Goal: Information Seeking & Learning: Learn about a topic

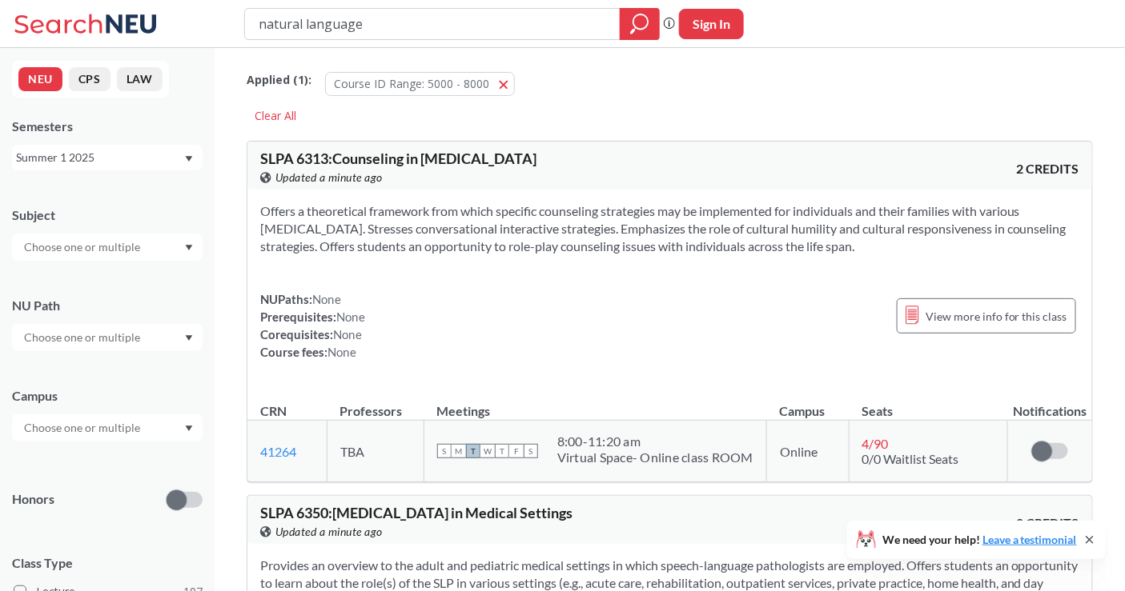
click at [88, 154] on div "Summer 1 2025" at bounding box center [99, 158] width 167 height 18
click at [78, 194] on div "Fall 2025" at bounding box center [111, 193] width 181 height 18
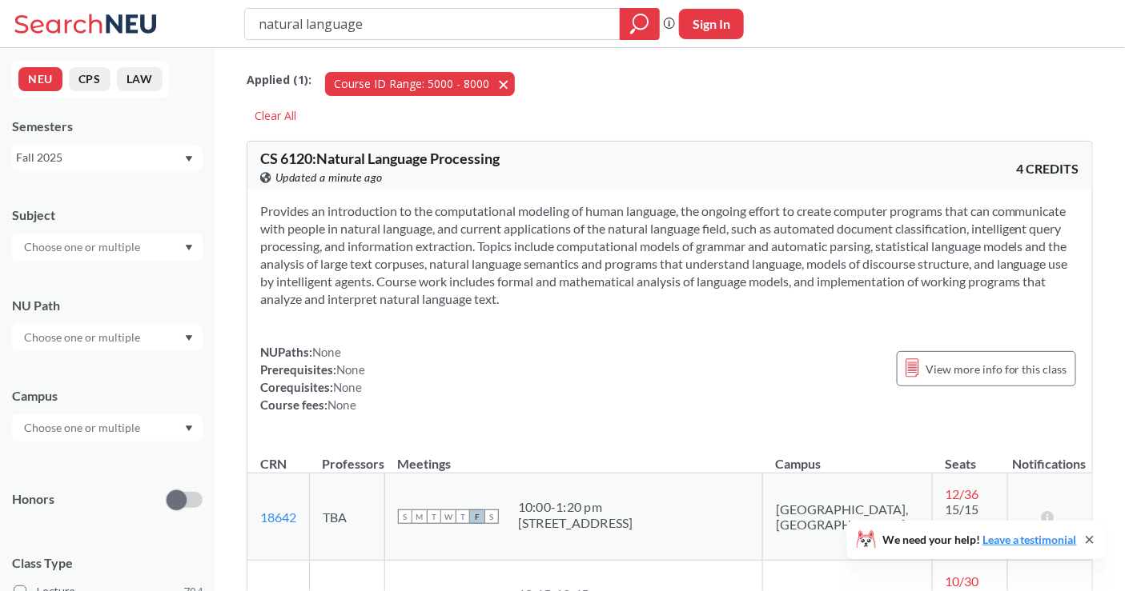
click at [494, 85] on button "Course ID Range: 5000 - 8000 5000 - 8000" at bounding box center [420, 84] width 190 height 24
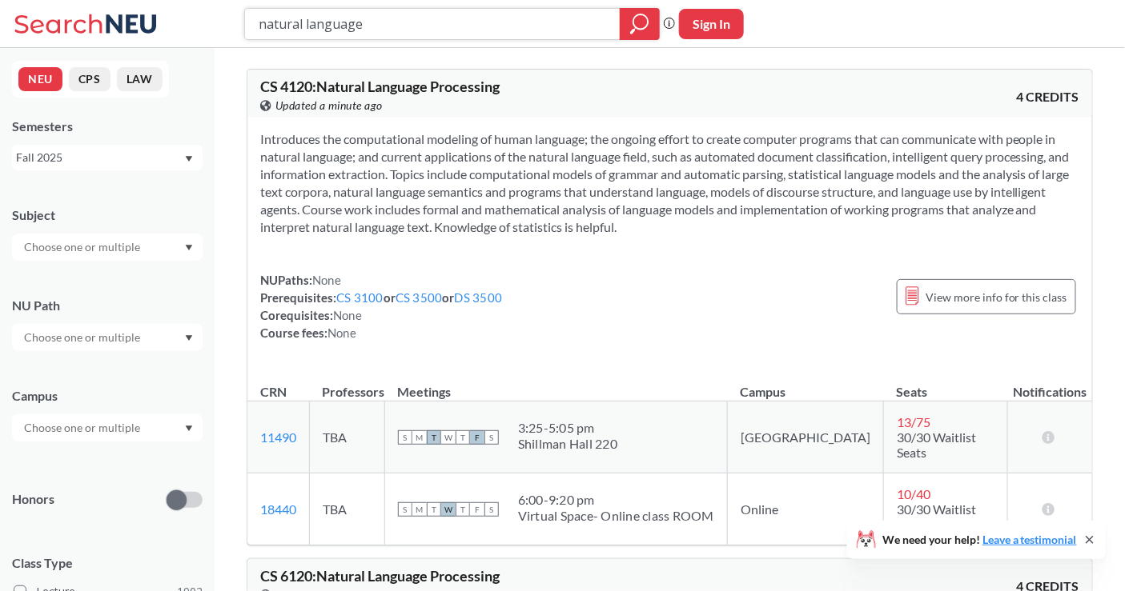
click at [390, 24] on input "natural language" at bounding box center [432, 23] width 351 height 27
type input "algorithm"
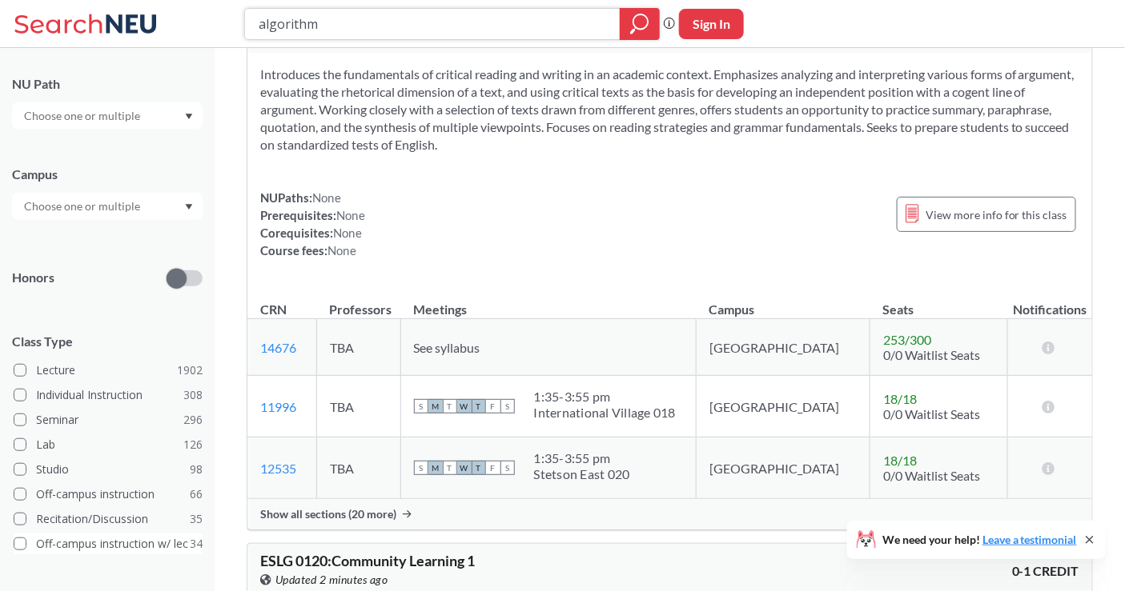
scroll to position [344, 0]
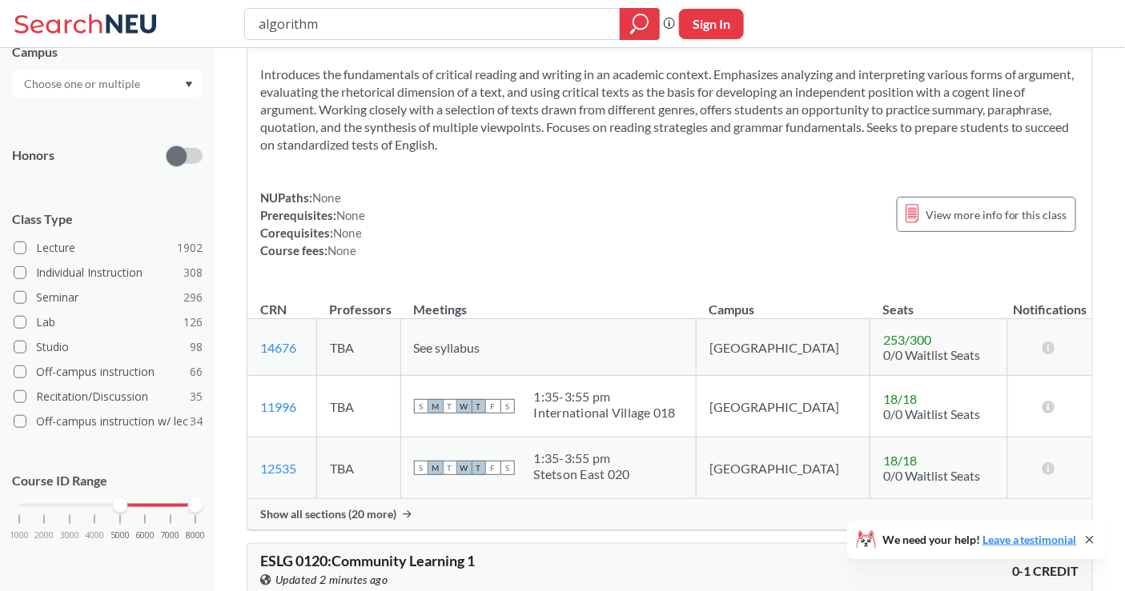
drag, startPoint x: 17, startPoint y: 506, endPoint x: 118, endPoint y: 517, distance: 101.5
click at [118, 517] on div "1000 2000 3000 4000 5000 6000 7000 8000" at bounding box center [107, 536] width 190 height 72
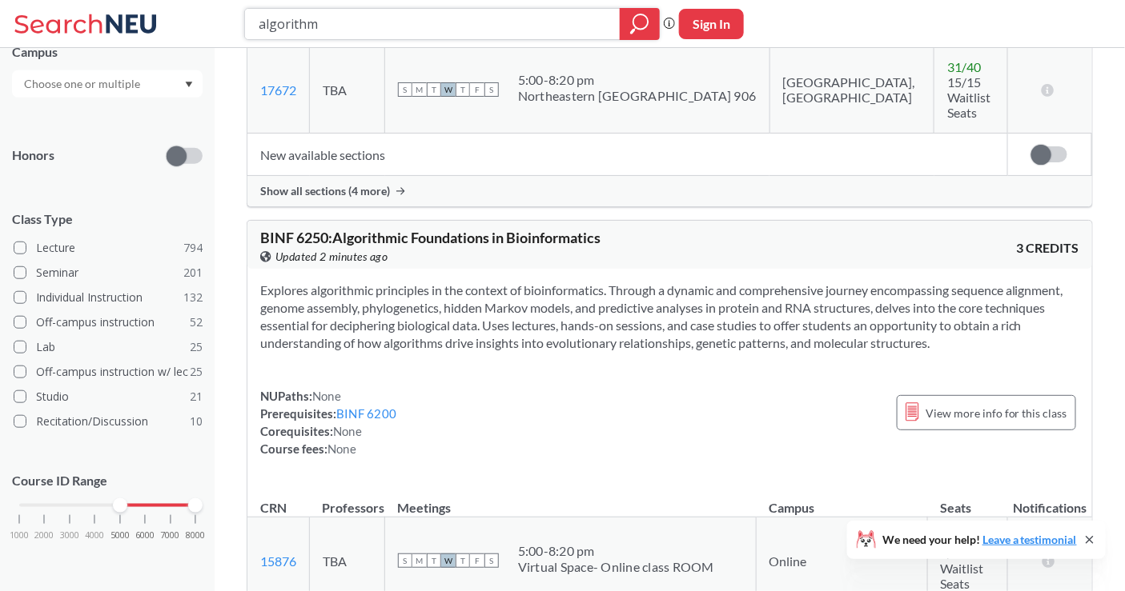
scroll to position [1601, 0]
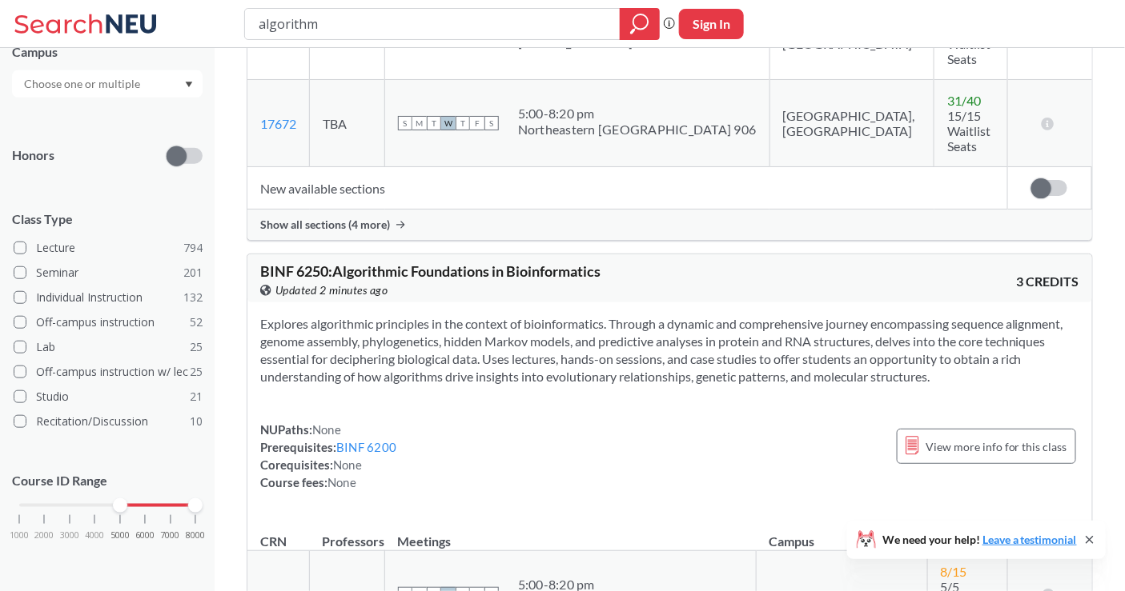
click at [505, 263] on span "BINF 6250 : Algorithmic Foundations in Bioinformatics" at bounding box center [430, 272] width 340 height 18
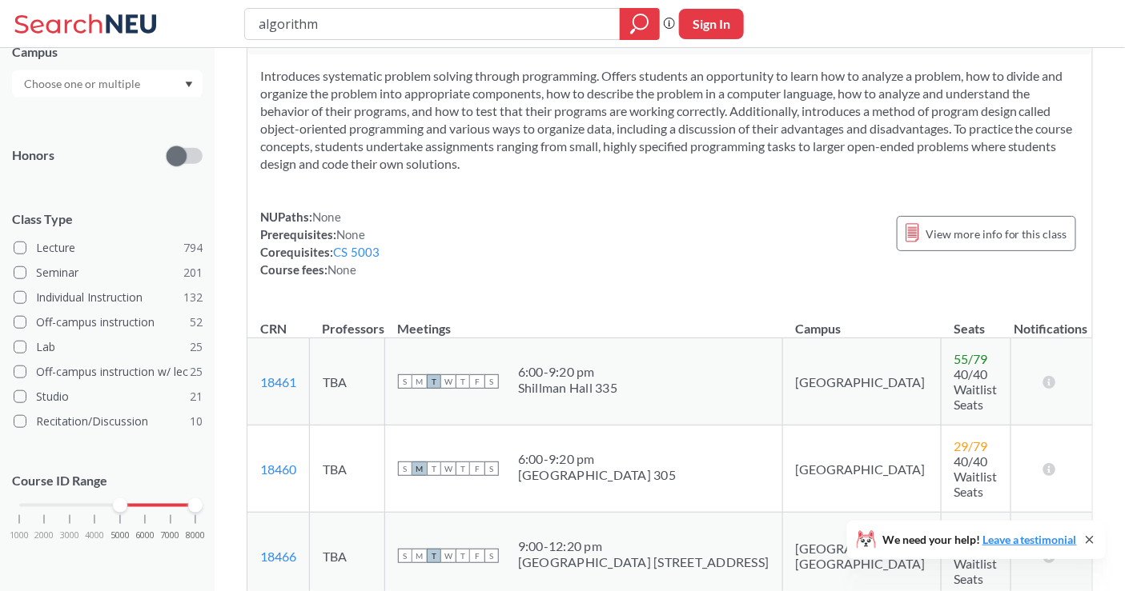
scroll to position [5335, 0]
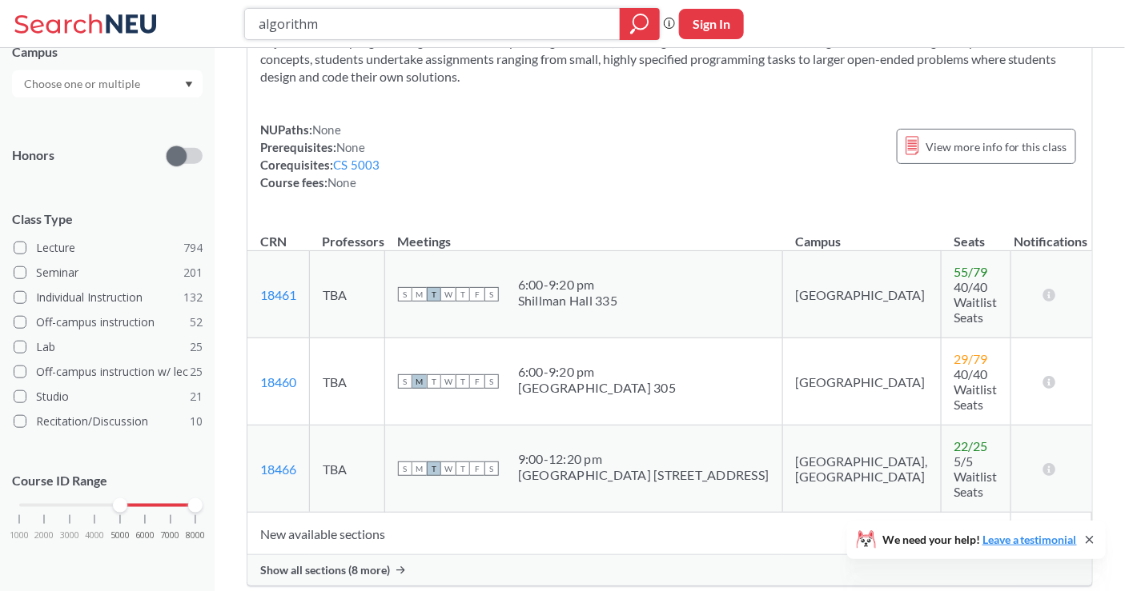
click at [345, 21] on input "algorithm" at bounding box center [432, 23] width 351 height 27
type input "information theory"
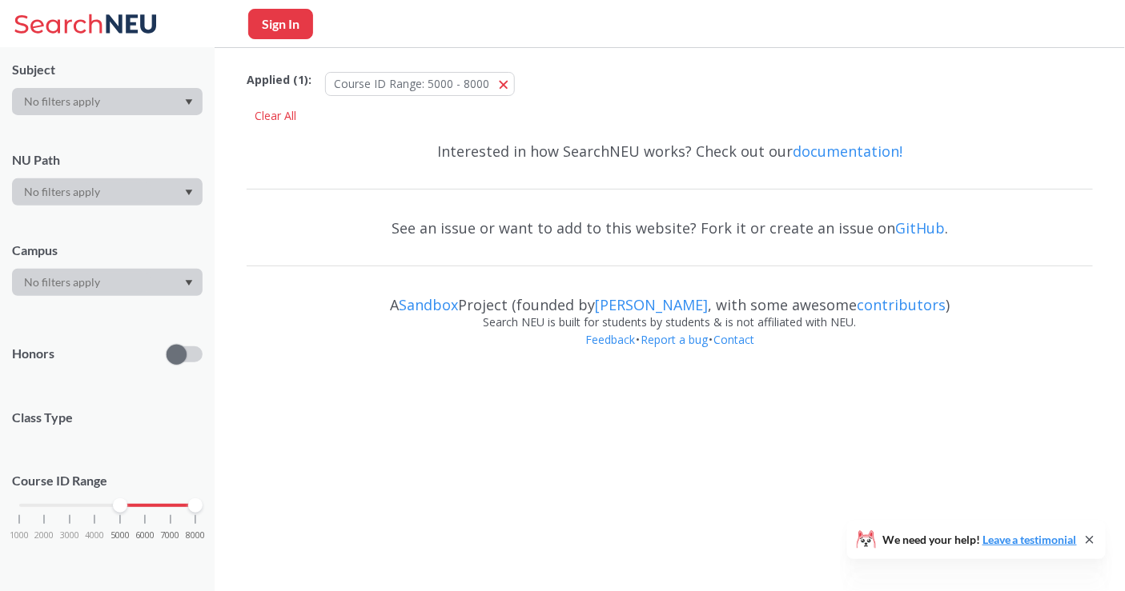
scroll to position [344, 0]
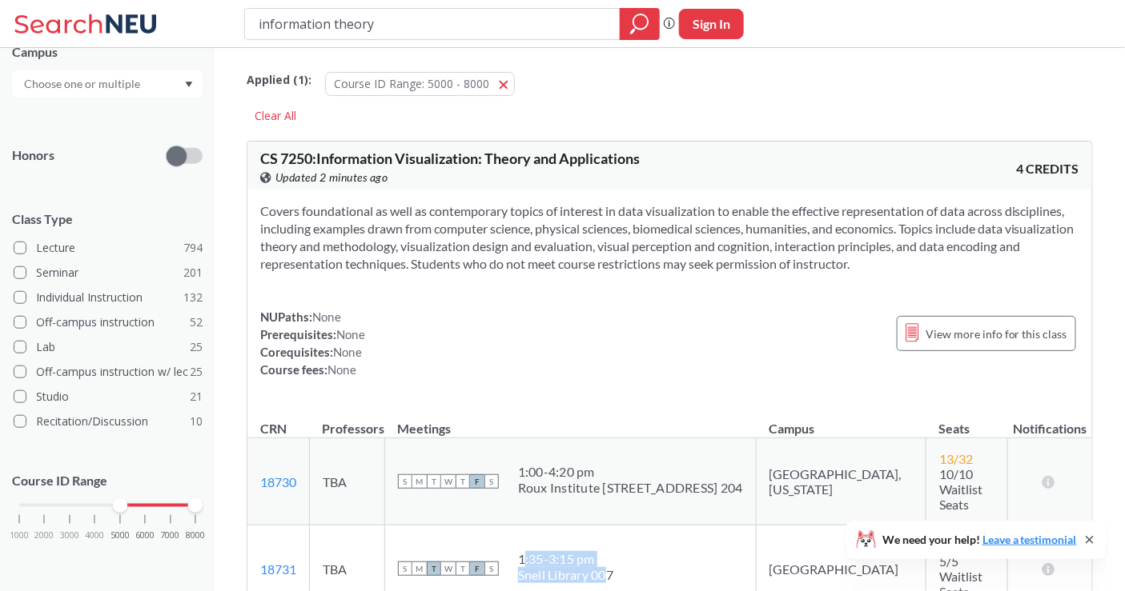
drag, startPoint x: 540, startPoint y: 515, endPoint x: 624, endPoint y: 536, distance: 86.8
click at [613, 551] on span "1:35 - 3:15 pm [GEOGRAPHIC_DATA] 007" at bounding box center [565, 567] width 95 height 32
click at [613, 567] on div "Snell Library 007" at bounding box center [565, 575] width 95 height 16
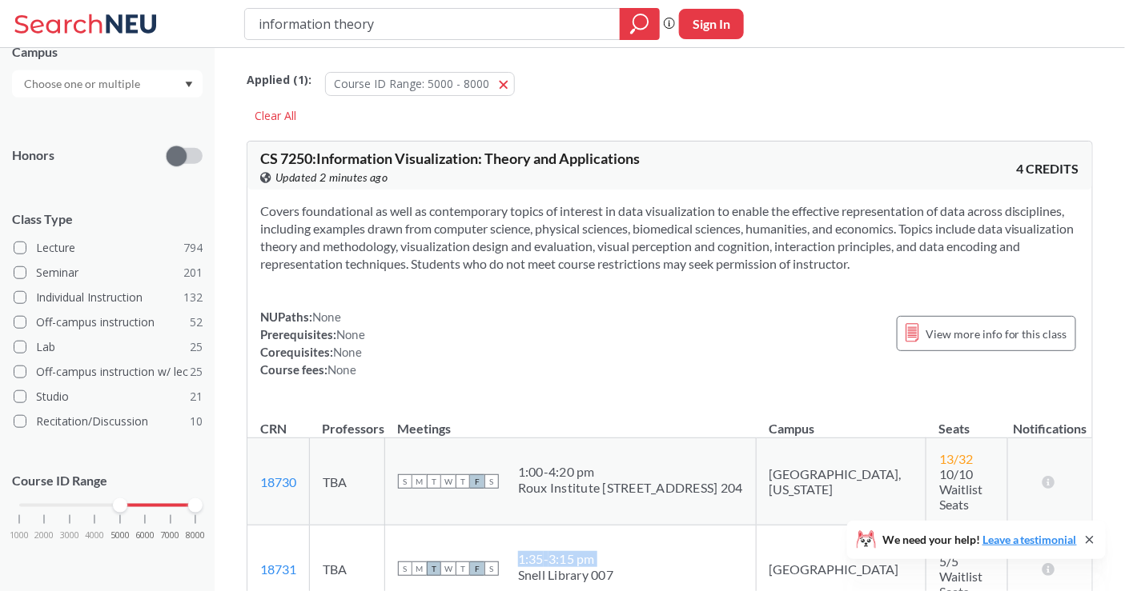
click at [632, 551] on div "S M T W T F S 1:35 - 3:15 pm [GEOGRAPHIC_DATA] 007" at bounding box center [570, 568] width 345 height 35
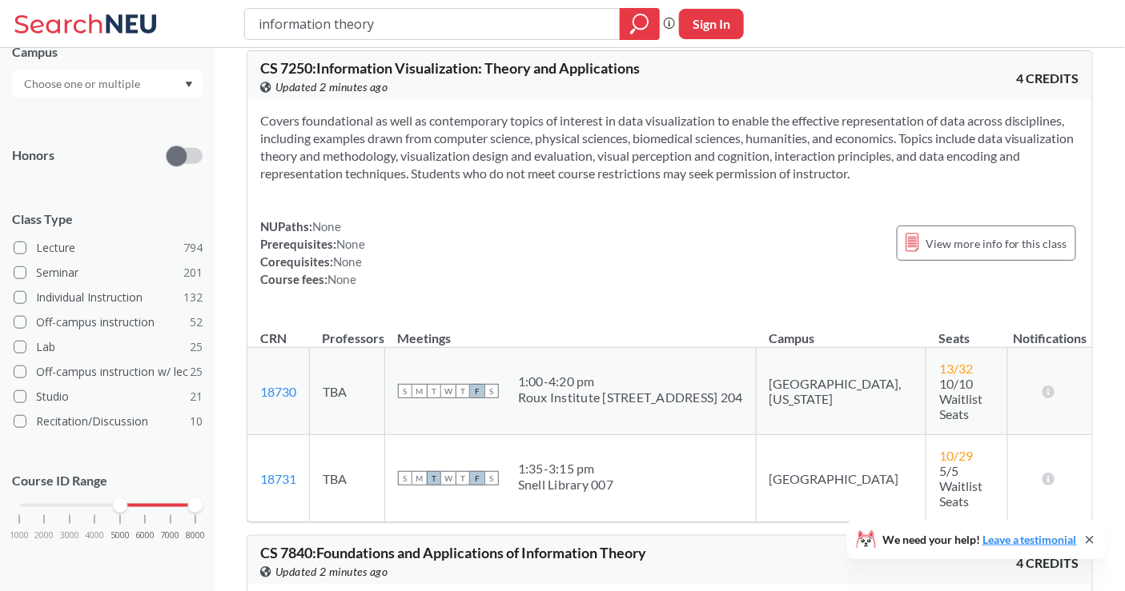
scroll to position [178, 0]
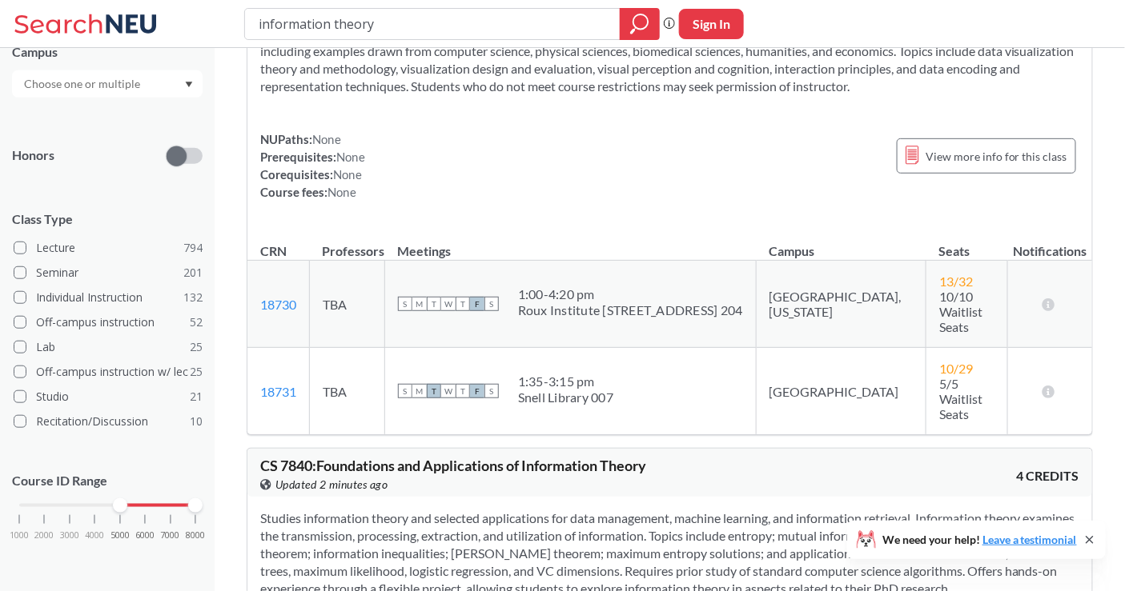
click at [308, 194] on div "NUPaths: None Prerequisites: None Corequisites: None Course fees: None" at bounding box center [312, 165] width 105 height 70
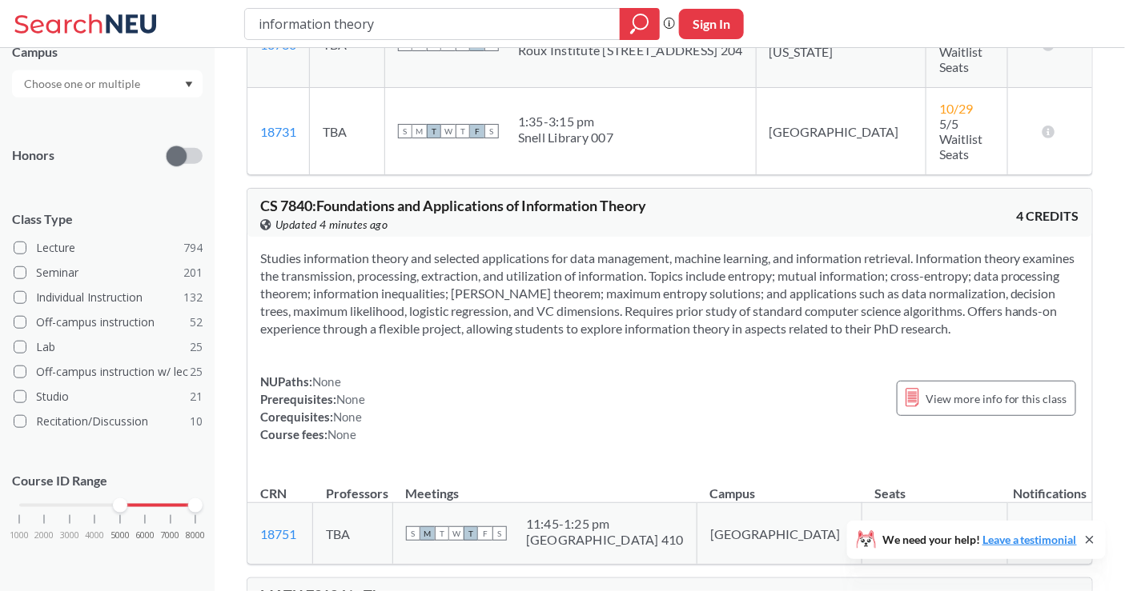
scroll to position [533, 0]
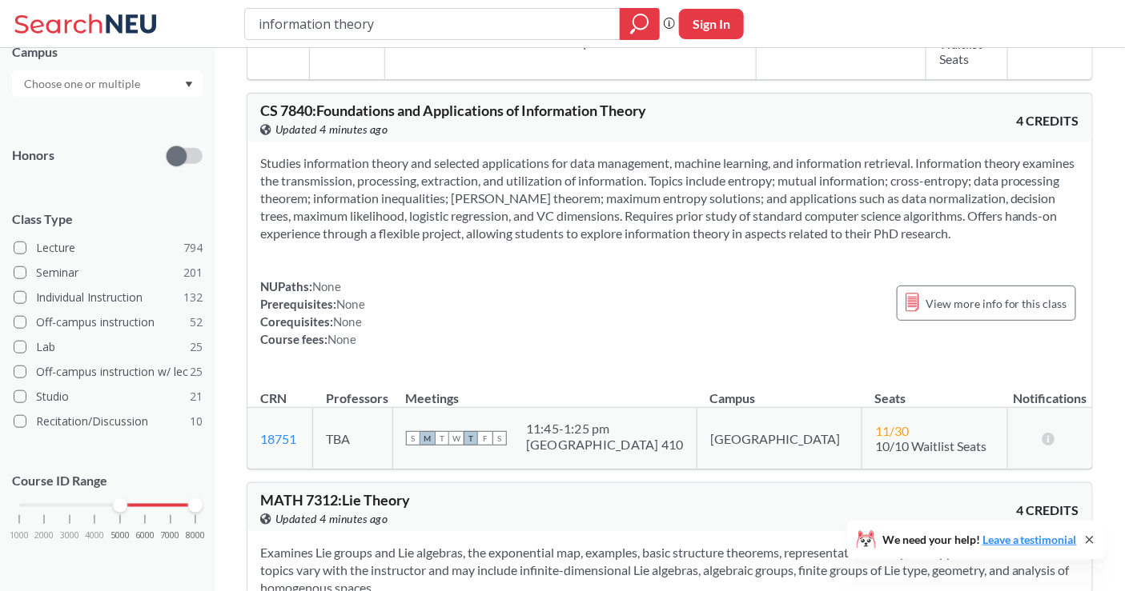
drag, startPoint x: 557, startPoint y: 372, endPoint x: 661, endPoint y: 394, distance: 106.3
click at [661, 421] on div "S M T W T F S 11:45 - 1:25 pm [GEOGRAPHIC_DATA] 410" at bounding box center [545, 438] width 278 height 35
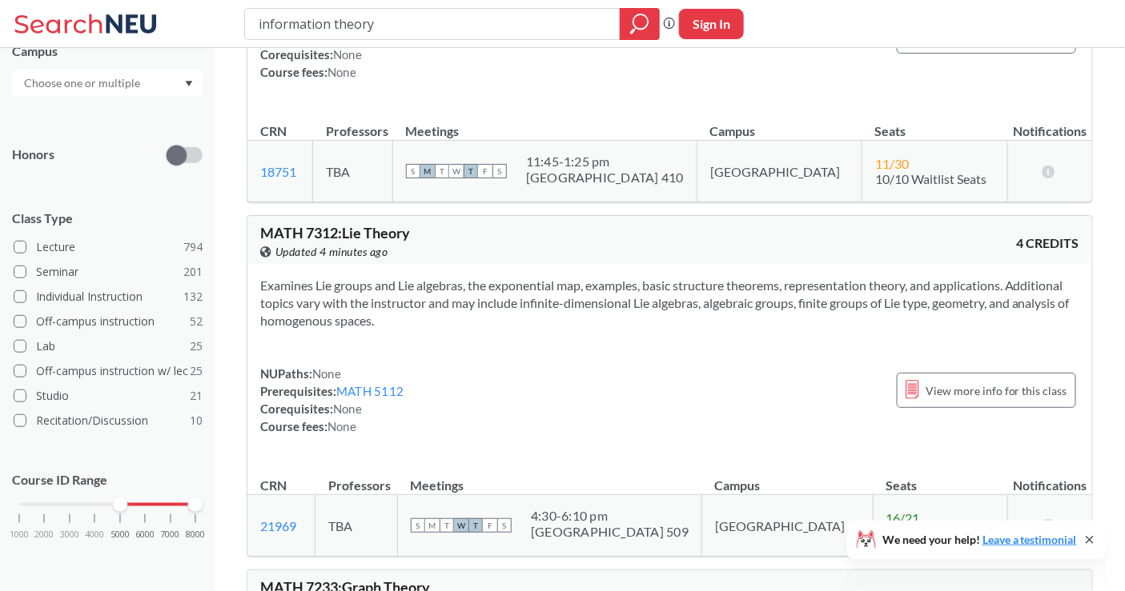
scroll to position [344, 0]
click at [350, 224] on span "MATH 7312 : Lie Theory" at bounding box center [335, 233] width 150 height 18
click at [390, 224] on span "MATH 7312 : Lie Theory" at bounding box center [335, 233] width 150 height 18
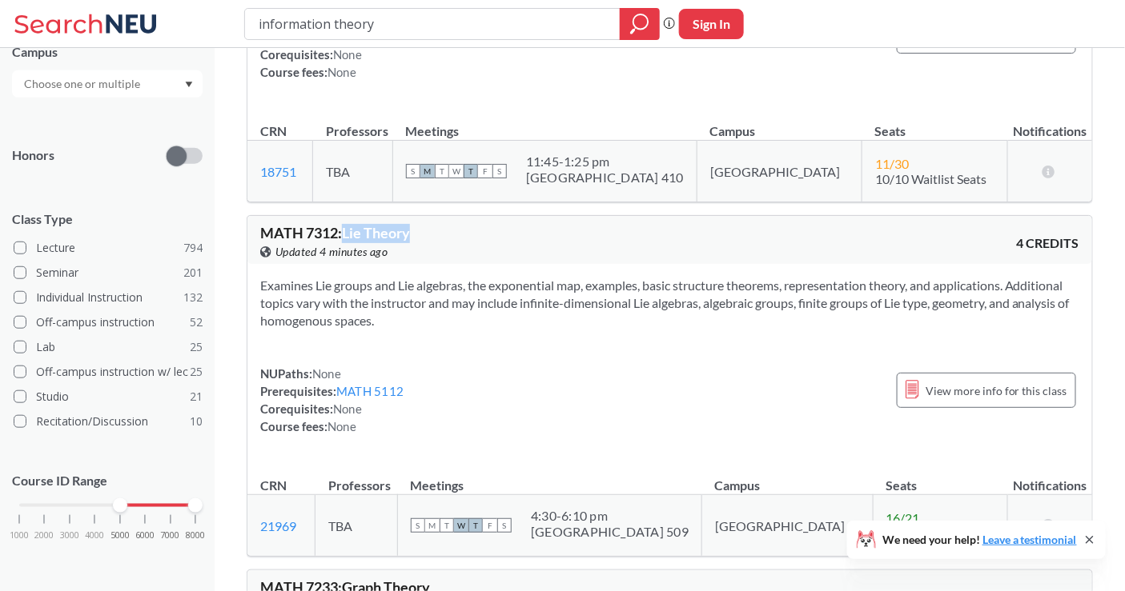
drag, startPoint x: 432, startPoint y: 185, endPoint x: 346, endPoint y: 180, distance: 86.6
click at [346, 226] on div "MATH 7312 : Lie Theory View this course on Banner. Updated 4 minutes ago" at bounding box center [465, 243] width 410 height 35
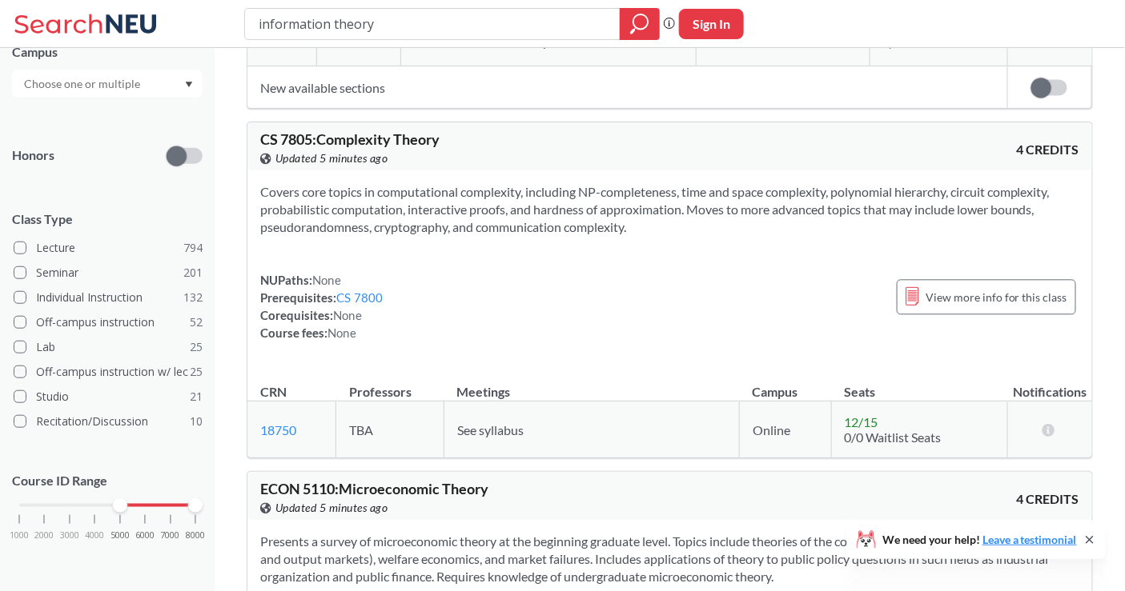
scroll to position [3557, 0]
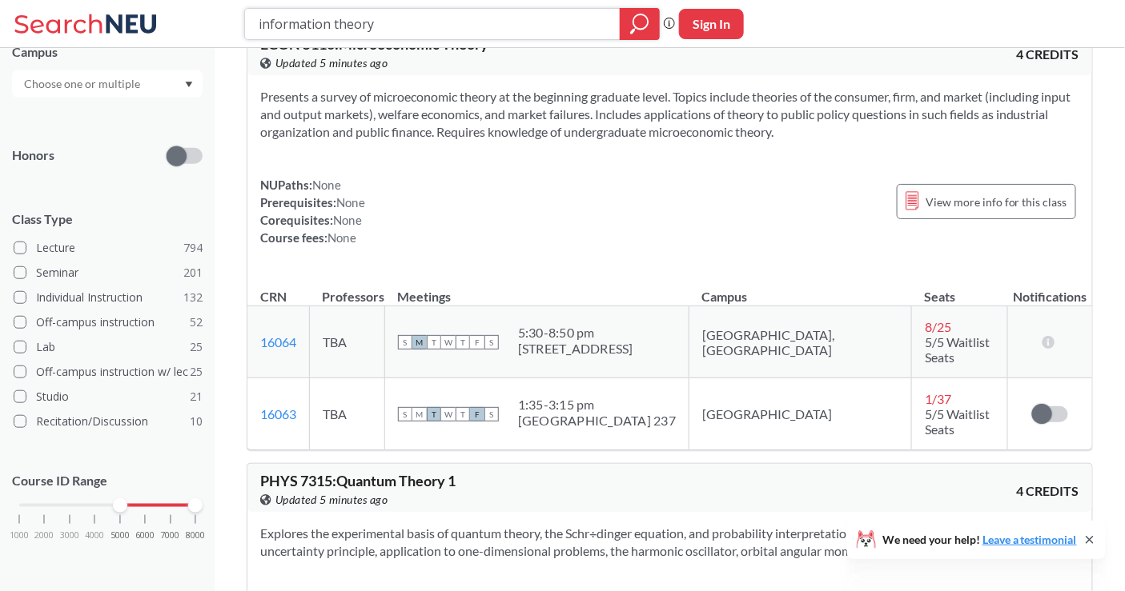
click at [401, 30] on input "information theory" at bounding box center [432, 23] width 351 height 27
click at [310, 272] on th "CRN" at bounding box center [278, 289] width 62 height 34
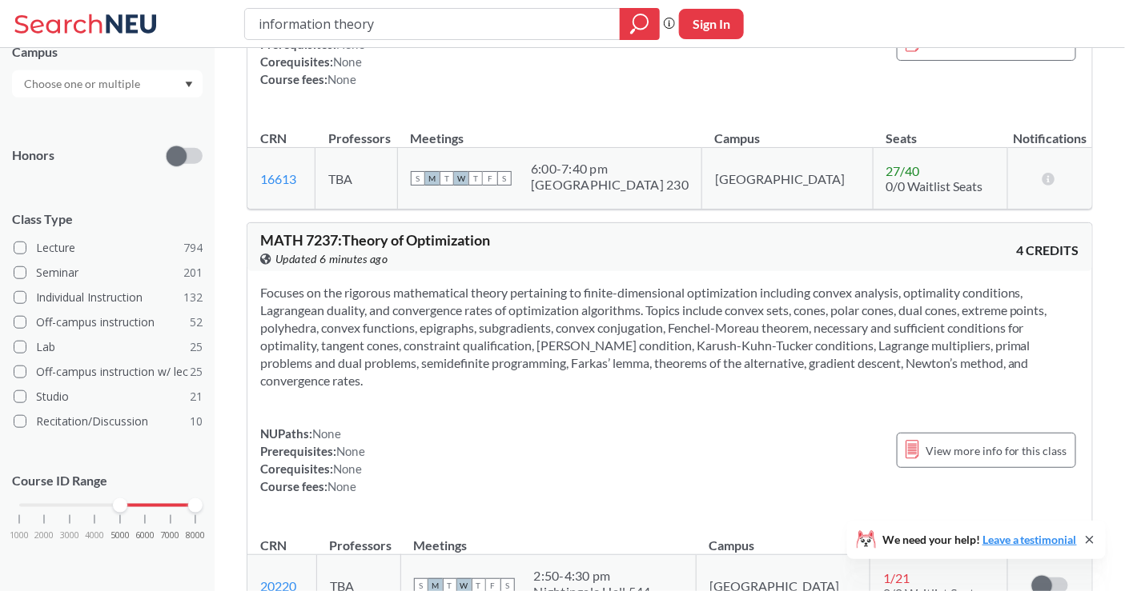
scroll to position [4180, 0]
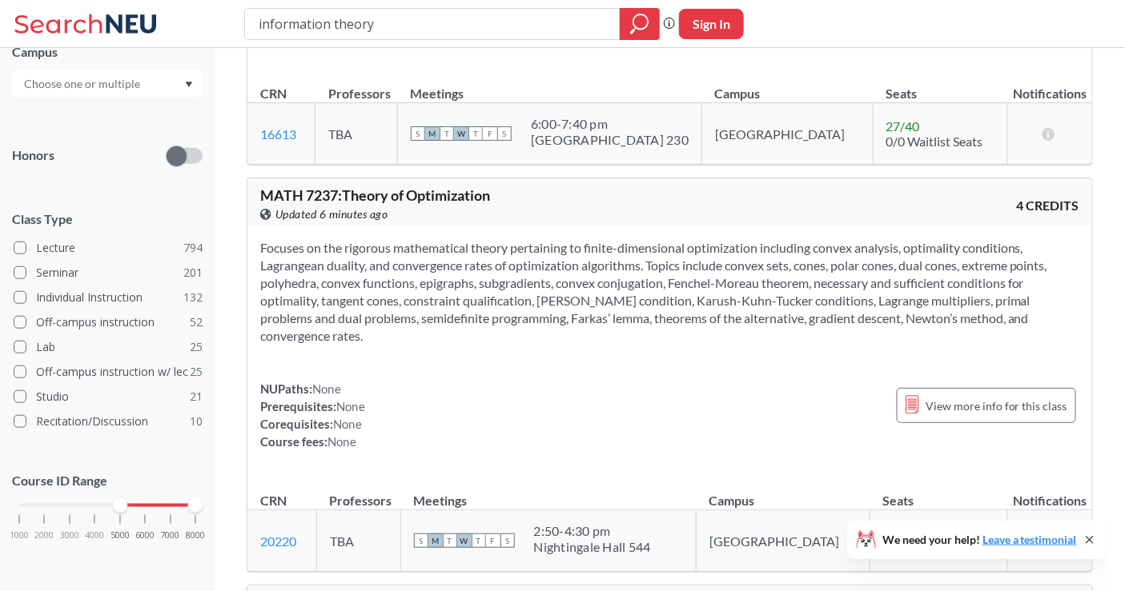
click at [424, 186] on span "MATH 7237 : Theory of Optimization" at bounding box center [375, 195] width 230 height 18
click at [425, 239] on section "Focuses on the rigorous mathematical theory pertaining to finite-dimensional op…" at bounding box center [669, 292] width 819 height 106
drag, startPoint x: 425, startPoint y: 228, endPoint x: 374, endPoint y: 334, distance: 117.4
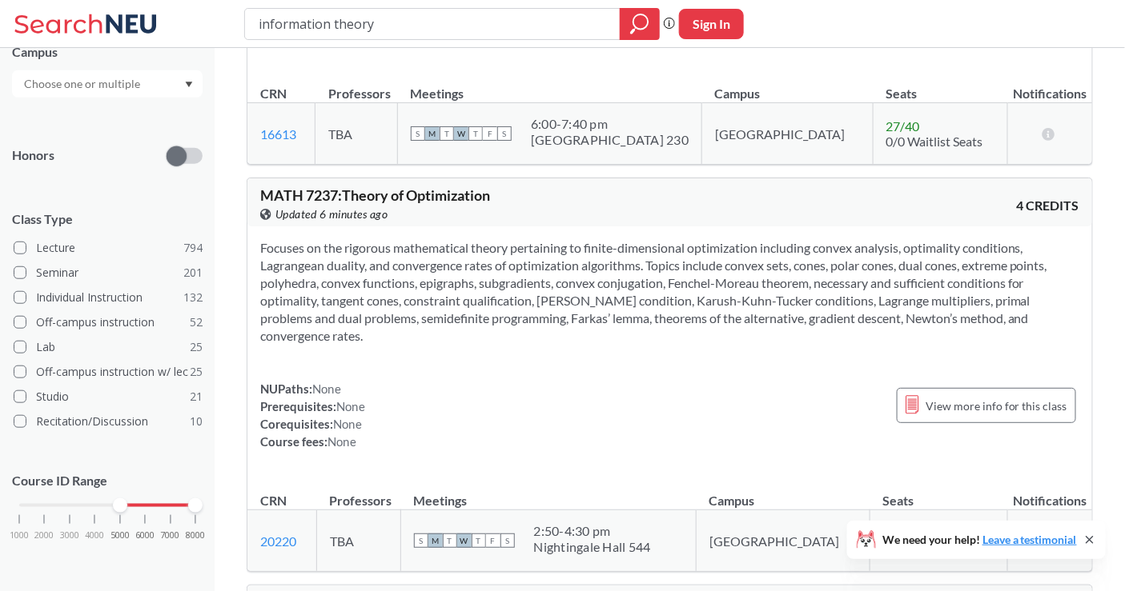
click at [374, 380] on div "NUPaths: None Prerequisites: None Corequisites: None Course fees: None View mor…" at bounding box center [669, 415] width 819 height 70
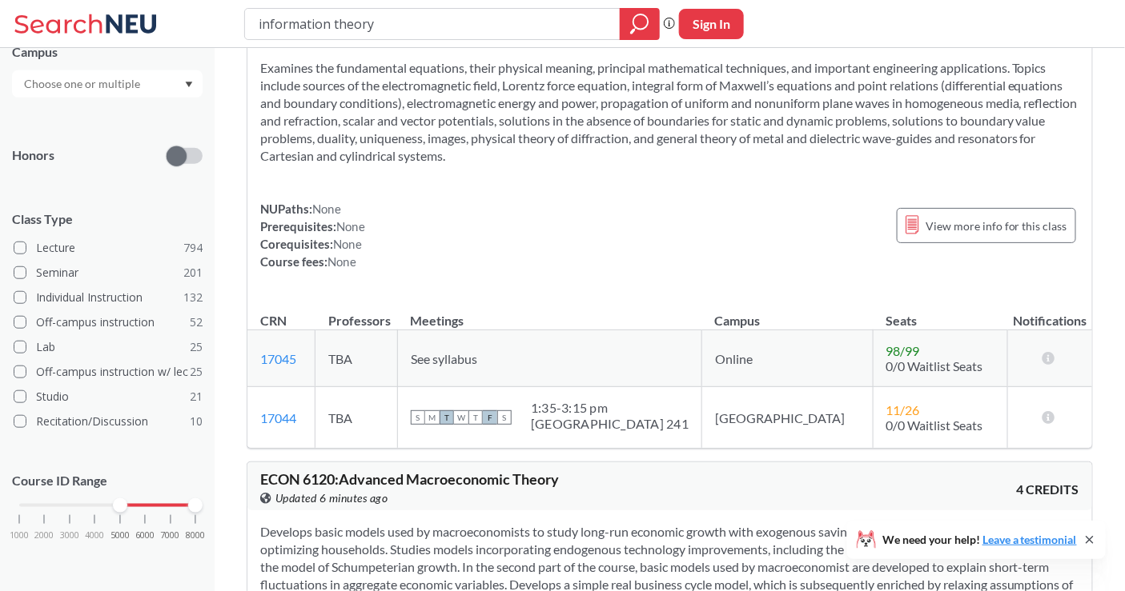
scroll to position [4891, 0]
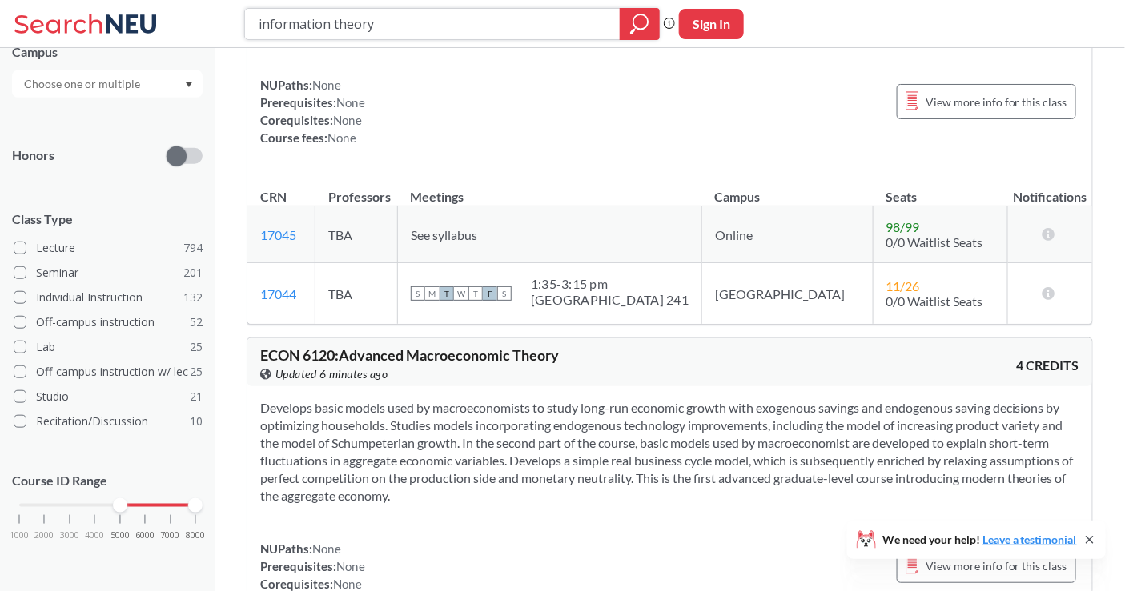
click at [352, 26] on input "information theory" at bounding box center [432, 23] width 351 height 27
type input "c"
type input "social network"
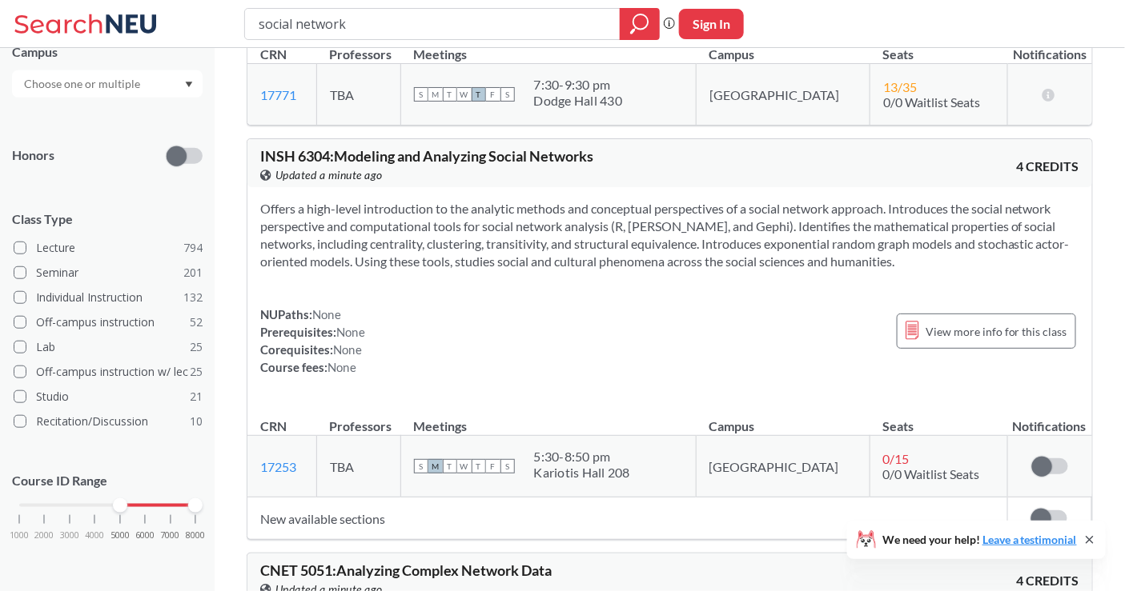
scroll to position [355, 0]
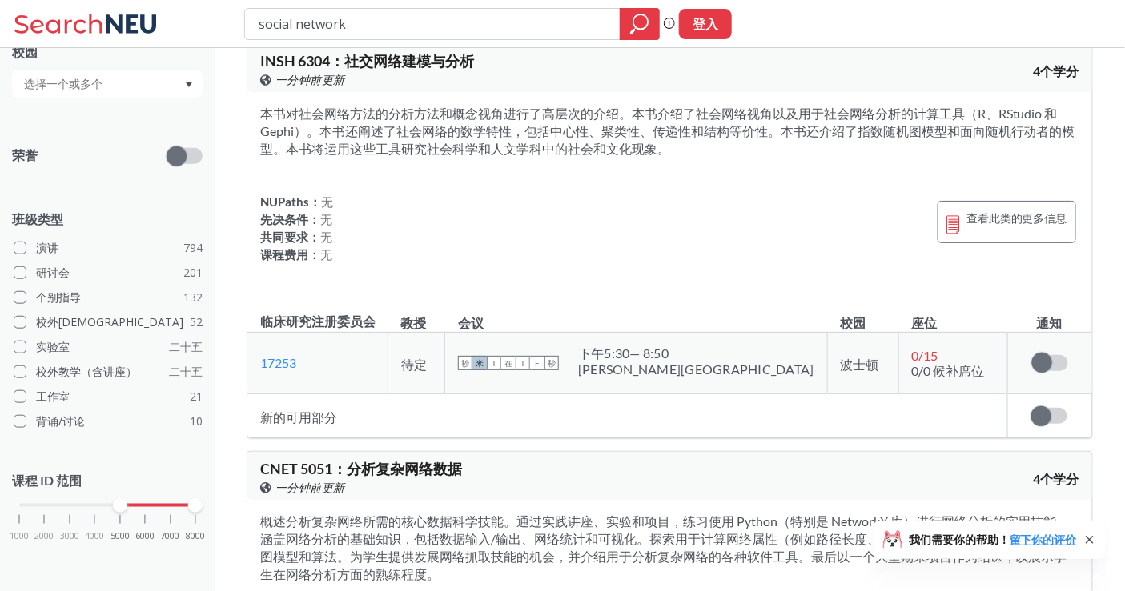
click at [567, 142] on font "本书对社会网络方法的分析方法和概念视角进行了高层次的介绍。本书介绍了社会网络视角以及用于社会网络分析的计算工具（R、RStudio 和 Gephi）。本书还阐…" at bounding box center [667, 131] width 815 height 50
click at [561, 156] on font "本书对社会网络方法的分析方法和概念视角进行了高层次的介绍。本书介绍了社会网络视角以及用于社会网络分析的计算工具（R、RStudio 和 Gephi）。本书还阐…" at bounding box center [667, 131] width 815 height 50
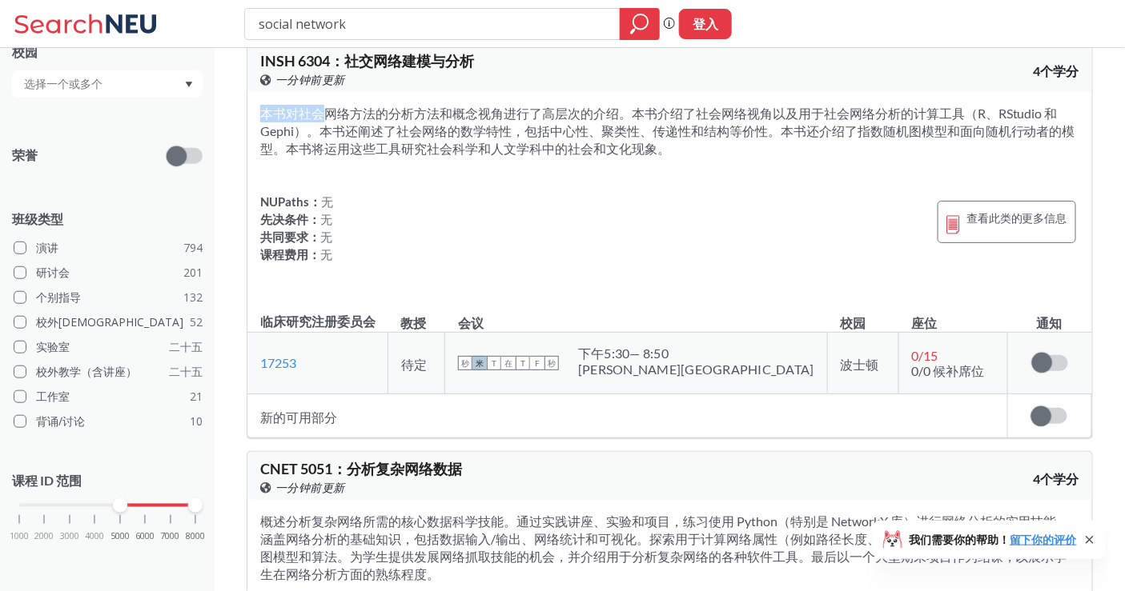
click at [561, 156] on font "本书对社会网络方法的分析方法和概念视角进行了高层次的介绍。本书介绍了社会网络视角以及用于社会网络分析的计算工具（R、RStudio 和 Gephi）。本书还阐…" at bounding box center [667, 131] width 815 height 50
click at [562, 200] on div "本书对社会网络方法的分析方法和概念视角进行了高层次的介绍。本书介绍了社会网络视角以及用于社会网络分析的计算工具（R、RStudio 和 Gephi）。本书还阐…" at bounding box center [669, 194] width 844 height 204
click at [548, 152] on font "本书对社会网络方法的分析方法和概念视角进行了高层次的介绍。本书介绍了社会网络视角以及用于社会网络分析的计算工具（R、RStudio 和 Gephi）。本书还阐…" at bounding box center [667, 131] width 815 height 50
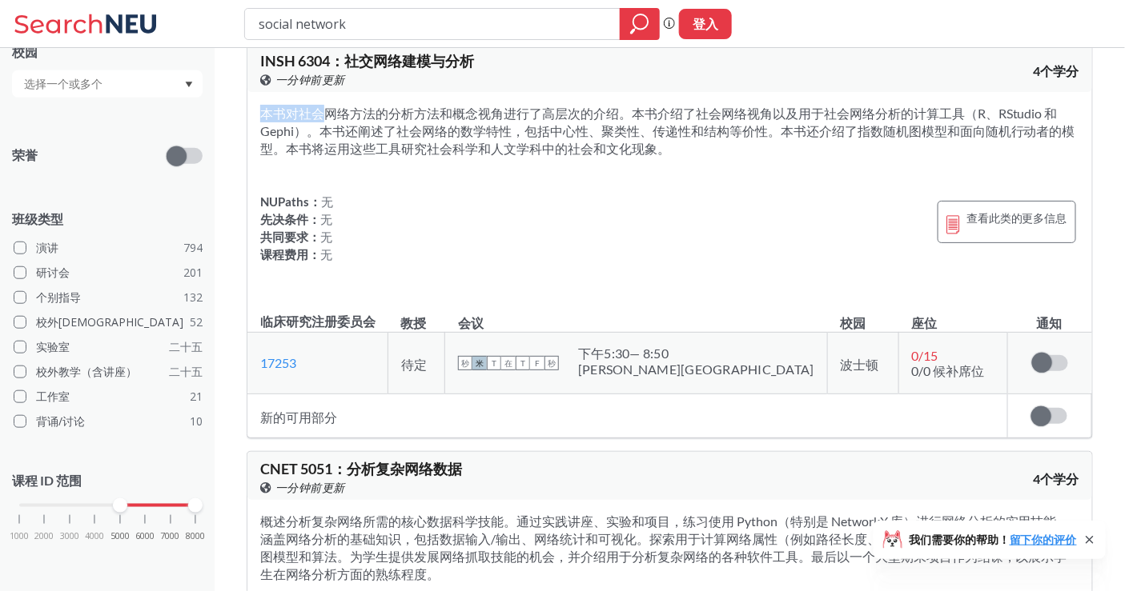
click at [571, 176] on div "本书对社会网络方法的分析方法和概念视角进行了高层次的介绍。本书介绍了社会网络视角以及用于社会网络分析的计算工具（R、RStudio 和 Gephi）。本书还阐…" at bounding box center [669, 194] width 844 height 204
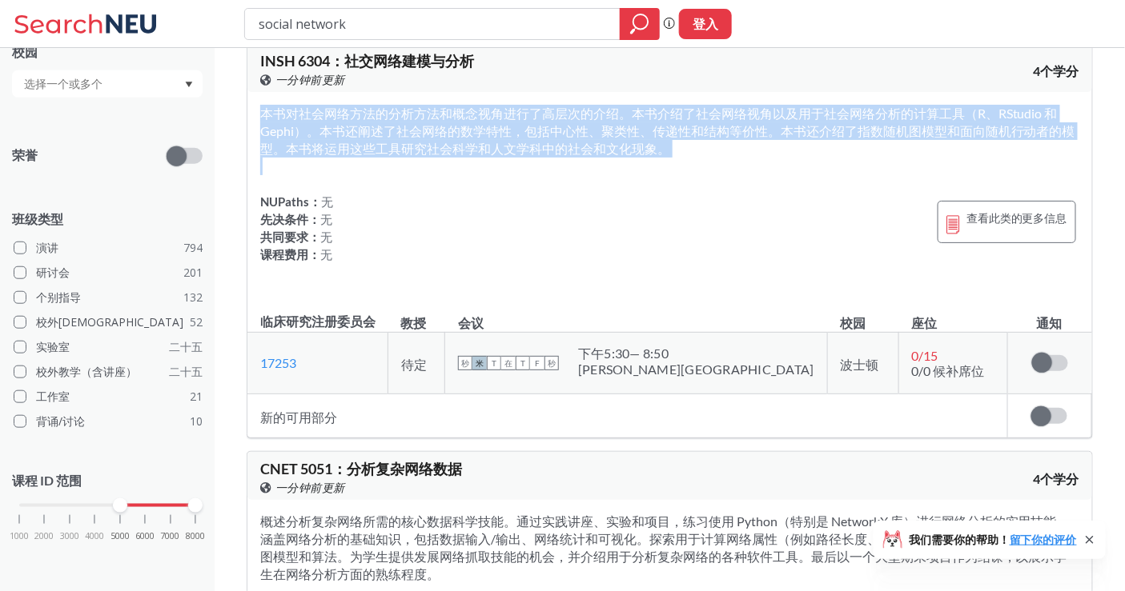
click at [571, 176] on div "本书对社会网络方法的分析方法和概念视角进行了高层次的介绍。本书介绍了社会网络视角以及用于社会网络分析的计算工具（R、RStudio 和 Gephi）。本书还阐…" at bounding box center [669, 194] width 844 height 204
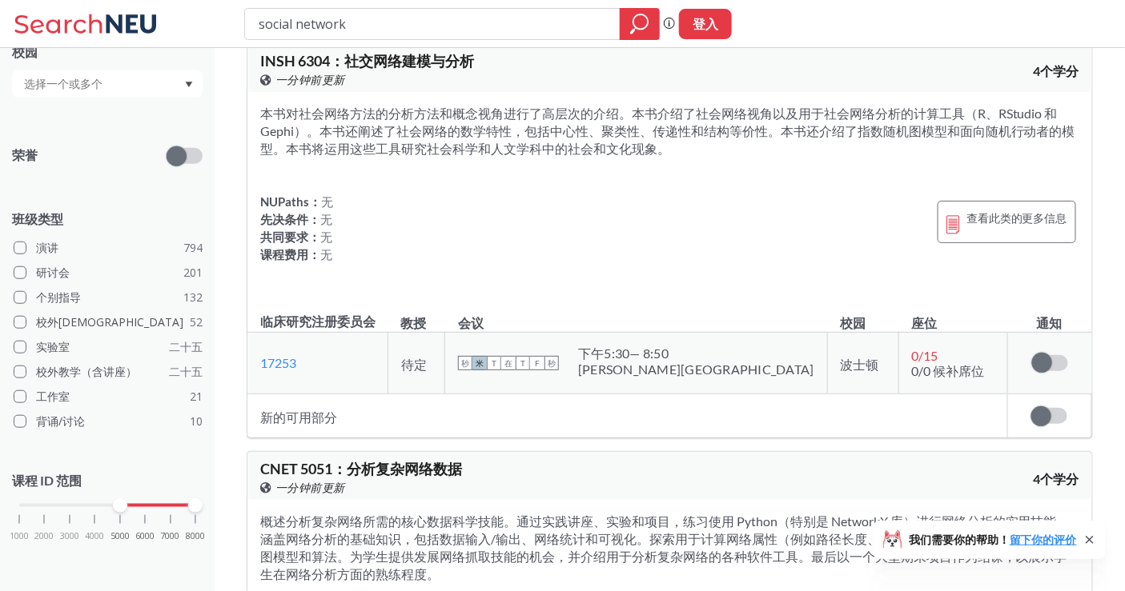
click at [562, 156] on font "本书对社会网络方法的分析方法和概念视角进行了高层次的介绍。本书介绍了社会网络视角以及用于社会网络分析的计算工具（R、RStudio 和 Gephi）。本书还阐…" at bounding box center [667, 131] width 815 height 50
click at [572, 203] on div "本书对社会网络方法的分析方法和概念视角进行了高层次的介绍。本书介绍了社会网络视角以及用于社会网络分析的计算工具（R、RStudio 和 Gephi）。本书还阐…" at bounding box center [669, 194] width 844 height 204
drag, startPoint x: 331, startPoint y: 76, endPoint x: 253, endPoint y: 75, distance: 78.4
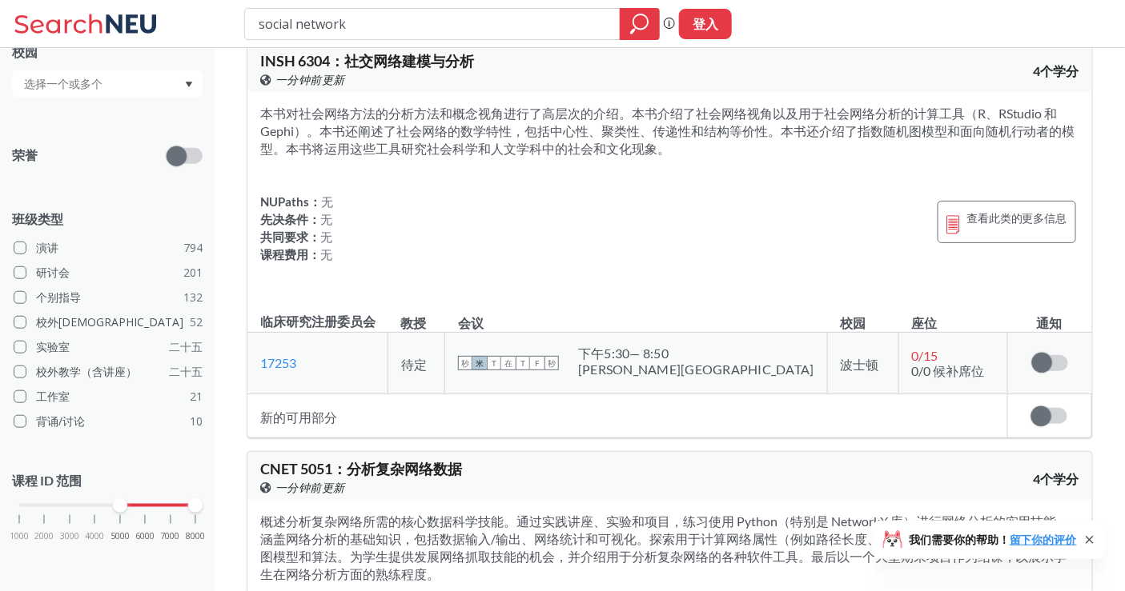
click at [253, 75] on div "INSH 6304 ： 社交网络建模与分析 在 Banner 上查看此课程。 一分钟前更新 4个学分" at bounding box center [669, 68] width 844 height 48
click at [314, 70] on font "6304" at bounding box center [314, 61] width 32 height 18
click at [329, 70] on font "6304" at bounding box center [314, 61] width 32 height 18
drag, startPoint x: 329, startPoint y: 80, endPoint x: 258, endPoint y: 70, distance: 71.9
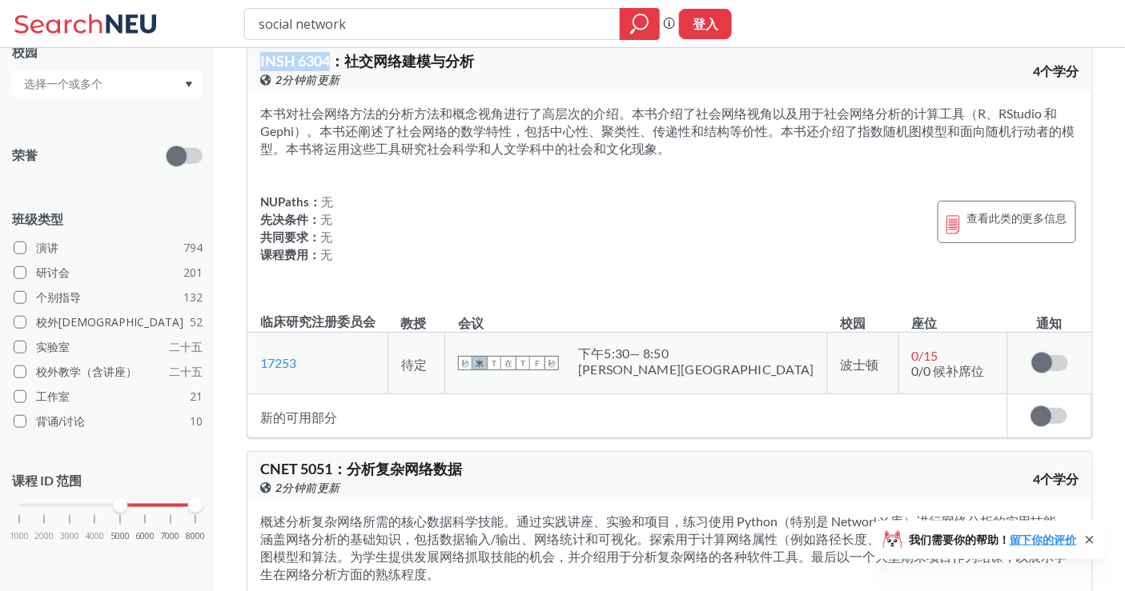
click at [258, 70] on div "INSH 6304 ： 社交网络建模与分析 在 Banner 上查看此课程。 2分钟前更新 4个学分" at bounding box center [669, 68] width 844 height 48
copy span "INSH 6304"
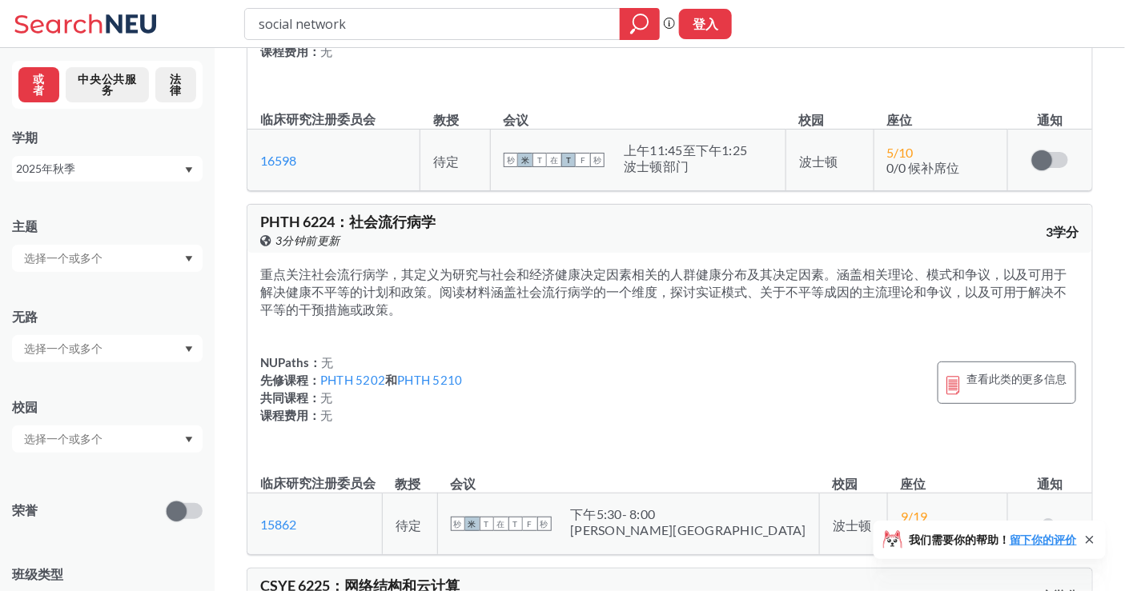
scroll to position [3557, 0]
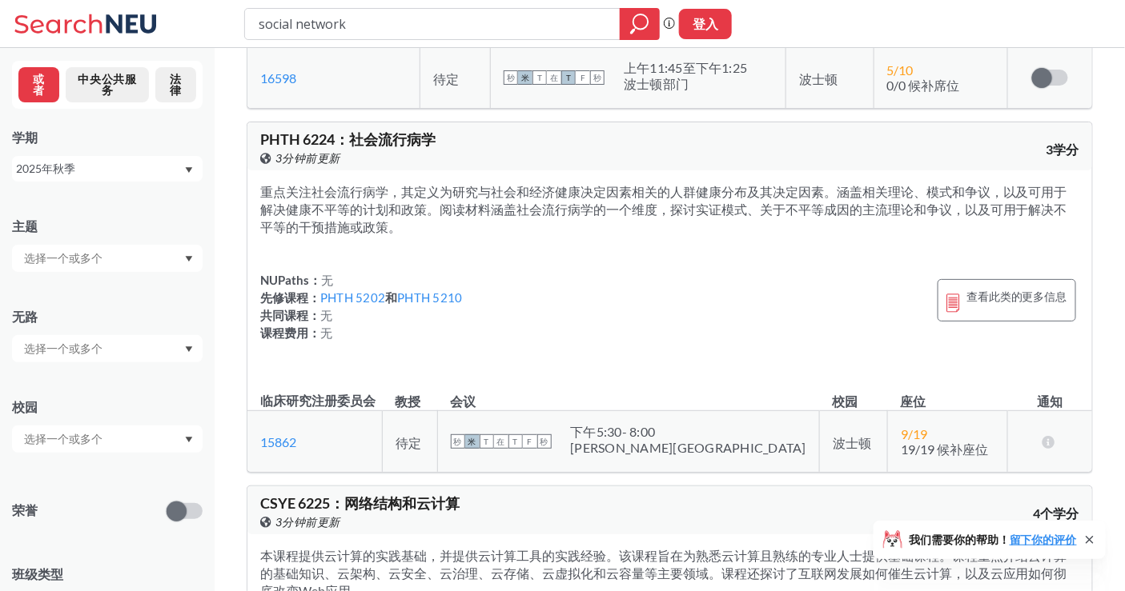
drag, startPoint x: 406, startPoint y: 178, endPoint x: 421, endPoint y: 254, distance: 77.5
click at [421, 254] on div "PHTH 6224 ： 社会流行病学 在 Banner 上查看此课程。 3分钟前更新 3学分 重点关注社会流行病学，其定义为研究与社会和经济健康决定因素相关的…" at bounding box center [670, 297] width 846 height 351
click at [421, 236] on section "重点关注社会流行病学，其定义为研究与社会和经济健康决定因素相关的人群健康分布及其决定因素。涵盖相关理论、模式和争议，以及可用于解决健康不平等的计划和政策。阅读…" at bounding box center [669, 209] width 819 height 53
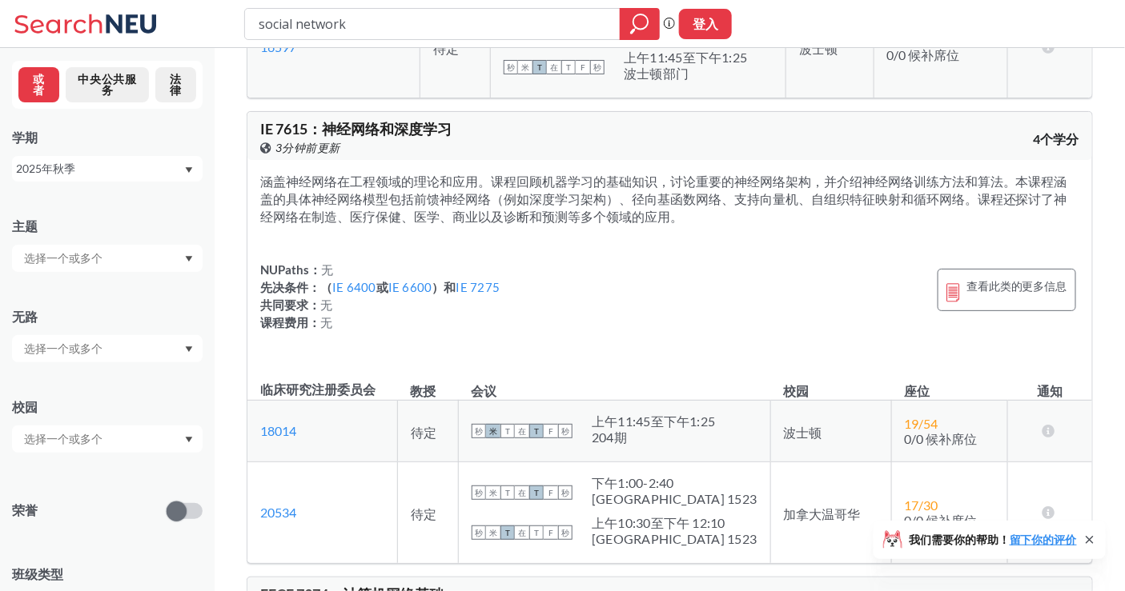
scroll to position [11738, 0]
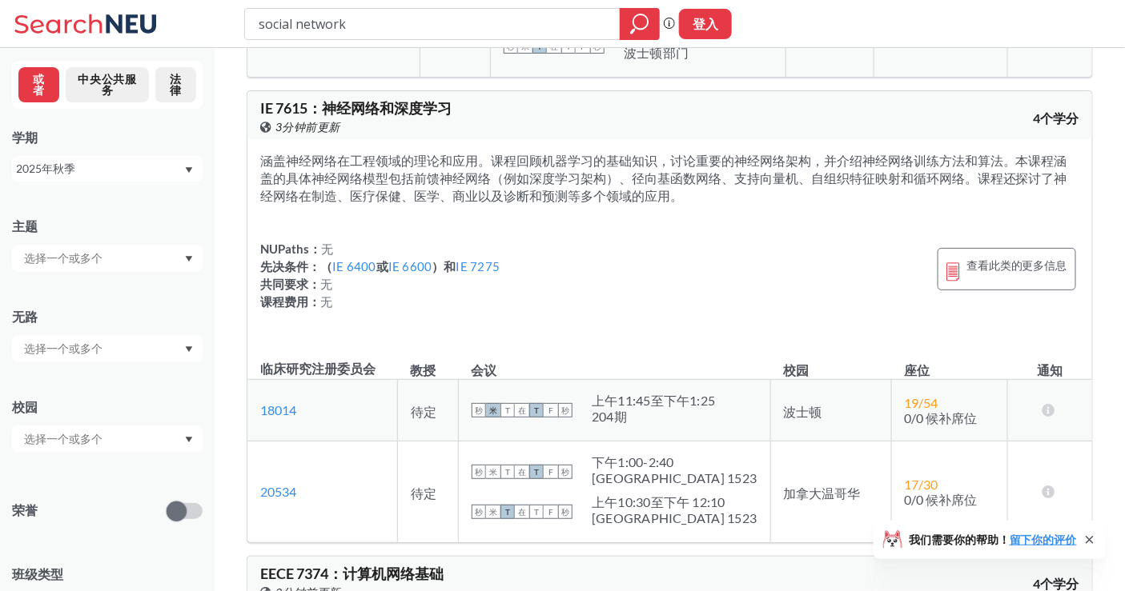
click at [417, 117] on font "神经网络和深度学习" at bounding box center [387, 108] width 130 height 18
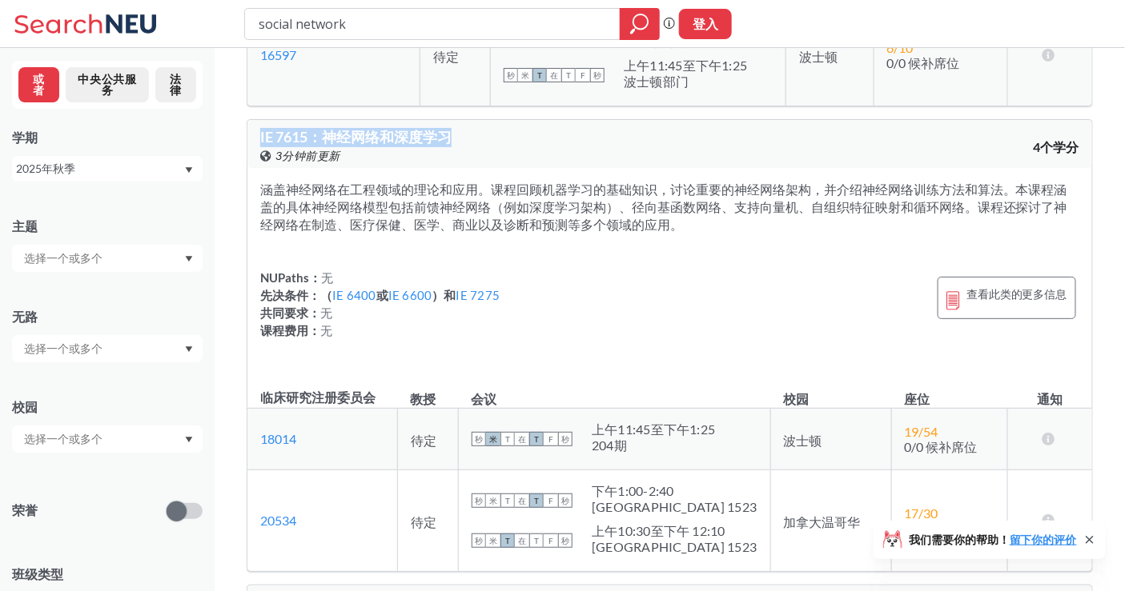
scroll to position [11649, 0]
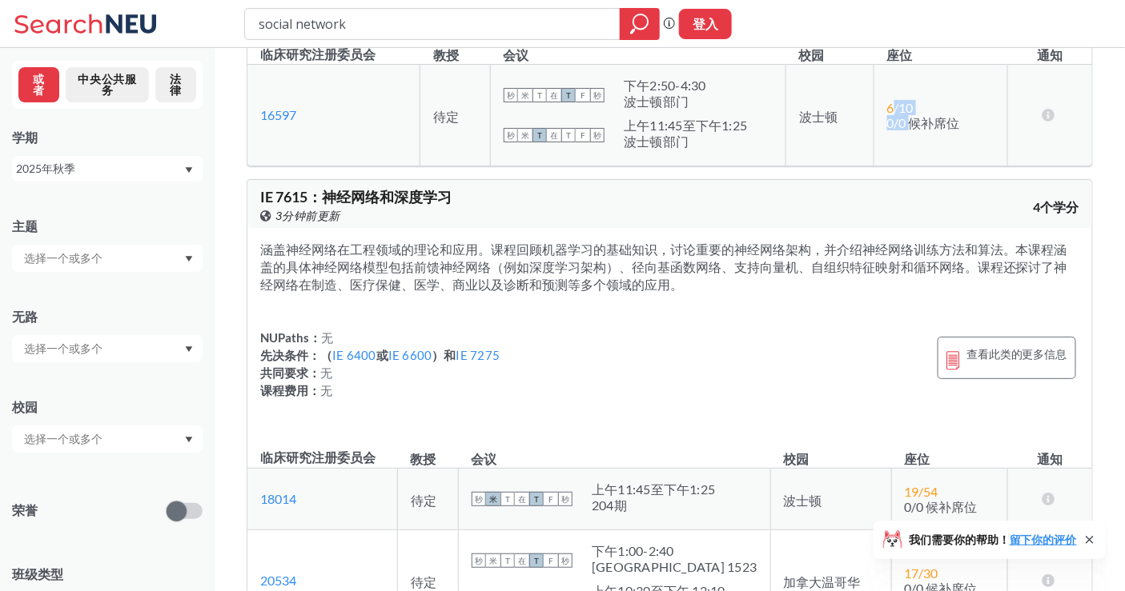
drag, startPoint x: 896, startPoint y: 239, endPoint x: 909, endPoint y: 282, distance: 45.3
click at [909, 166] on td "6 / 10 0/0 候补席位" at bounding box center [940, 115] width 134 height 102
click at [909, 130] on font "0/0 候补席位" at bounding box center [923, 122] width 73 height 15
click at [369, 228] on div "IE 7615 ： 神经网络和深度学习 在 Banner 上查看此课程。 3分钟前更新 4个学分" at bounding box center [669, 204] width 844 height 48
click at [354, 225] on div "IE 7615 ： 神经网络和深度学习 在 Banner 上查看此课程。 3分钟前更新" at bounding box center [465, 207] width 410 height 35
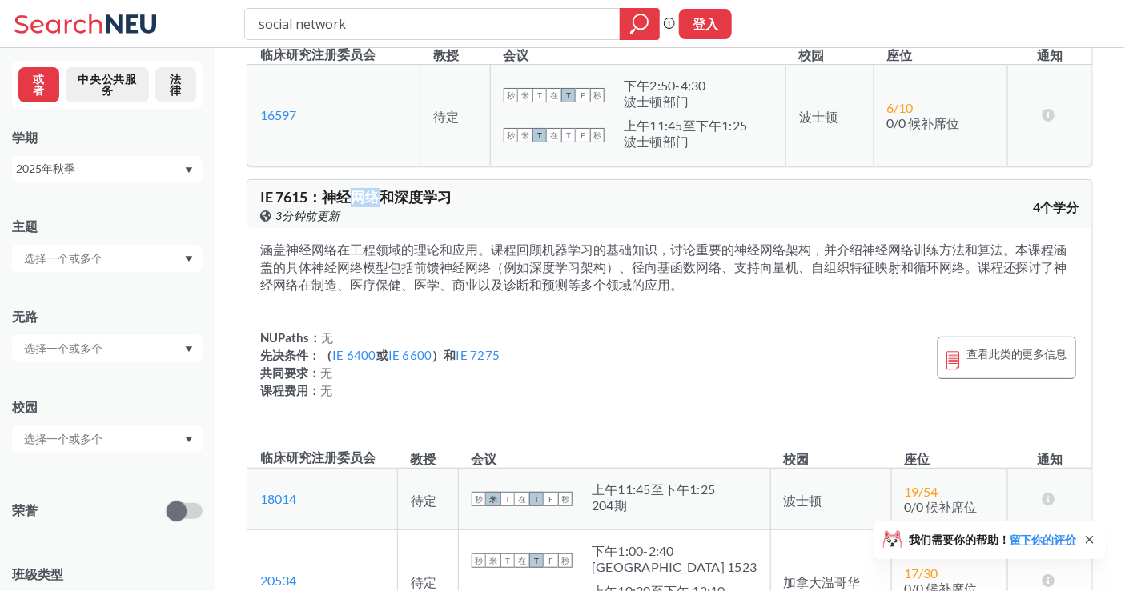
click at [354, 225] on div "IE 7615 ： 神经网络和深度学习 在 Banner 上查看此课程。 3分钟前更新" at bounding box center [465, 207] width 410 height 35
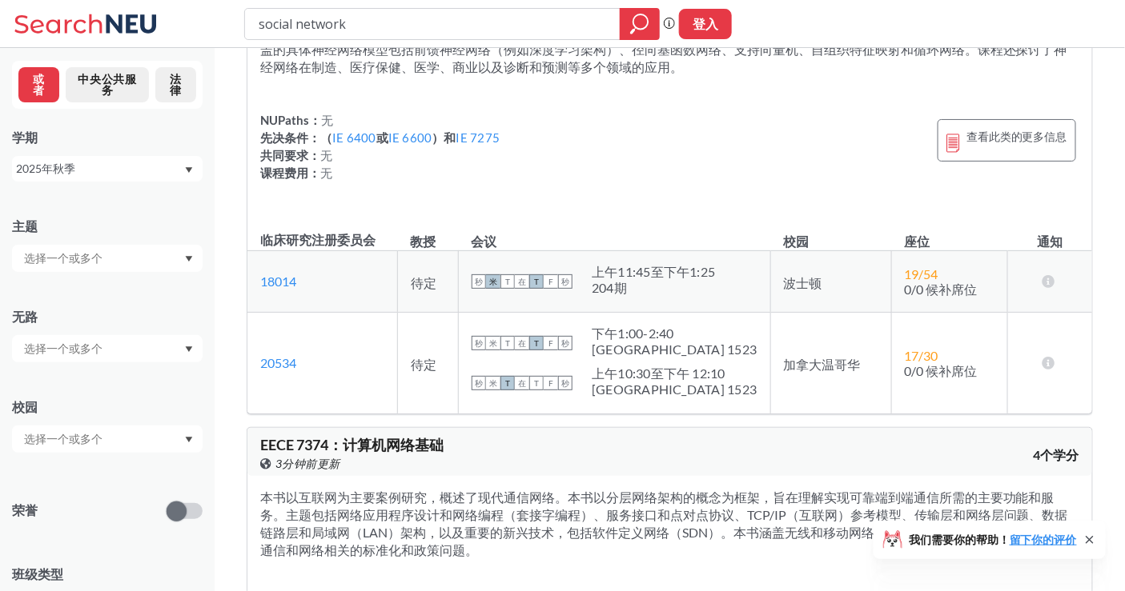
scroll to position [11916, 0]
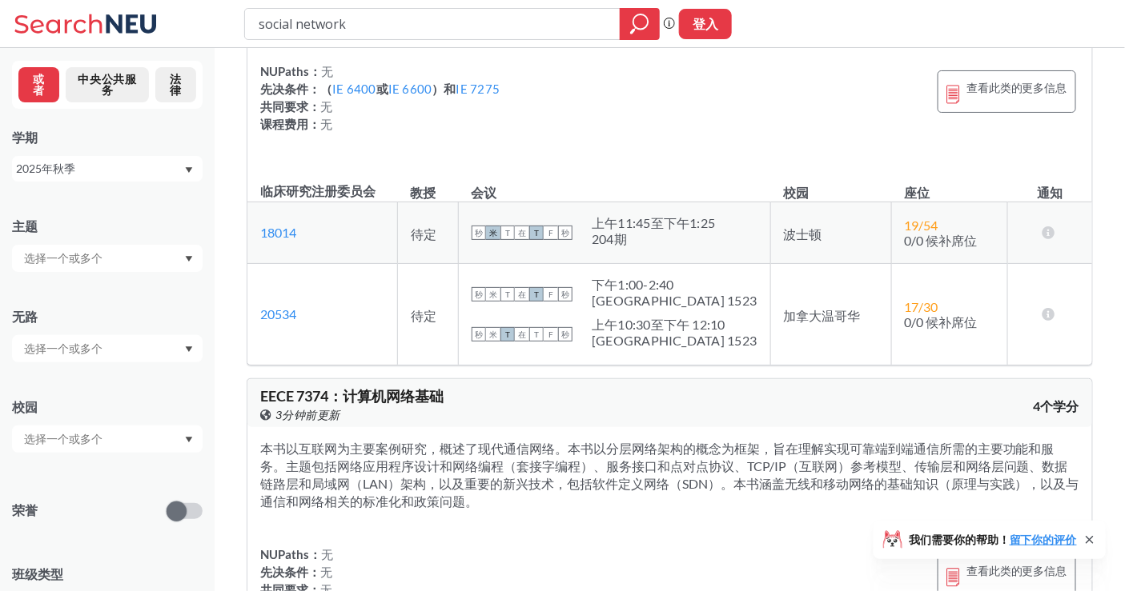
click at [497, 166] on div "涵盖神经网络在工程领域的理论和应用。课程回顾机器学习的基础知识，讨论重要的神经网络架构，并介绍神经网络训练方法和算法。本课程涵盖的具体神经网络模型包括前馈神经…" at bounding box center [669, 64] width 844 height 204
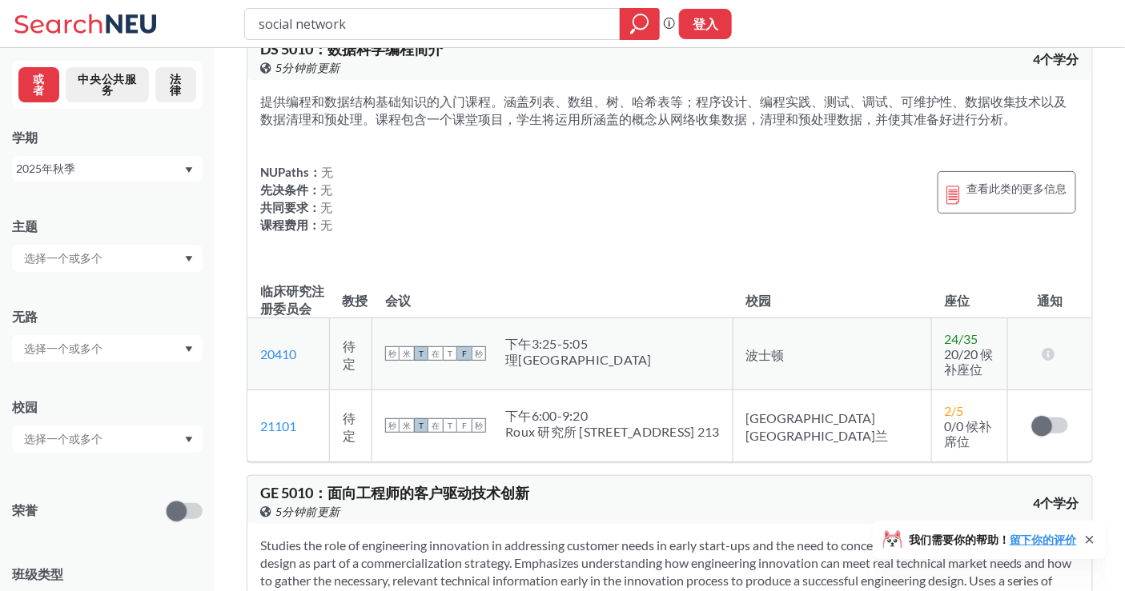
scroll to position [23833, 0]
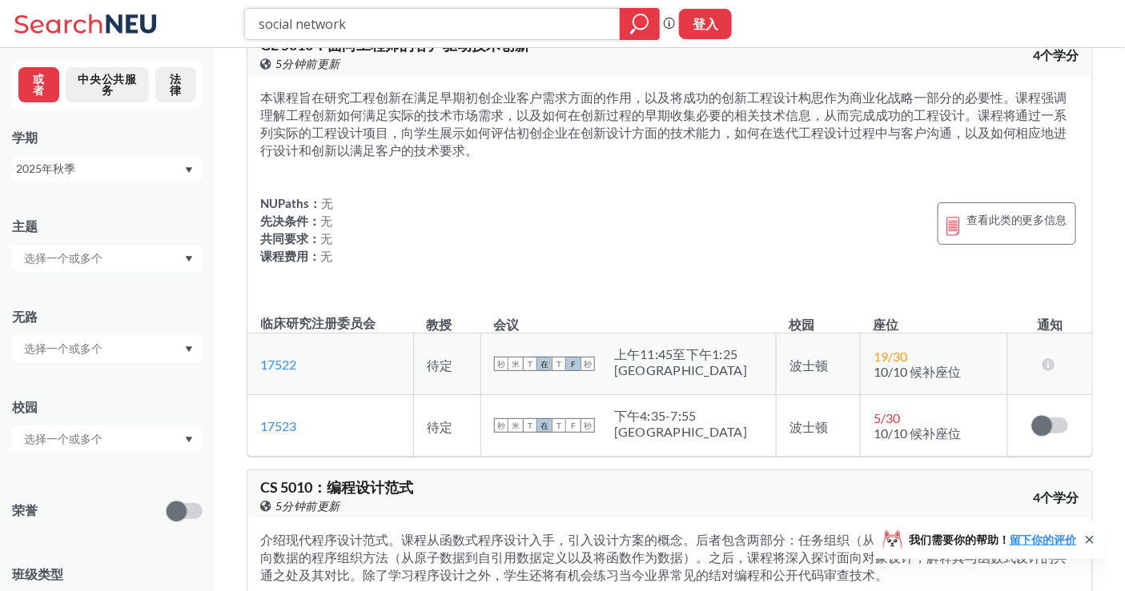
click at [375, 14] on input "social network" at bounding box center [432, 23] width 351 height 27
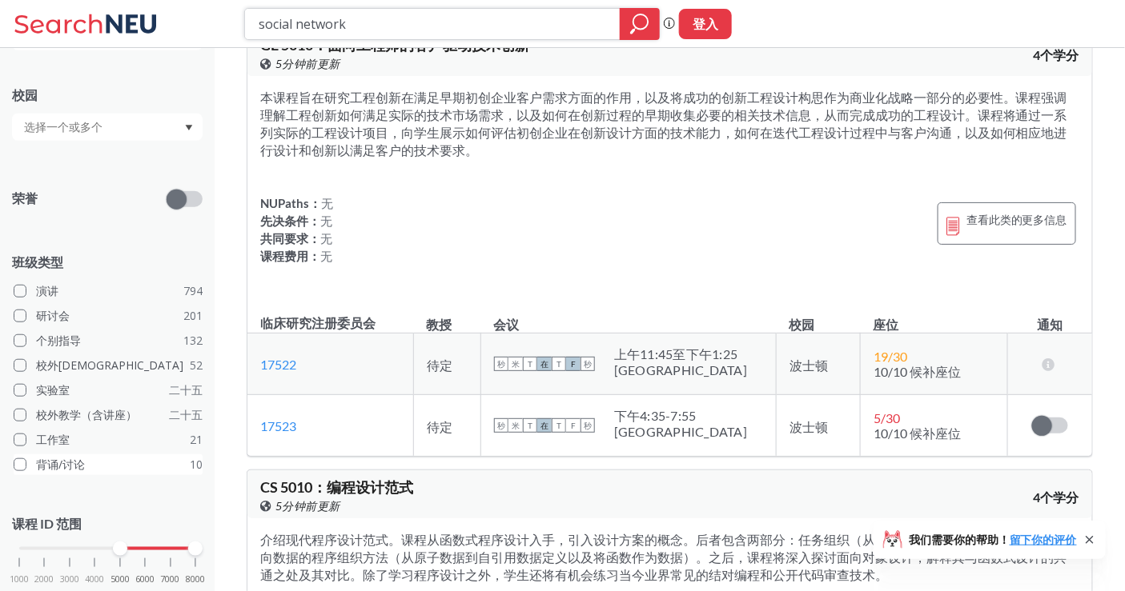
scroll to position [355, 0]
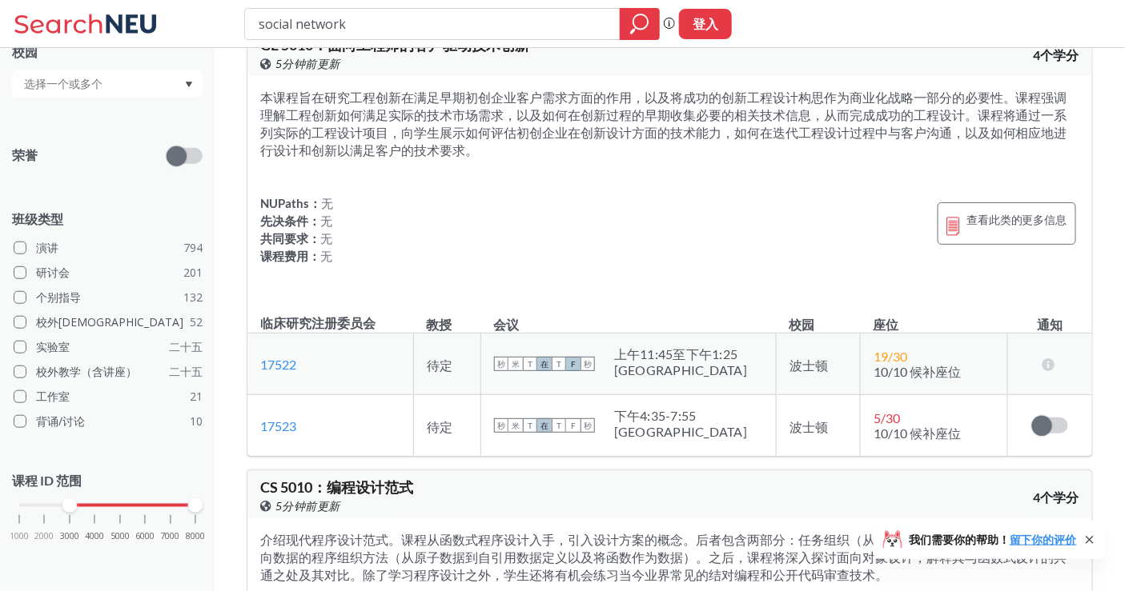
drag, startPoint x: 74, startPoint y: 504, endPoint x: 0, endPoint y: 499, distance: 74.6
click at [0, 499] on div "或者 中央公共服务 法律 学期 [DATE]秋季 主题 无路 校园 荣誉 班级类型 演讲 794 研讨会 201 个别指导 132 校外教学 52 实验室 二…" at bounding box center [107, 319] width 214 height 543
click at [320, 34] on input "social network" at bounding box center [432, 23] width 351 height 27
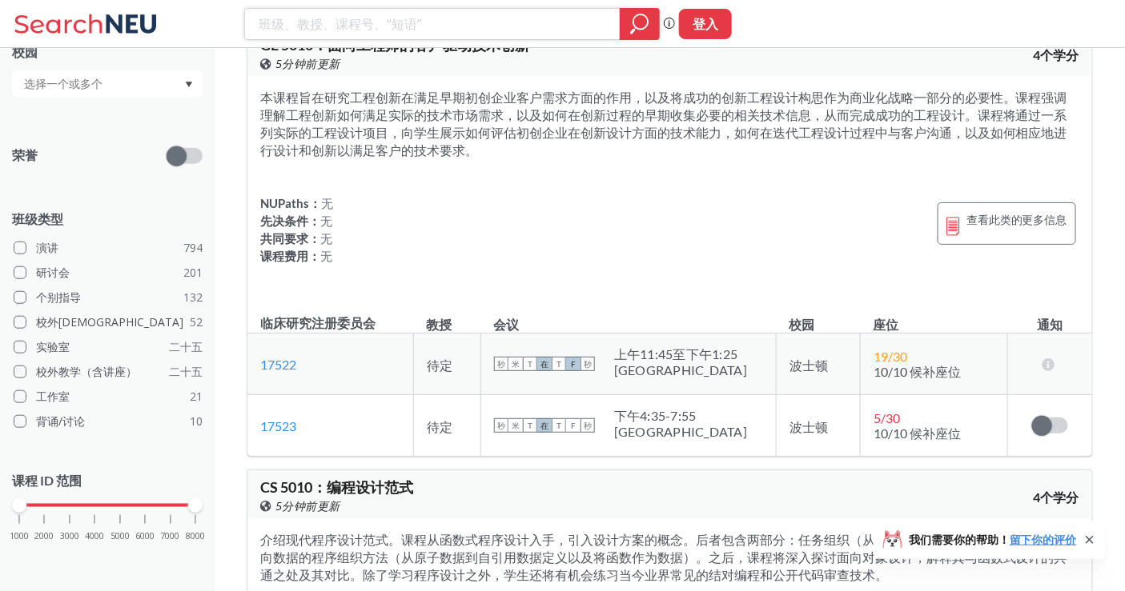
click at [383, 18] on input "search" at bounding box center [432, 23] width 351 height 27
type input "assembl"
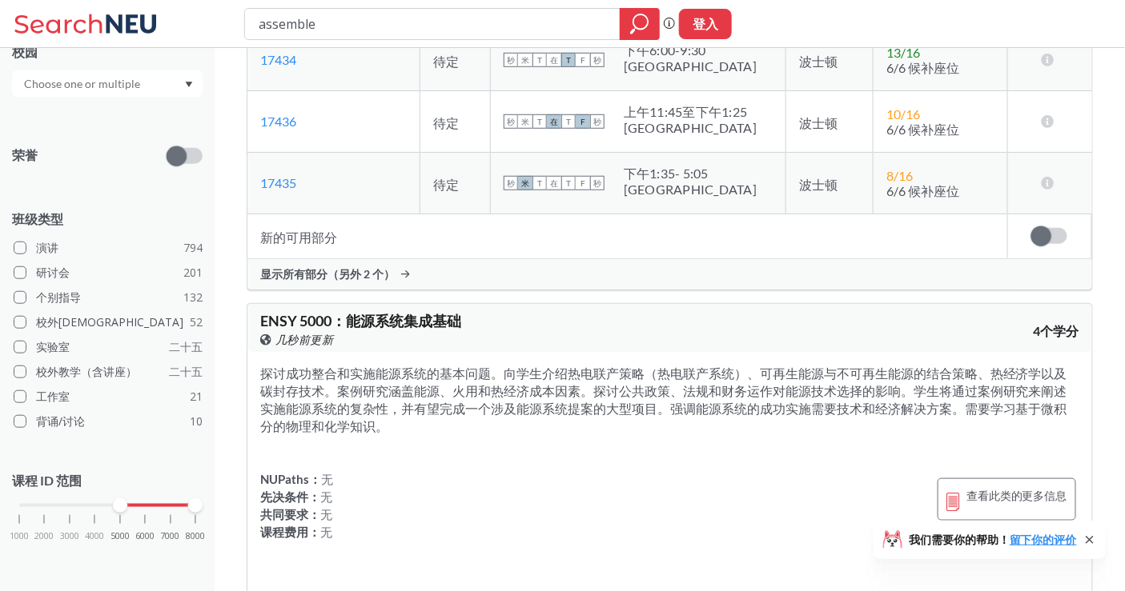
scroll to position [178, 0]
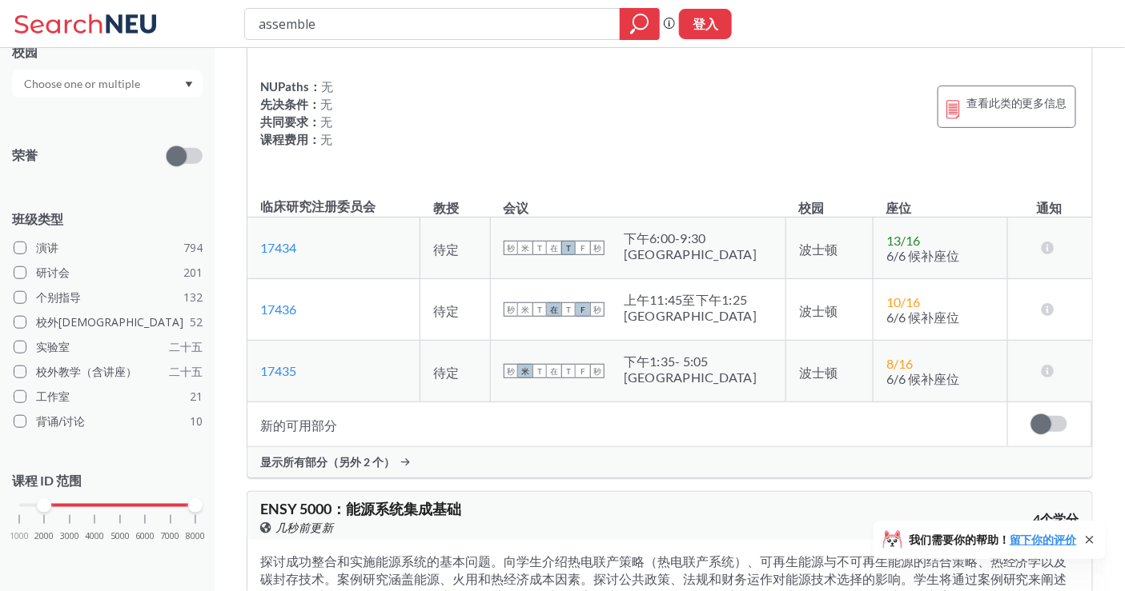
drag, startPoint x: 118, startPoint y: 507, endPoint x: 0, endPoint y: 510, distance: 117.7
click at [0, 510] on div "或者 中央公共服务 法律 学期 [DATE]秋季 主题 无路 校园 荣誉 班级类型 演讲 794 研讨会 201 个别指导 132 校外教学 52 实验室 二…" at bounding box center [107, 319] width 214 height 543
click at [638, 26] on icon "放大镜" at bounding box center [639, 24] width 19 height 22
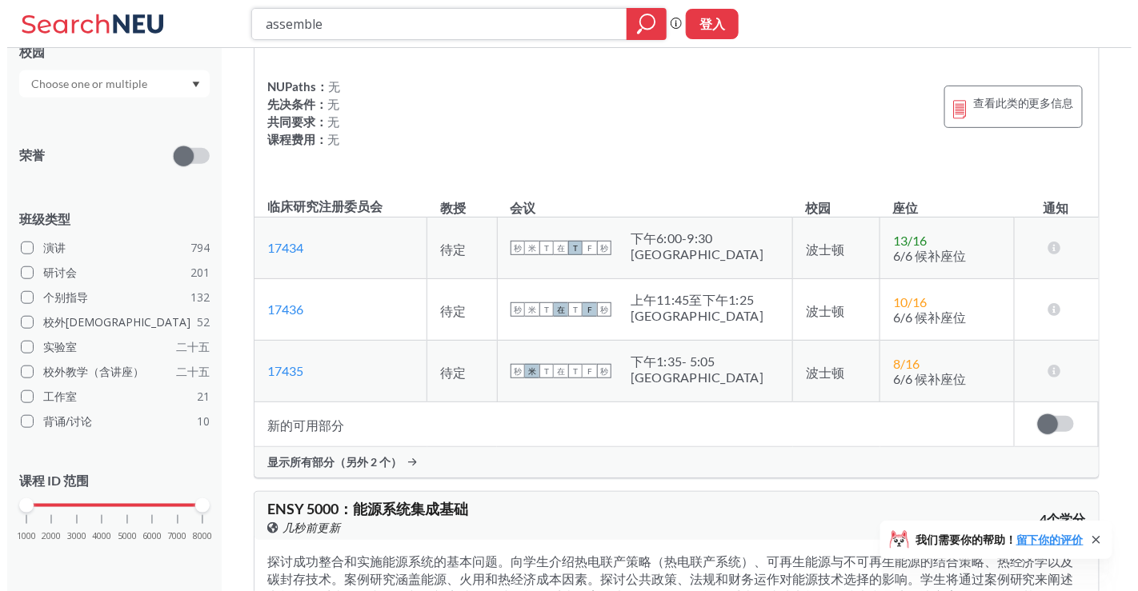
scroll to position [0, 0]
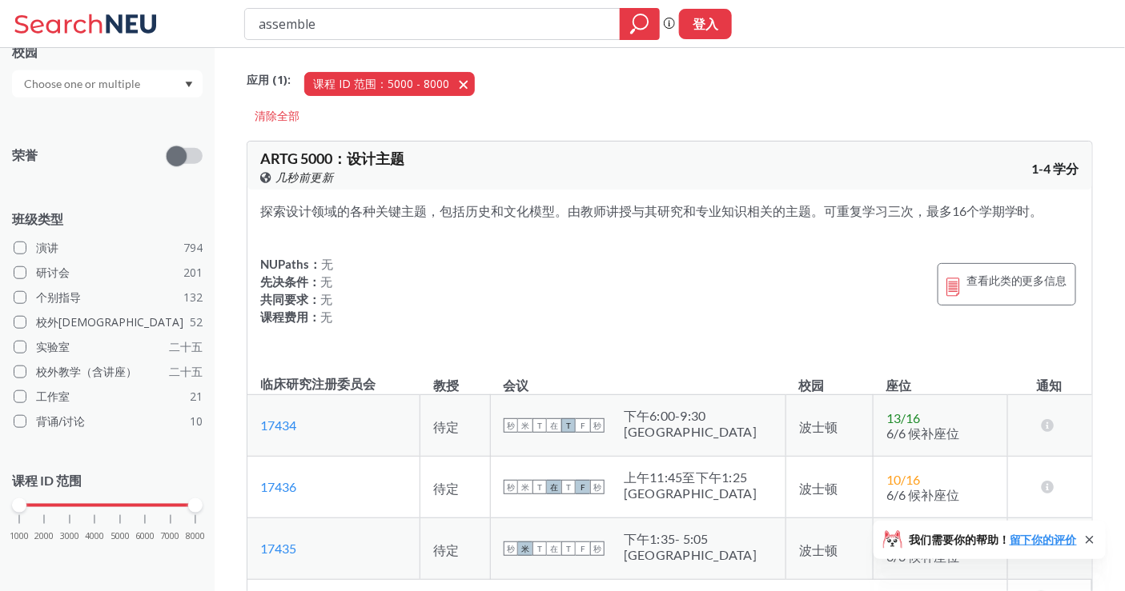
click at [467, 85] on button "课程 ID 范围：5000 - 8000 5000 - 8000" at bounding box center [389, 84] width 170 height 24
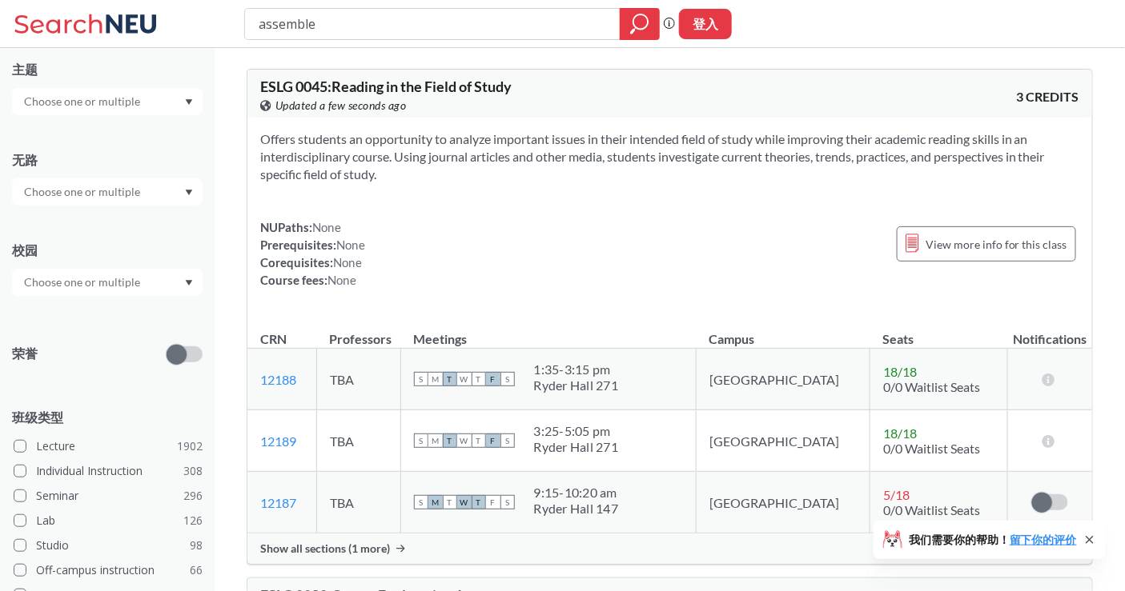
scroll to position [355, 0]
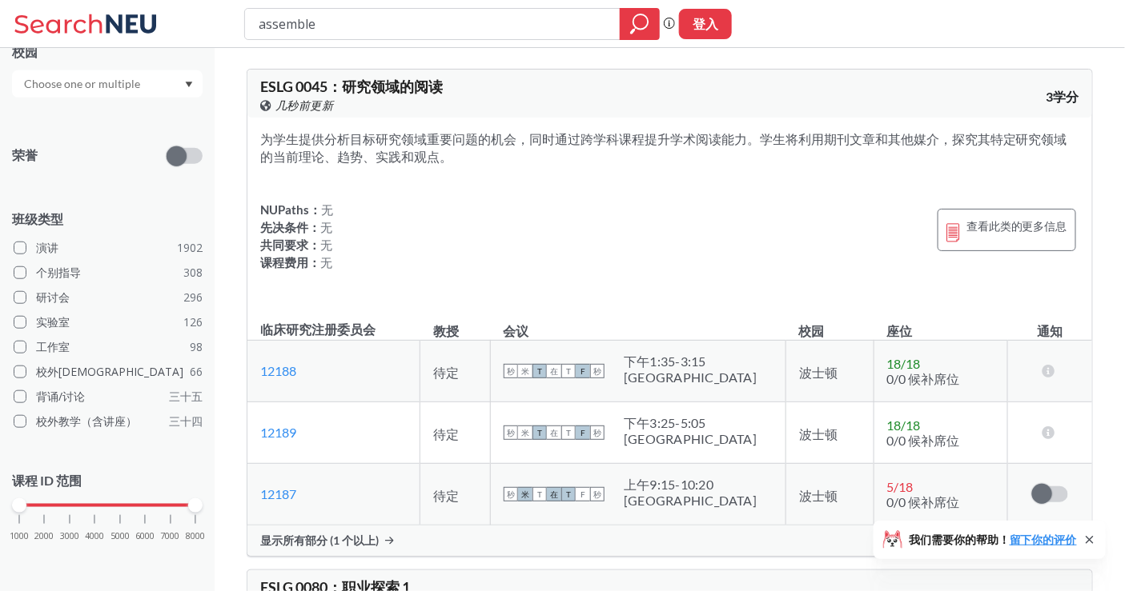
click at [409, 20] on input "assemble" at bounding box center [432, 23] width 351 height 27
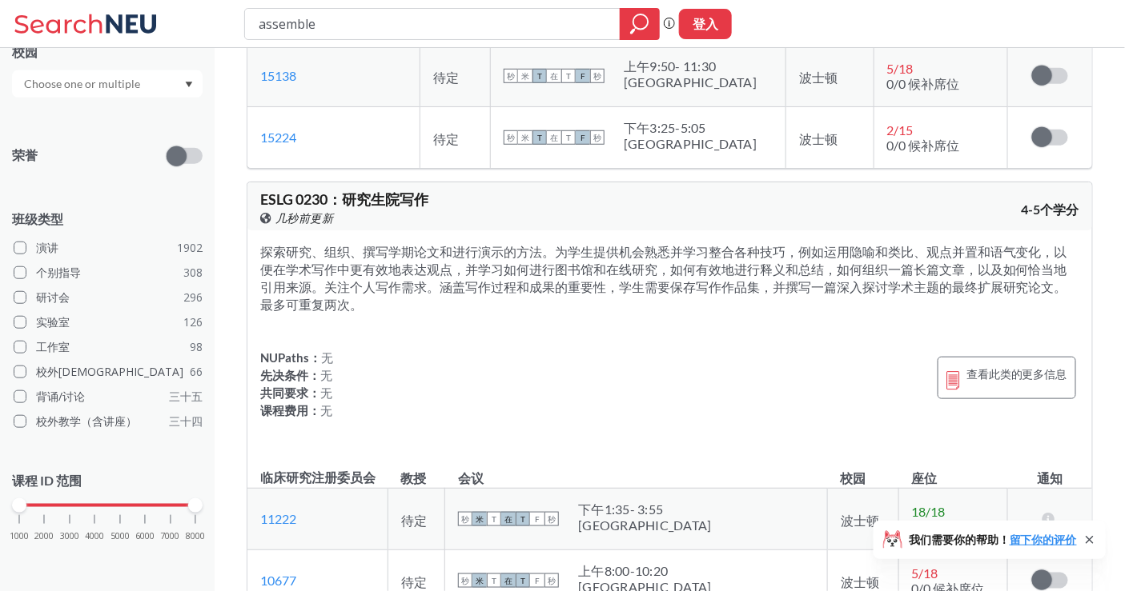
scroll to position [1867, 0]
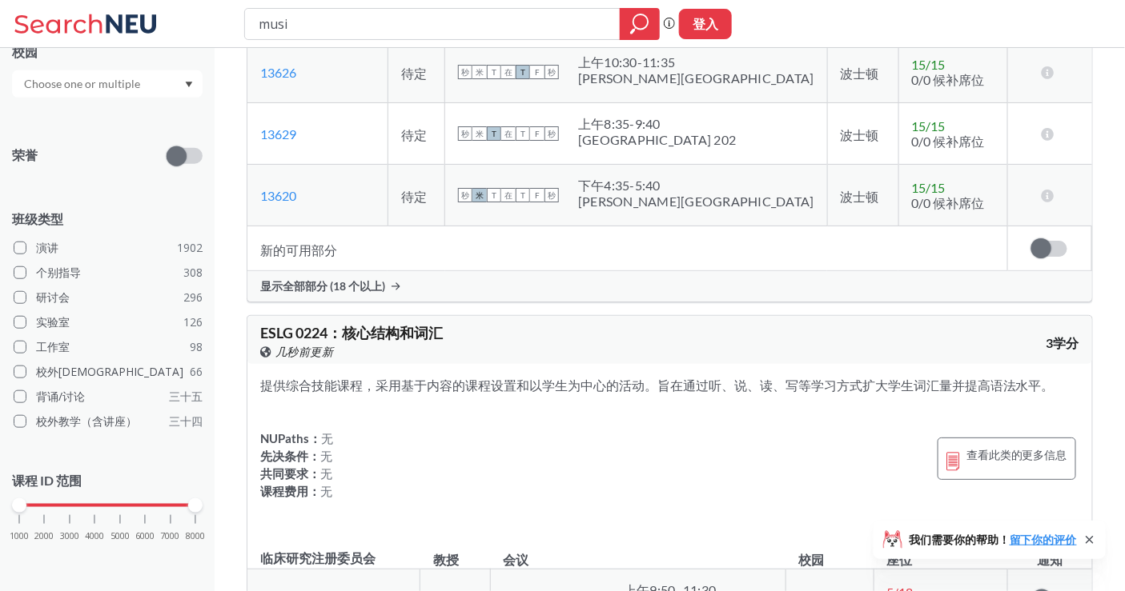
type input "music"
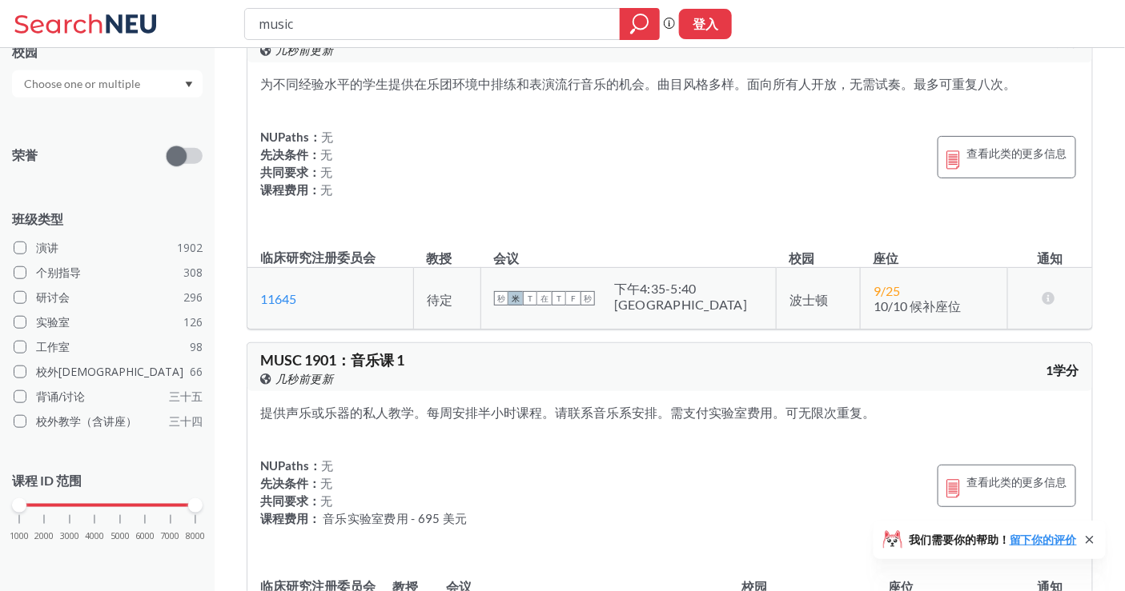
scroll to position [3290, 0]
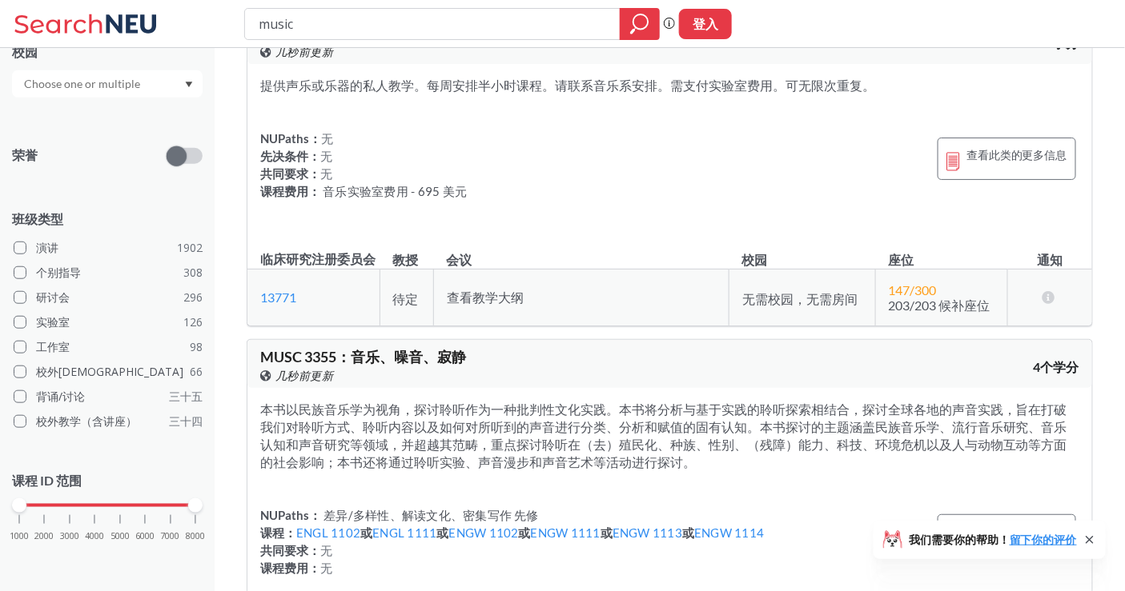
click at [811, 93] on font "提供声乐或乐器的私人教学。每周安排半小时课程。请联系音乐系安排。需支付实验室费用。可无限次重复。" at bounding box center [567, 85] width 615 height 15
click at [673, 207] on div "NUPaths： 无 先决条件： 无 共同要求： 无 课程费用： 音乐实验室费用 - 695 美元 查看此类的更多信息" at bounding box center [669, 169] width 819 height 78
drag, startPoint x: 335, startPoint y: 136, endPoint x: 264, endPoint y: 138, distance: 70.5
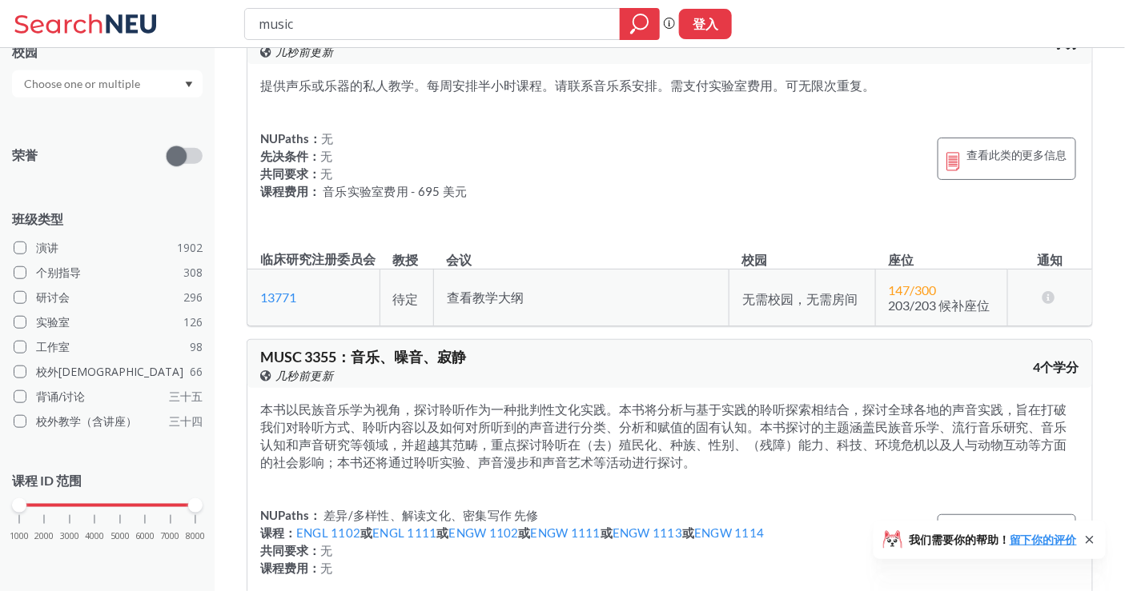
click at [264, 42] on span "MUSC 1901 ： 音乐课 1" at bounding box center [332, 33] width 144 height 18
drag, startPoint x: 300, startPoint y: 417, endPoint x: 263, endPoint y: 417, distance: 37.6
click at [263, 326] on td "13771 在 Banner 上查看此部分。" at bounding box center [313, 297] width 132 height 57
copy font "13771"
click at [423, 23] on input "music" at bounding box center [432, 23] width 351 height 27
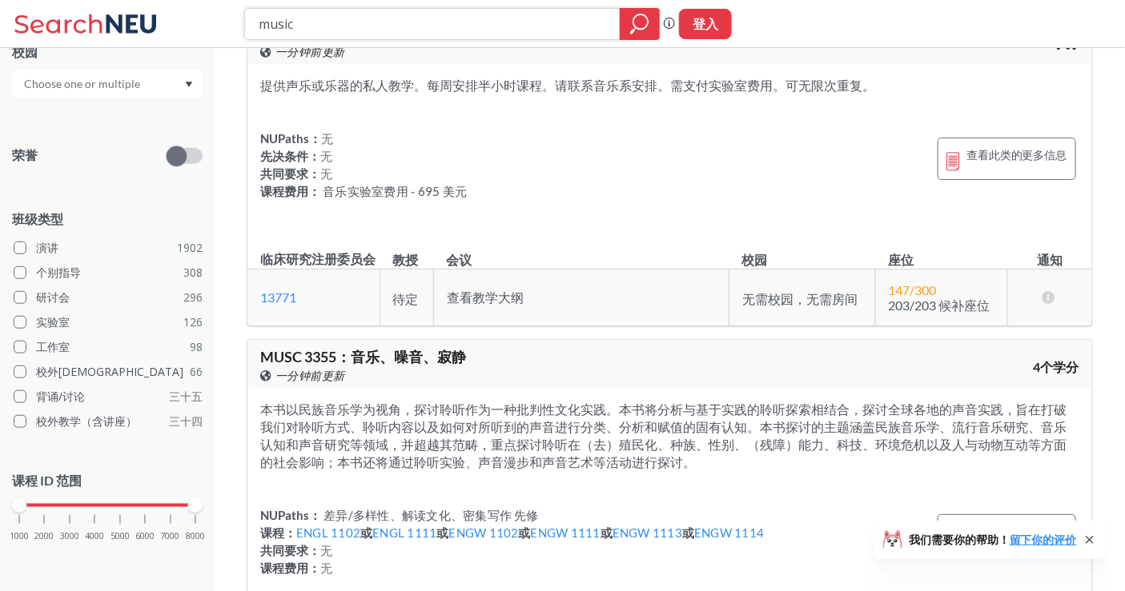
click at [423, 23] on input "music" at bounding box center [432, 23] width 351 height 27
type input "french"
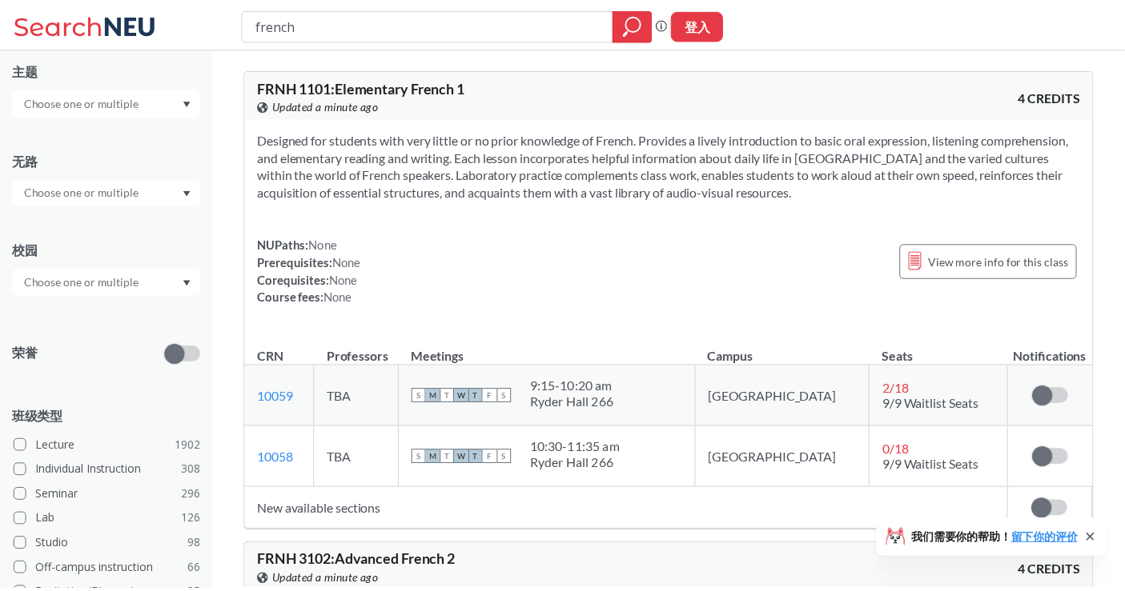
scroll to position [355, 0]
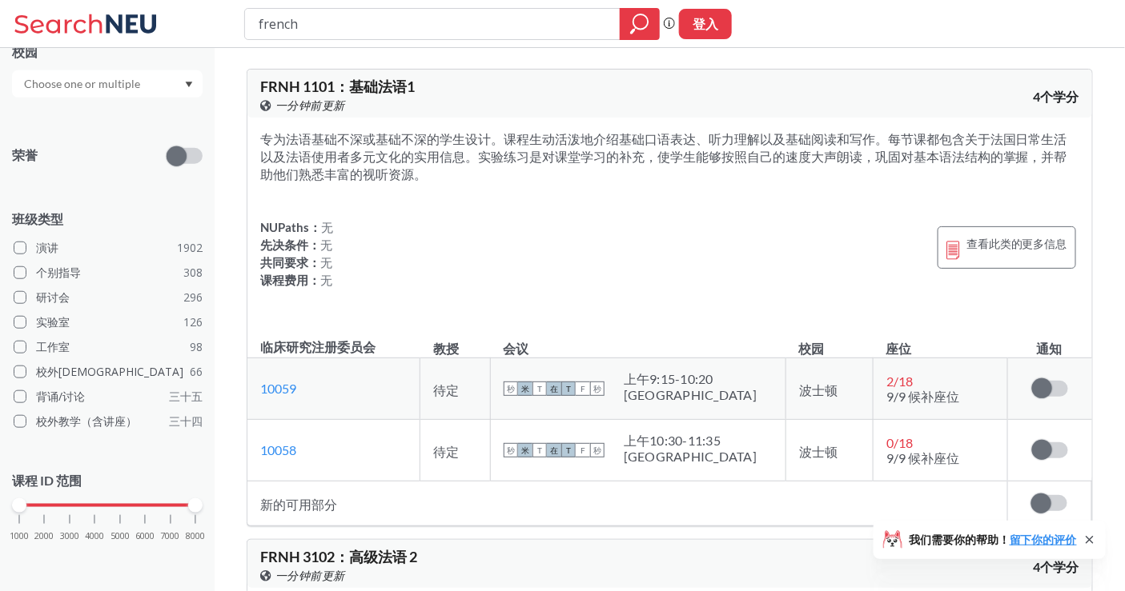
drag, startPoint x: 377, startPoint y: 146, endPoint x: 383, endPoint y: 178, distance: 31.9
click at [383, 178] on section "专为法语基础不深或基础不深的学生设计。课程生动活泼地介绍基础口语表达、听力理解以及基础阅读和写作。每节课都包含关于法国日常生活以及法语使用者多元文化的实用信息…" at bounding box center [669, 156] width 819 height 53
click at [383, 178] on font "专为法语基础不深或基础不深的学生设计。课程生动活泼地介绍基础口语表达、听力理解以及基础阅读和写作。每节课都包含关于法国日常生活以及法语使用者多元文化的实用信息…" at bounding box center [663, 156] width 807 height 50
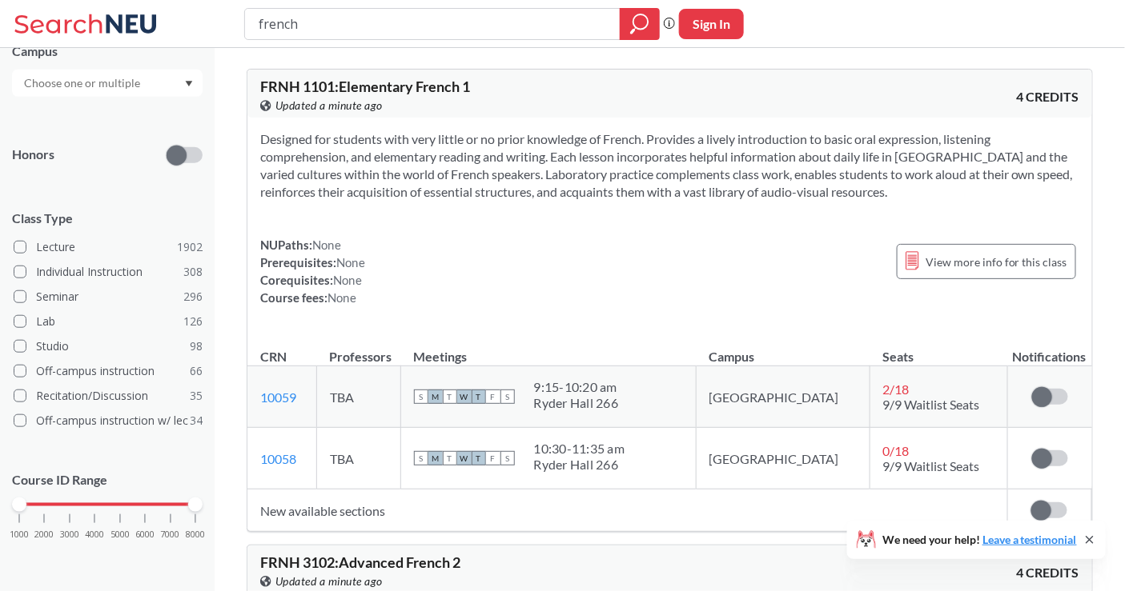
scroll to position [344, 0]
click at [633, 301] on div "NUPaths: None Prerequisites: None Corequisites: None Course fees: None View mor…" at bounding box center [669, 271] width 819 height 70
drag, startPoint x: 335, startPoint y: 84, endPoint x: 261, endPoint y: 86, distance: 73.7
click at [261, 86] on span "FRNH 1101 : Elementary French 1" at bounding box center [365, 87] width 210 height 18
click at [413, 80] on span "FRNH 1101 : Elementary French 1" at bounding box center [365, 87] width 210 height 18
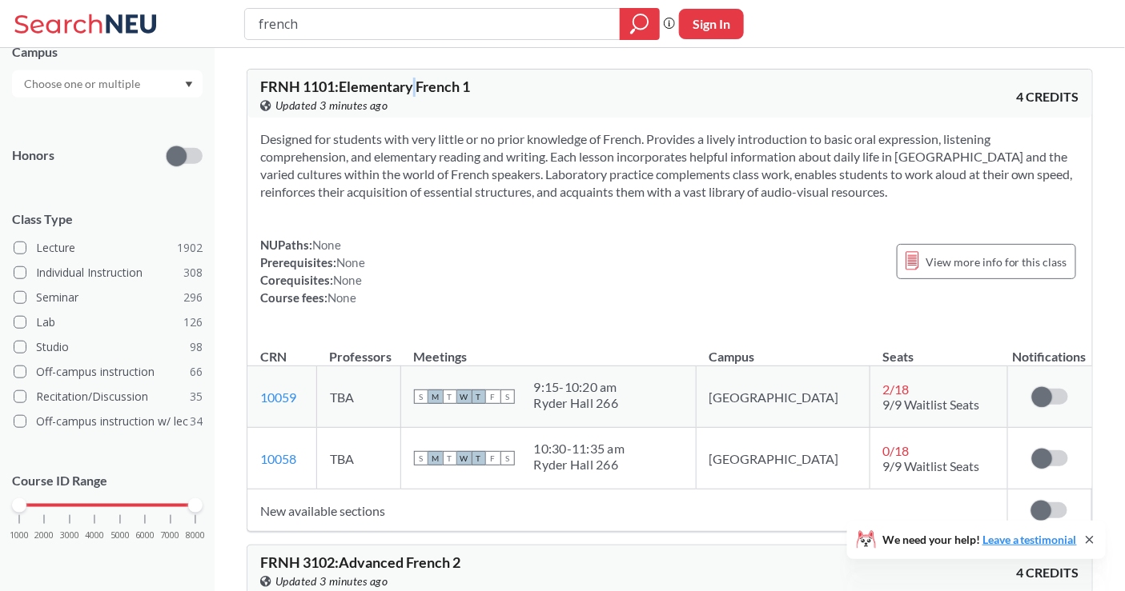
click at [413, 80] on span "FRNH 1101 : Elementary French 1" at bounding box center [365, 87] width 210 height 18
click at [522, 184] on section "Designed for students with very little or no prior knowledge of French. Provide…" at bounding box center [669, 165] width 819 height 70
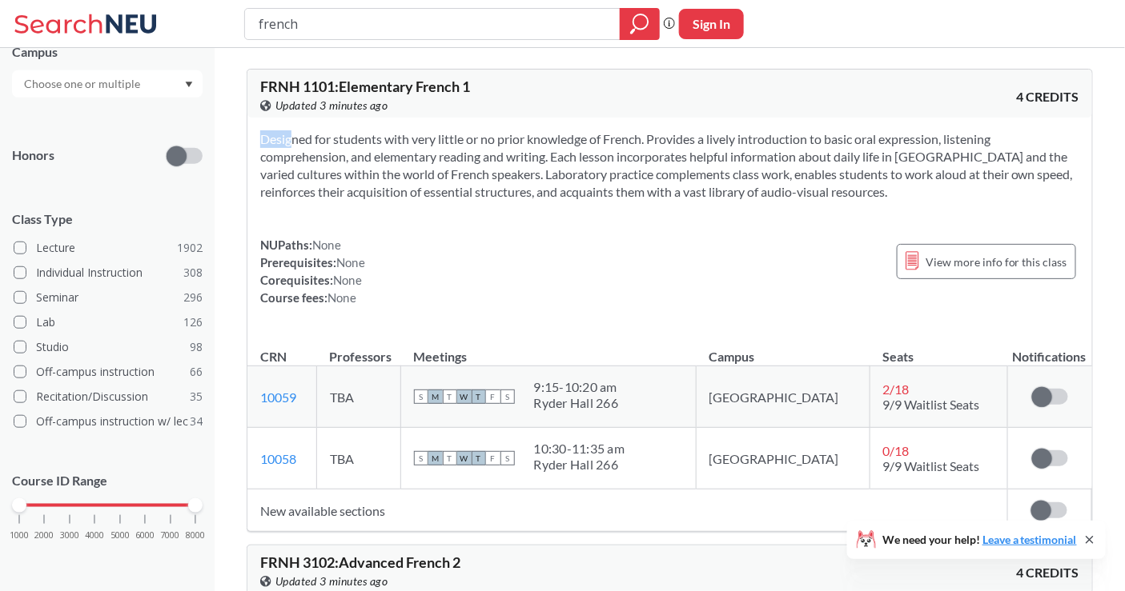
click at [507, 208] on div "Designed for students with very little or no prior knowledge of French. Provide…" at bounding box center [669, 225] width 844 height 214
click at [395, 82] on span "FRNH 1101 : Elementary French 1" at bounding box center [365, 87] width 210 height 18
click at [417, 187] on section "Designed for students with very little or no prior knowledge of French. Provide…" at bounding box center [669, 165] width 819 height 70
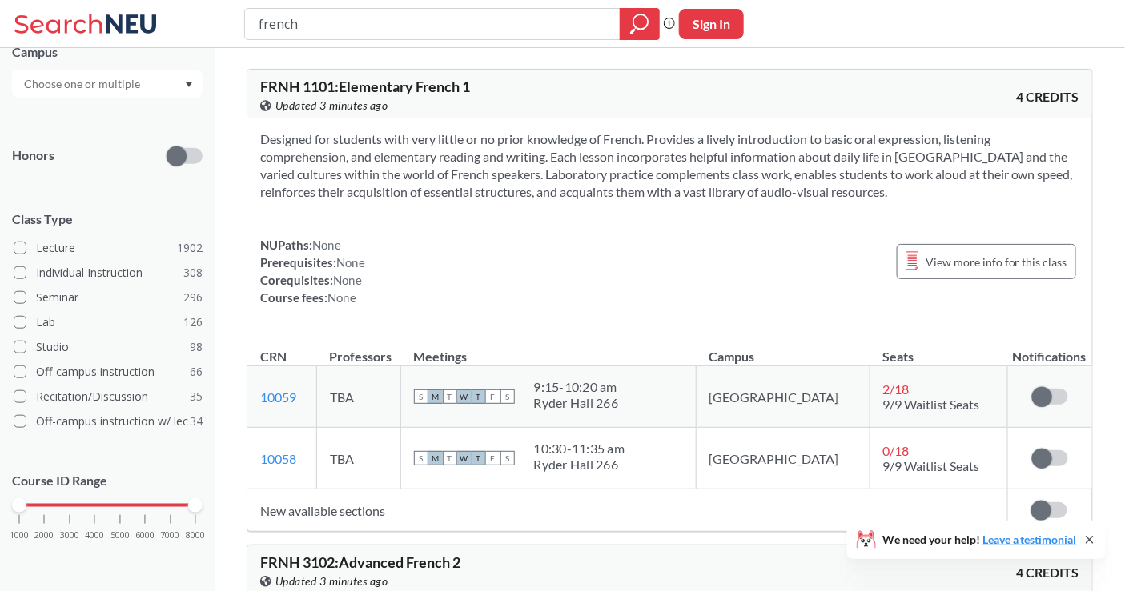
click at [378, 149] on section "Designed for students with very little or no prior knowledge of French. Provide…" at bounding box center [669, 165] width 819 height 70
click at [410, 202] on div "Designed for students with very little or no prior knowledge of French. Provide…" at bounding box center [669, 225] width 844 height 214
drag, startPoint x: 334, startPoint y: 82, endPoint x: 258, endPoint y: 82, distance: 76.0
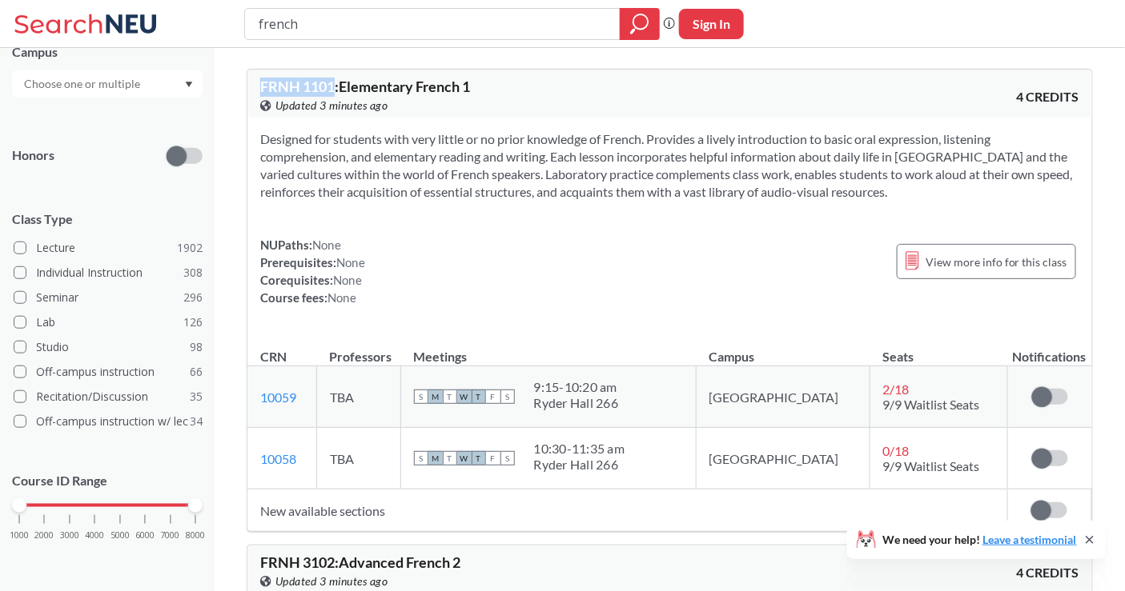
click at [258, 82] on div "FRNH 1101 : Elementary French 1 View this course on Banner. Updated 3 minutes a…" at bounding box center [669, 94] width 844 height 48
drag, startPoint x: 313, startPoint y: 399, endPoint x: 262, endPoint y: 399, distance: 51.2
click at [262, 399] on td "10059 View this section on Banner." at bounding box center [281, 398] width 69 height 62
copy link "10059"
drag, startPoint x: 344, startPoint y: 82, endPoint x: 463, endPoint y: 82, distance: 118.5
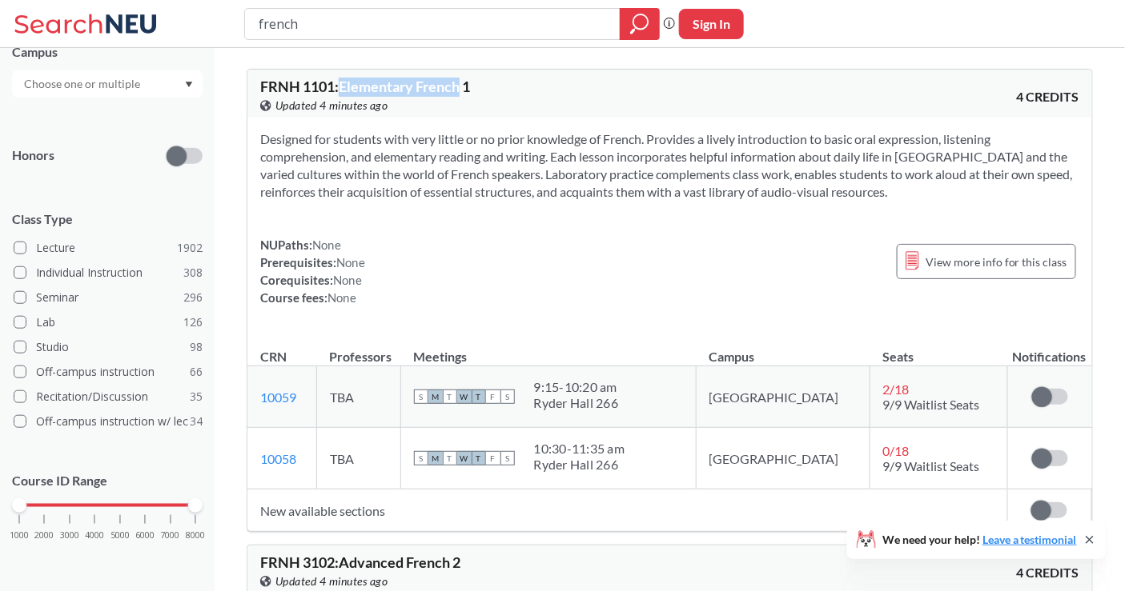
click at [463, 82] on span "FRNH 1101 : Elementary French 1" at bounding box center [365, 87] width 210 height 18
copy span "Elementary French"
click at [554, 229] on div "Designed for students with very little or no prior knowledge of French. Provide…" at bounding box center [669, 225] width 844 height 214
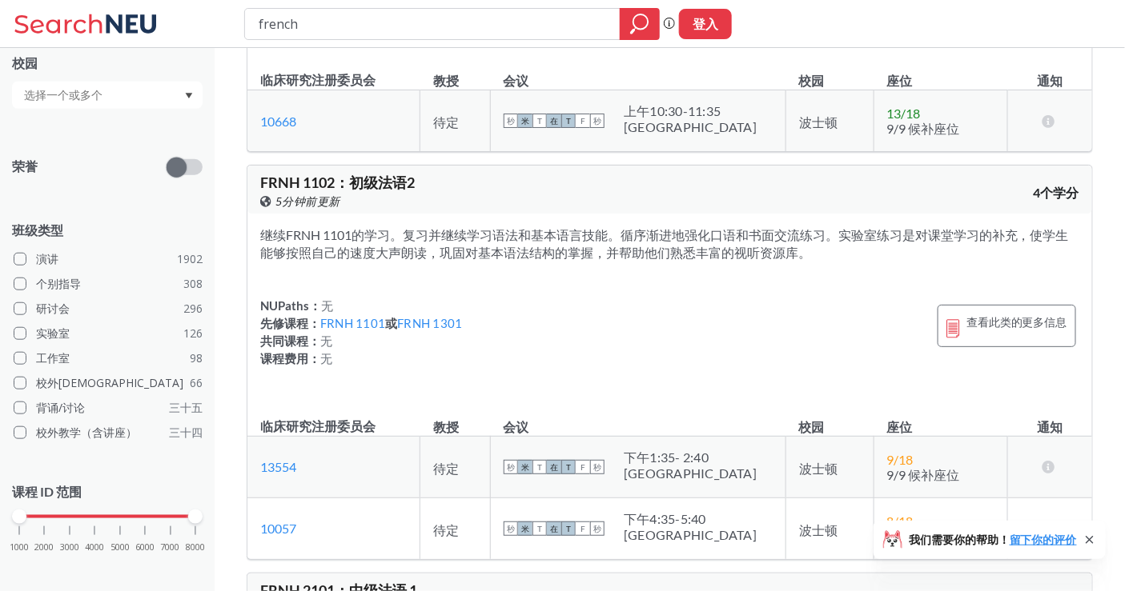
scroll to position [355, 0]
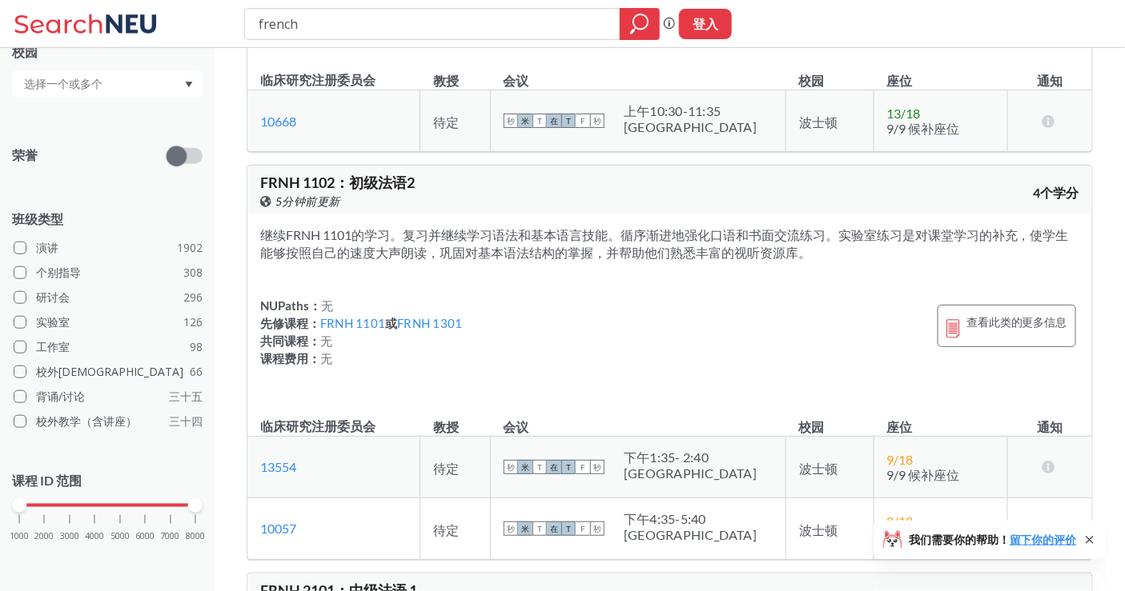
click at [751, 311] on div "继续FRNH 1101的学习。复习并继续学习语法和基本语言技能。循序渐进地强化口语和书面交流练习。实验室练习是对课堂学习的补充，使学生能够按照自己的速度大声朗…" at bounding box center [669, 307] width 844 height 186
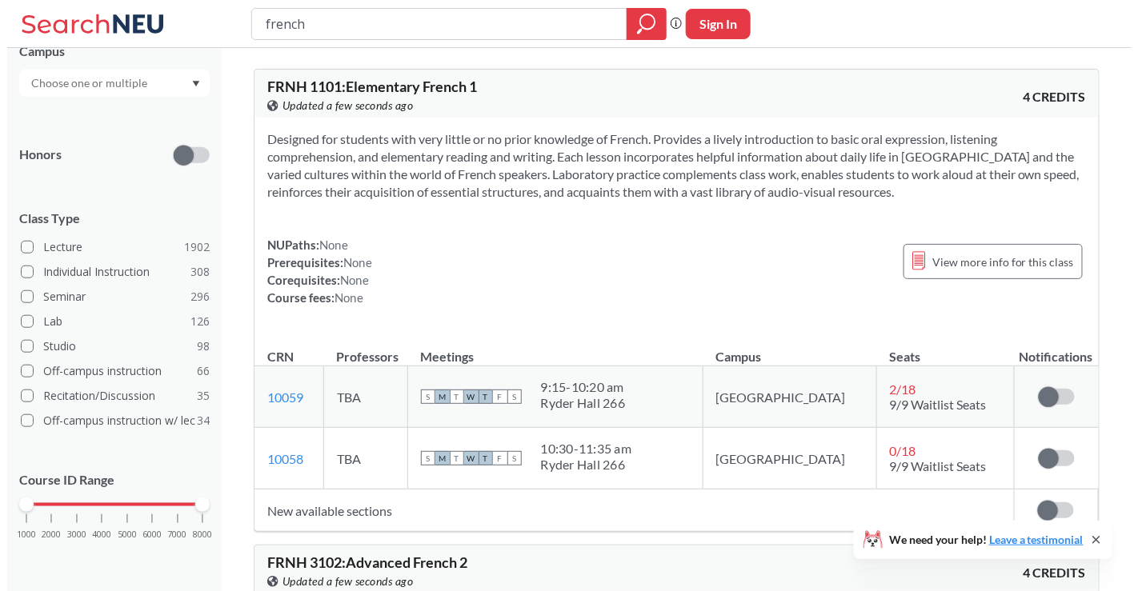
scroll to position [344, 0]
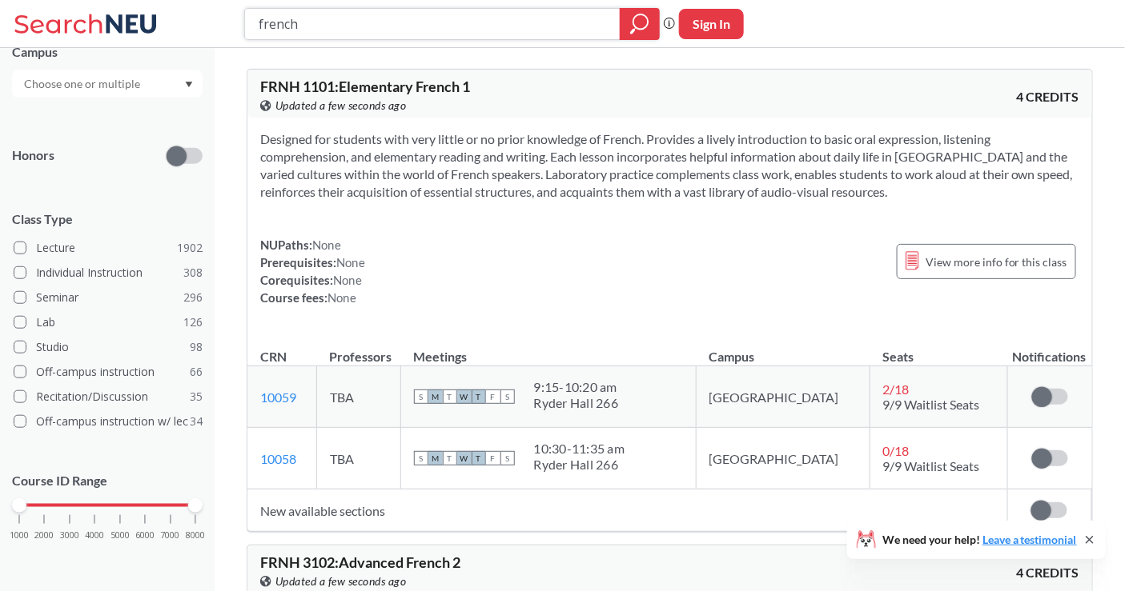
click at [363, 25] on input "french" at bounding box center [432, 23] width 351 height 27
type input "JAPANESE"
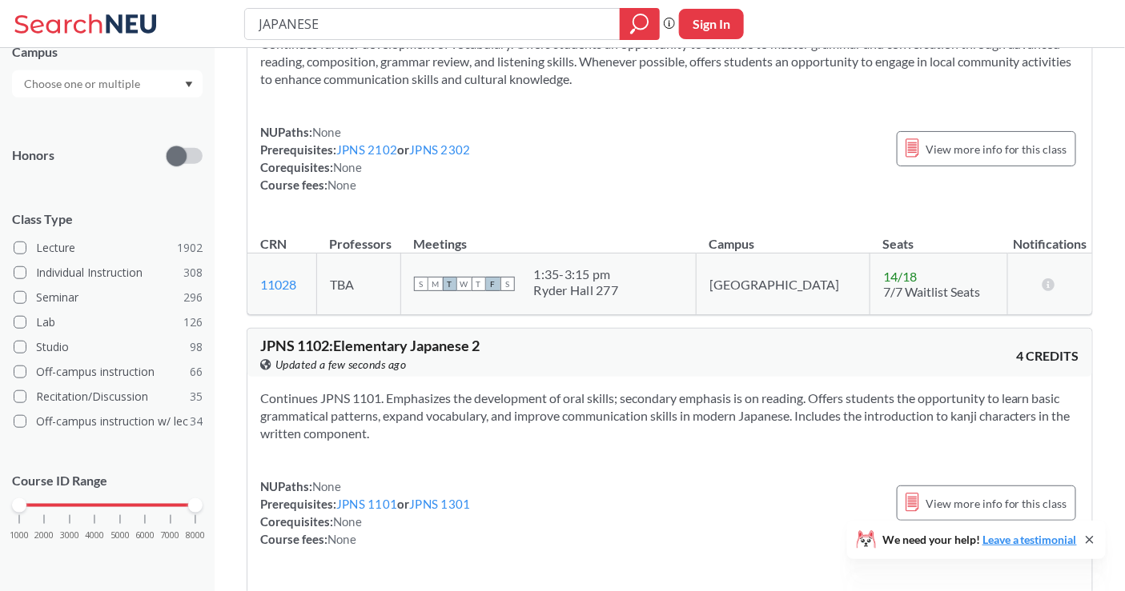
drag, startPoint x: 464, startPoint y: 299, endPoint x: 573, endPoint y: -78, distance: 392.4
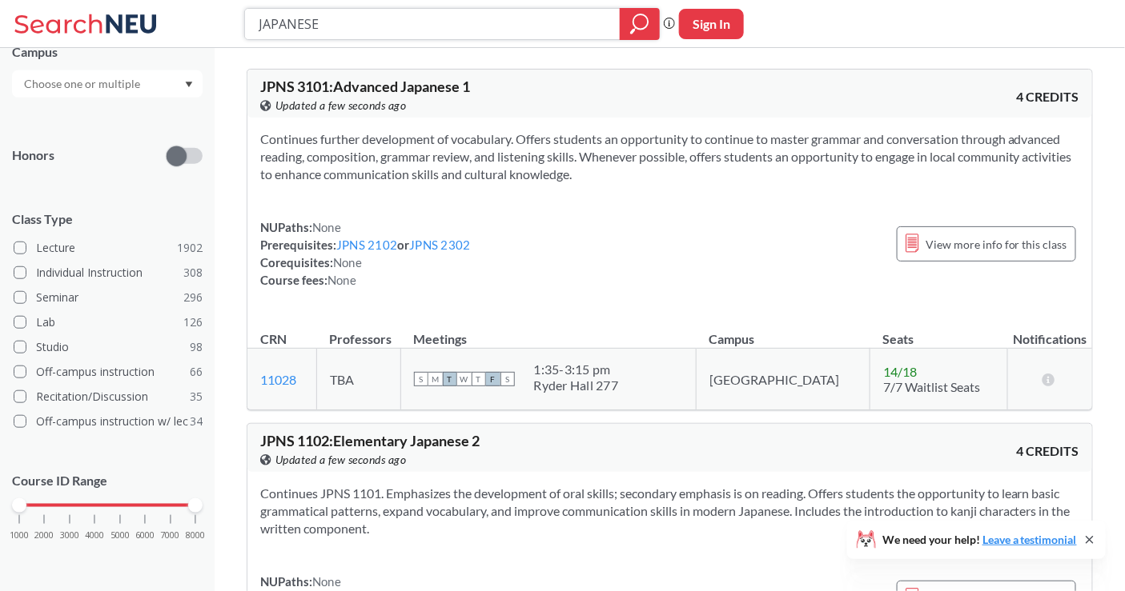
click at [340, 14] on input "JAPANESE" at bounding box center [432, 23] width 351 height 27
type input "spanish"
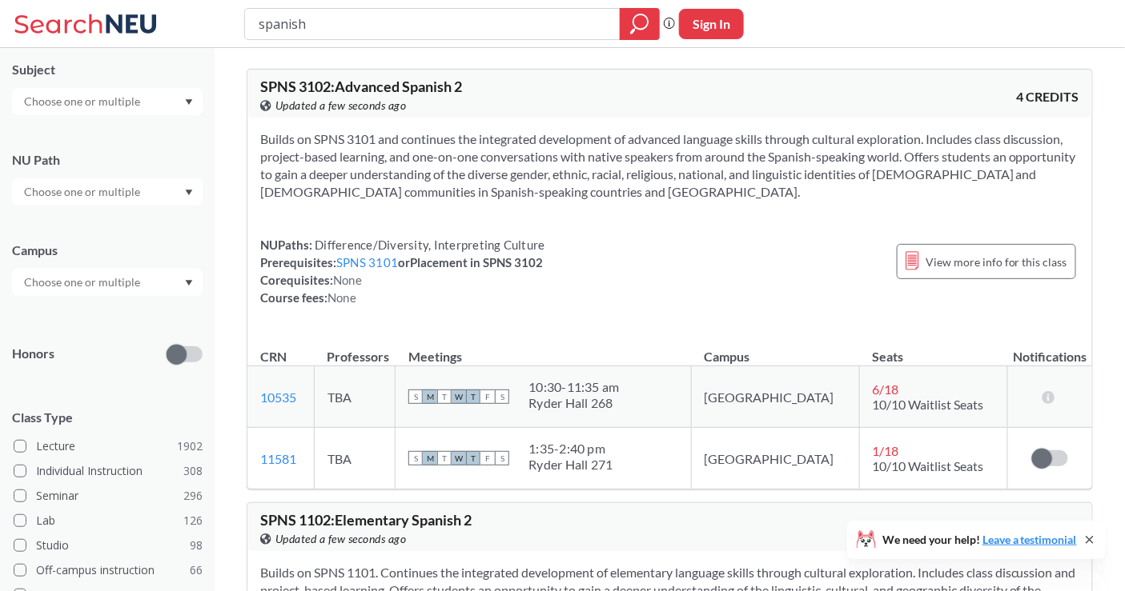
scroll to position [344, 0]
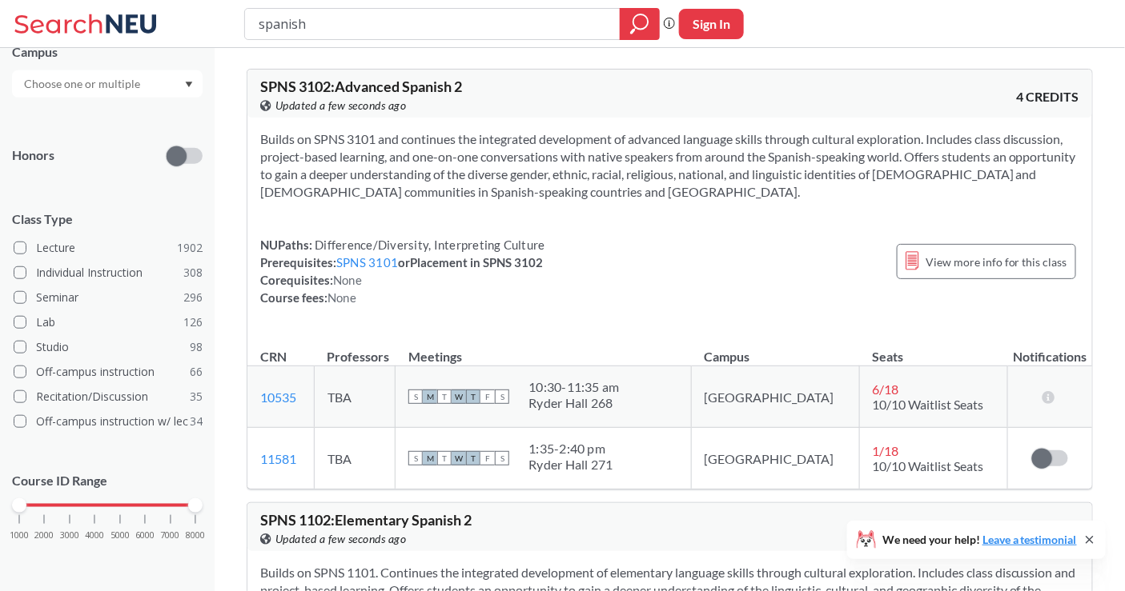
click at [340, 25] on input "spanish" at bounding box center [432, 23] width 351 height 27
type input "p"
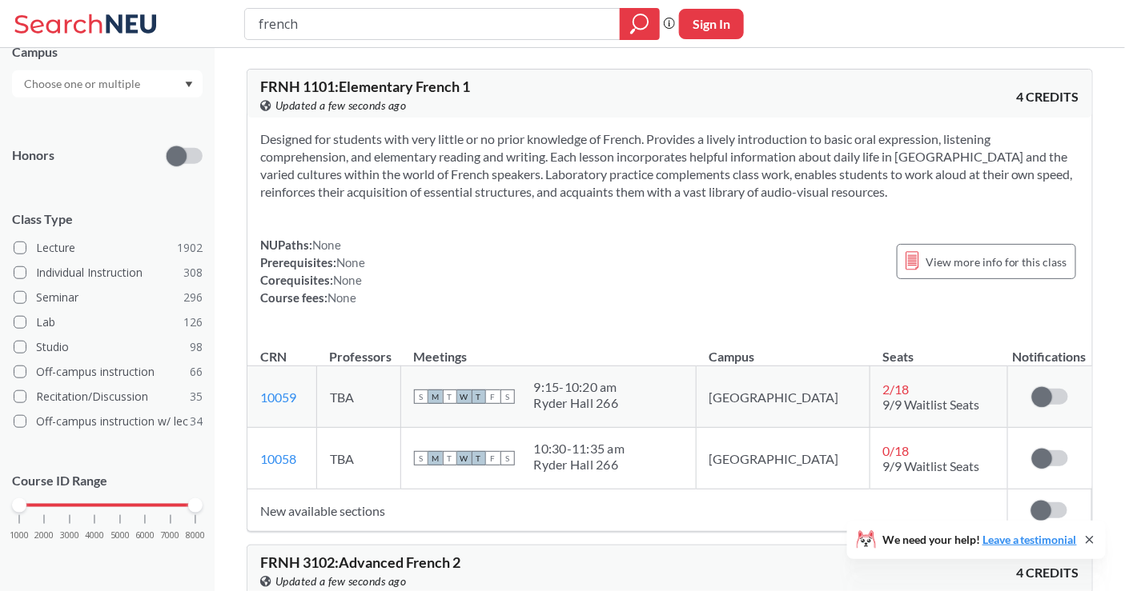
drag, startPoint x: 671, startPoint y: 407, endPoint x: 573, endPoint y: 379, distance: 101.8
click at [573, 379] on div "S M T W T F S 9:15 - 10:20 am [GEOGRAPHIC_DATA] 266" at bounding box center [548, 396] width 269 height 35
click at [589, 386] on div "9:15 - 10:20 am" at bounding box center [576, 387] width 85 height 16
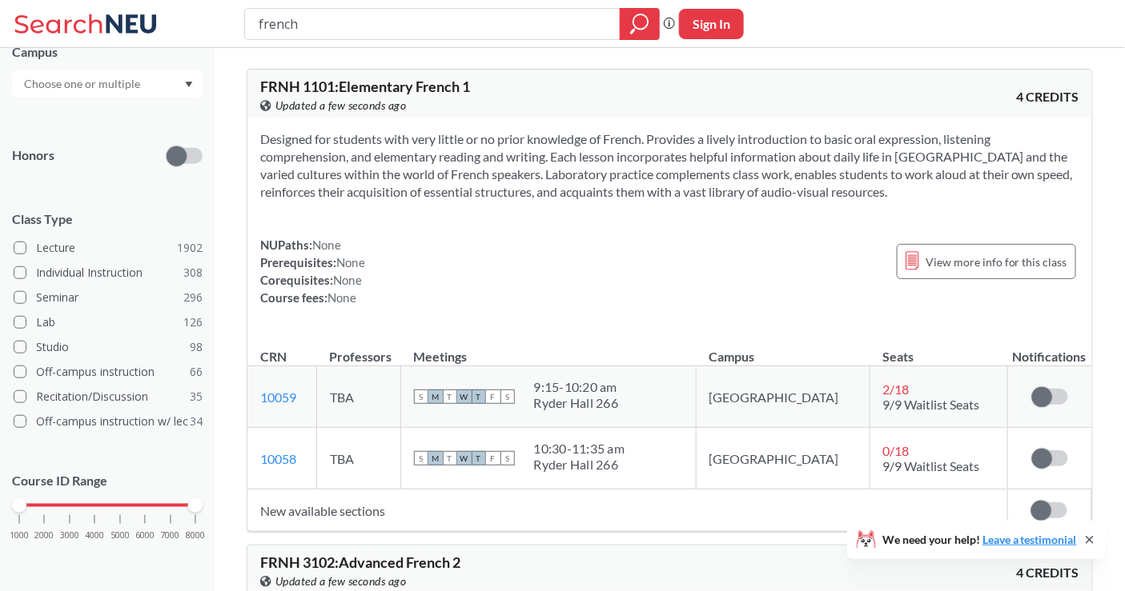
click at [604, 401] on div "Ryder Hall 266" at bounding box center [576, 403] width 85 height 16
click at [619, 403] on div "Ryder Hall 266" at bounding box center [576, 403] width 85 height 16
drag, startPoint x: 668, startPoint y: 403, endPoint x: 564, endPoint y: 386, distance: 104.6
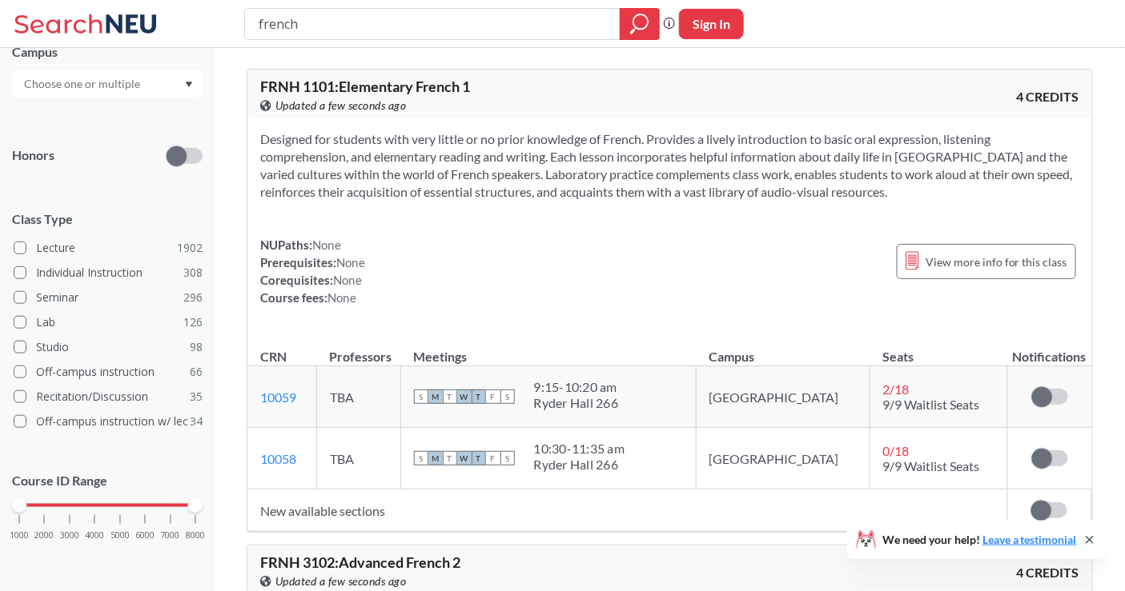
click at [564, 386] on div "S M T W T F S 9:15 - 10:20 am [GEOGRAPHIC_DATA] 266" at bounding box center [548, 396] width 269 height 35
click at [607, 393] on div "9:15 - 10:20 am" at bounding box center [576, 387] width 85 height 16
drag, startPoint x: 568, startPoint y: 383, endPoint x: 684, endPoint y: 407, distance: 118.7
click at [683, 407] on div "S M T W T F S 9:15 - 10:20 am [GEOGRAPHIC_DATA] 266" at bounding box center [548, 396] width 269 height 35
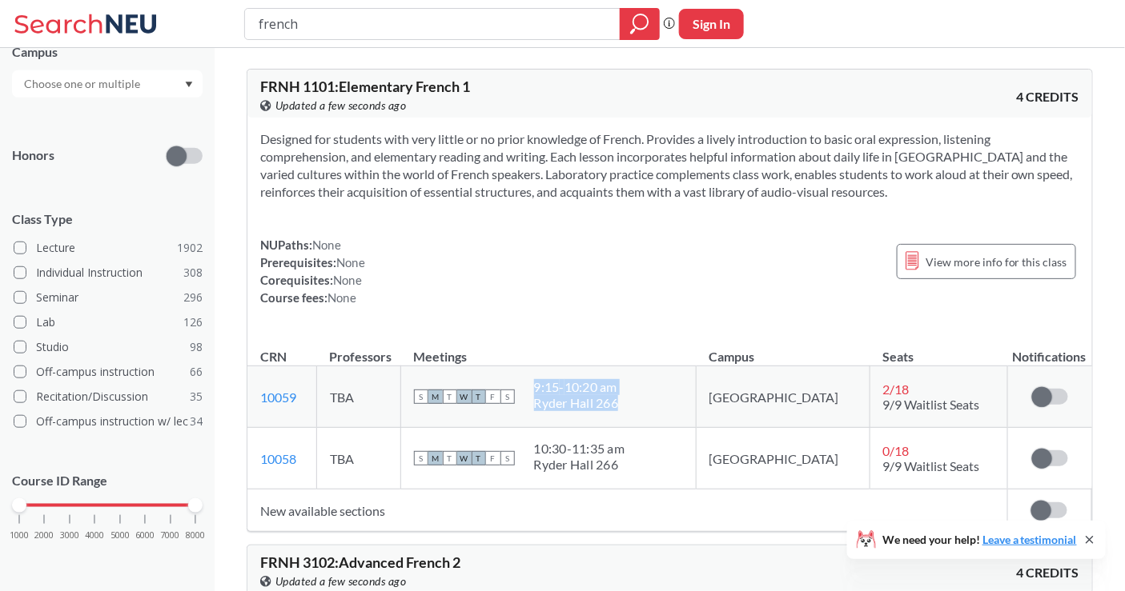
drag, startPoint x: 658, startPoint y: 401, endPoint x: 566, endPoint y: 384, distance: 93.6
click at [566, 384] on div "S M T W T F S 9:15 - 10:20 am [GEOGRAPHIC_DATA] 266" at bounding box center [548, 396] width 269 height 35
click at [585, 386] on div "9:15 - 10:20 am" at bounding box center [576, 387] width 85 height 16
drag, startPoint x: 575, startPoint y: 378, endPoint x: 672, endPoint y: 403, distance: 100.0
click at [672, 403] on div "S M T W T F S 9:15 - 10:20 am [GEOGRAPHIC_DATA] 266" at bounding box center [548, 396] width 269 height 35
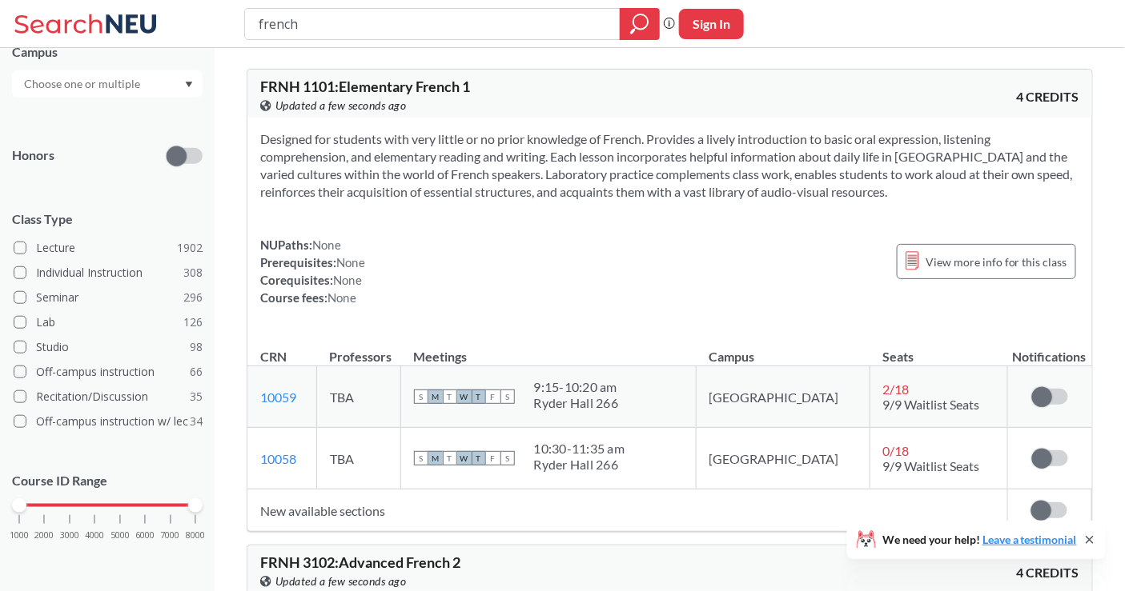
click at [672, 403] on div "S M T W T F S 9:15 - 10:20 am [GEOGRAPHIC_DATA] 266" at bounding box center [548, 396] width 269 height 35
drag, startPoint x: 668, startPoint y: 403, endPoint x: 572, endPoint y: 386, distance: 97.6
click at [572, 386] on div "S M T W T F S 9:15 - 10:20 am [GEOGRAPHIC_DATA] 266" at bounding box center [548, 396] width 269 height 35
click at [573, 386] on div "S M T W T F S 9:15 - 10:20 am [GEOGRAPHIC_DATA] 266" at bounding box center [548, 396] width 269 height 35
drag, startPoint x: 575, startPoint y: 388, endPoint x: 665, endPoint y: 403, distance: 90.8
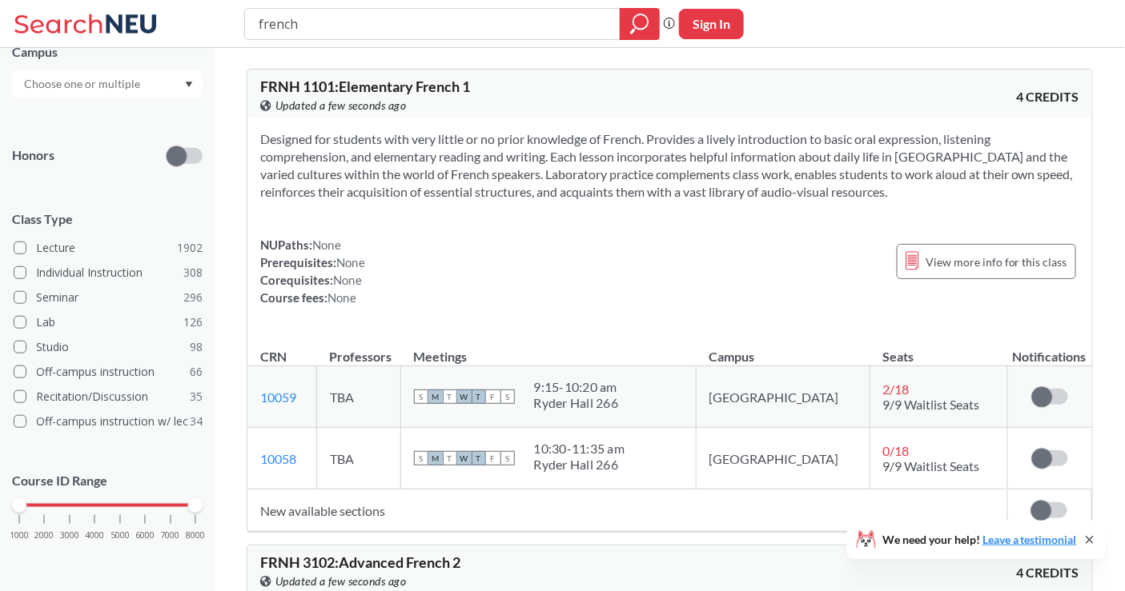
click at [665, 403] on div "S M T W T F S 9:15 - 10:20 am [GEOGRAPHIC_DATA] 266" at bounding box center [548, 396] width 269 height 35
drag, startPoint x: 658, startPoint y: 407, endPoint x: 575, endPoint y: 385, distance: 86.2
click at [575, 385] on span "9:15 - 10:20 am [GEOGRAPHIC_DATA] 266" at bounding box center [576, 395] width 85 height 32
click at [575, 386] on div "9:15 - 10:20 am" at bounding box center [576, 387] width 85 height 16
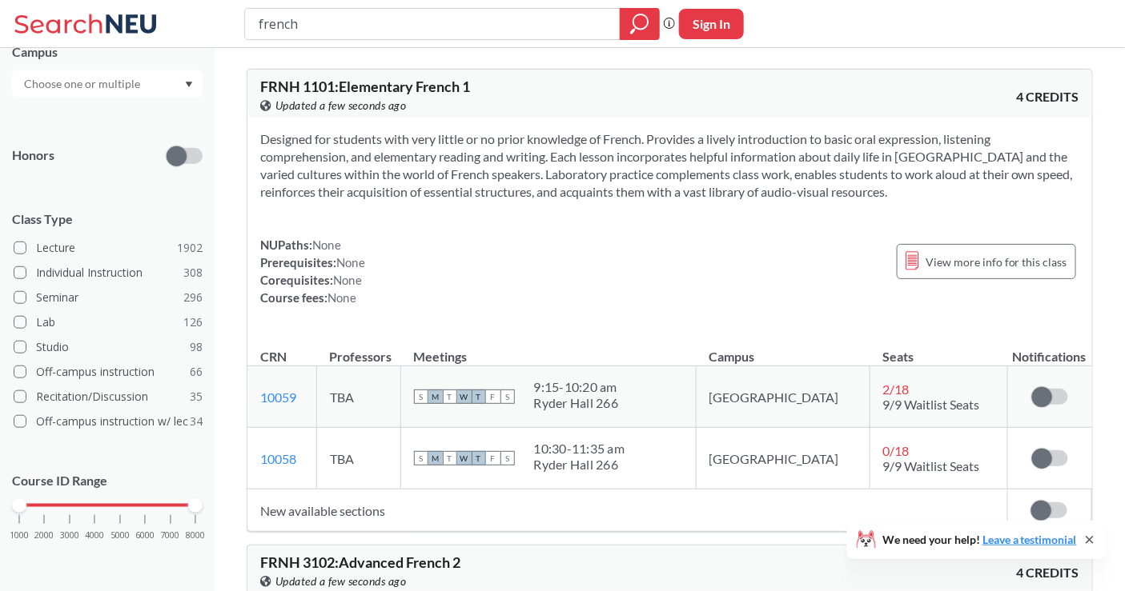
drag, startPoint x: 577, startPoint y: 390, endPoint x: 671, endPoint y: 407, distance: 95.1
click at [671, 407] on div "S M T W T F S 9:15 - 10:20 am [GEOGRAPHIC_DATA] 266" at bounding box center [548, 396] width 269 height 35
drag, startPoint x: 659, startPoint y: 402, endPoint x: 572, endPoint y: 389, distance: 87.4
click at [572, 389] on div "S M T W T F S 9:15 - 10:20 am [GEOGRAPHIC_DATA] 266" at bounding box center [548, 396] width 269 height 35
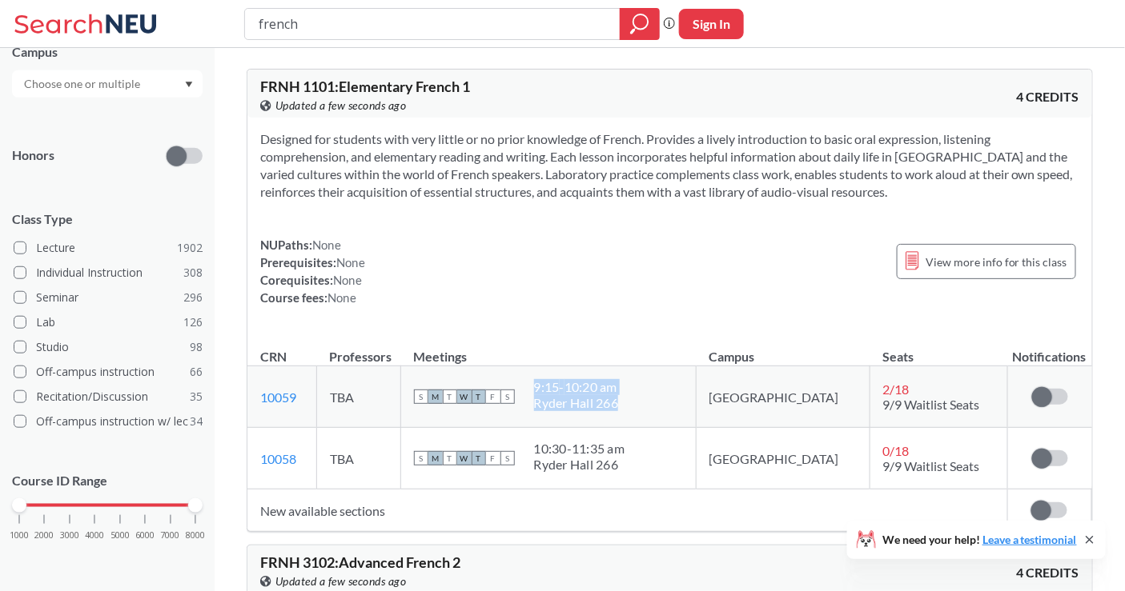
click at [603, 390] on div "9:15 - 10:20 am" at bounding box center [576, 387] width 85 height 16
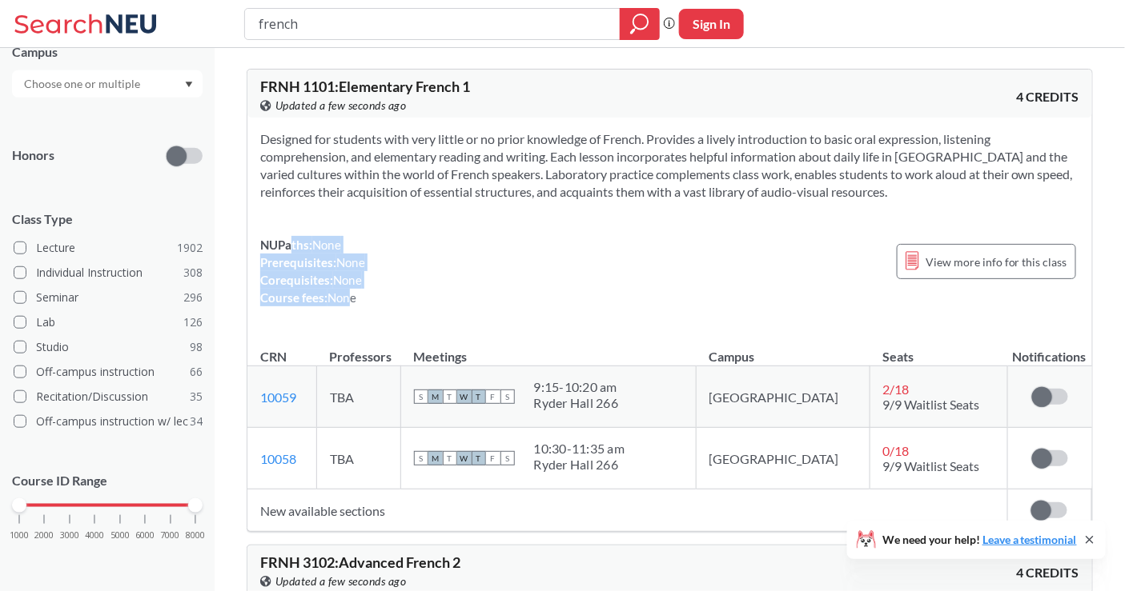
drag, startPoint x: 291, startPoint y: 244, endPoint x: 344, endPoint y: 299, distance: 77.0
click at [344, 299] on div "NUPaths: None Prerequisites: None Corequisites: None Course fees: None" at bounding box center [312, 271] width 105 height 70
click at [344, 299] on span "None" at bounding box center [341, 298] width 29 height 14
drag, startPoint x: 375, startPoint y: 300, endPoint x: 249, endPoint y: 74, distance: 259.0
click at [249, 74] on div "FRNH 1101 : Elementary French 1 View this course on Banner. Updated a few secon…" at bounding box center [670, 300] width 846 height 463
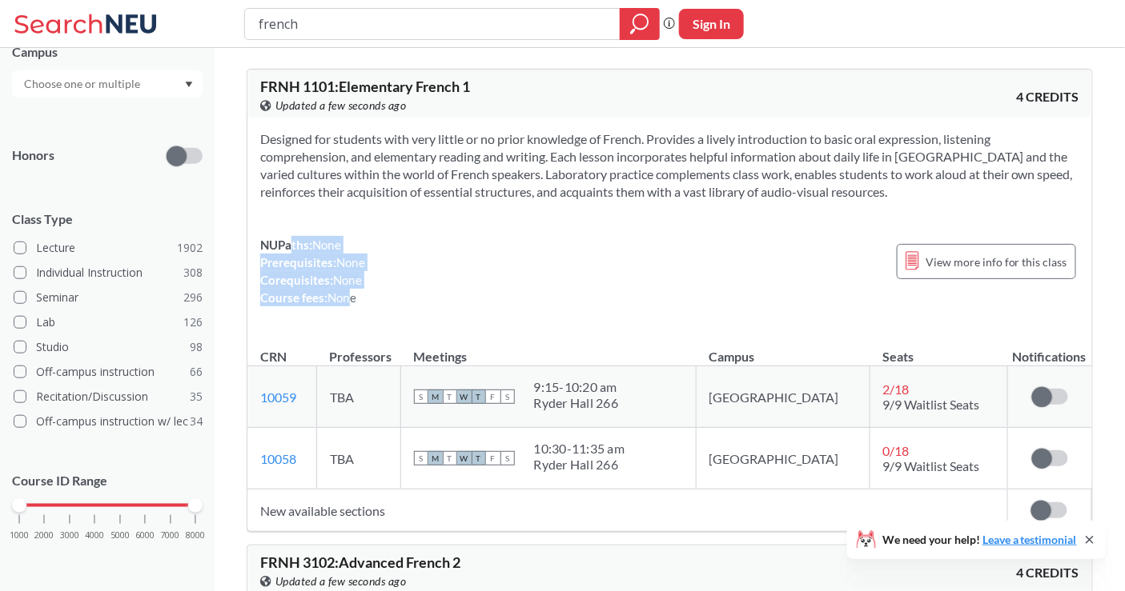
click at [403, 154] on section "Designed for students with very little or no prior knowledge of French. Provide…" at bounding box center [669, 165] width 819 height 70
click at [267, 106] on icon at bounding box center [265, 105] width 11 height 11
drag, startPoint x: 262, startPoint y: 82, endPoint x: 415, endPoint y: 247, distance: 224.8
click at [415, 247] on div "FRNH 1101 : Elementary French 1 View this course on Banner. Updated a few secon…" at bounding box center [670, 300] width 846 height 463
click at [415, 247] on div "NUPaths: None Prerequisites: None Corequisites: None Course fees: None View mor…" at bounding box center [669, 271] width 819 height 70
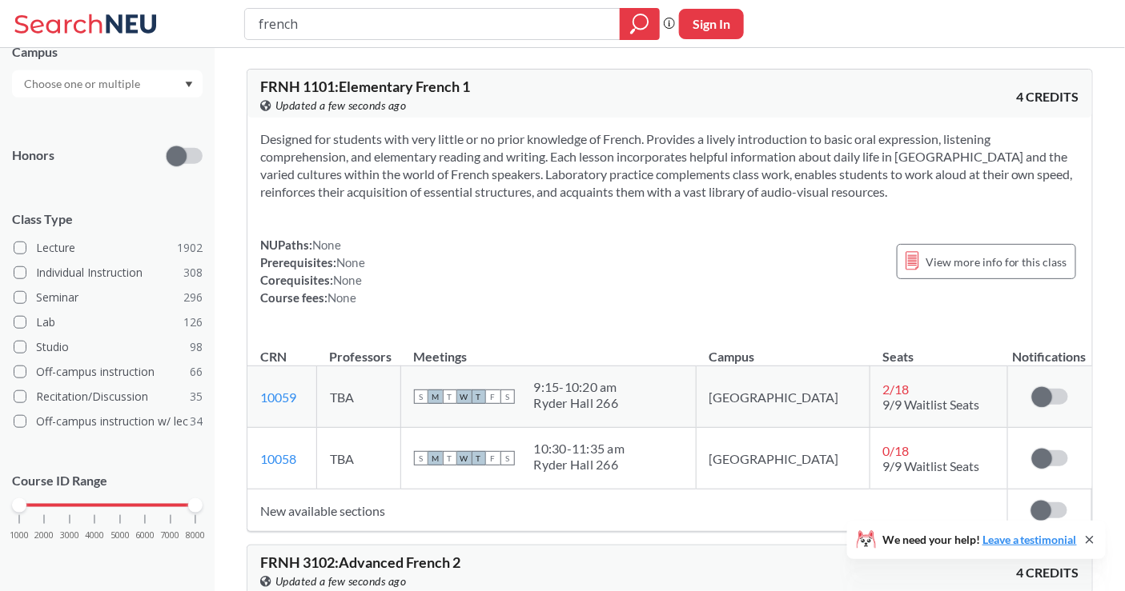
drag, startPoint x: 417, startPoint y: 301, endPoint x: 459, endPoint y: 219, distance: 91.6
click at [396, 243] on div "NUPaths: None Prerequisites: None Corequisites: None Course fees: None View mor…" at bounding box center [669, 271] width 819 height 70
click at [549, 178] on section "Designed for students with very little or no prior knowledge of French. Provide…" at bounding box center [669, 165] width 819 height 70
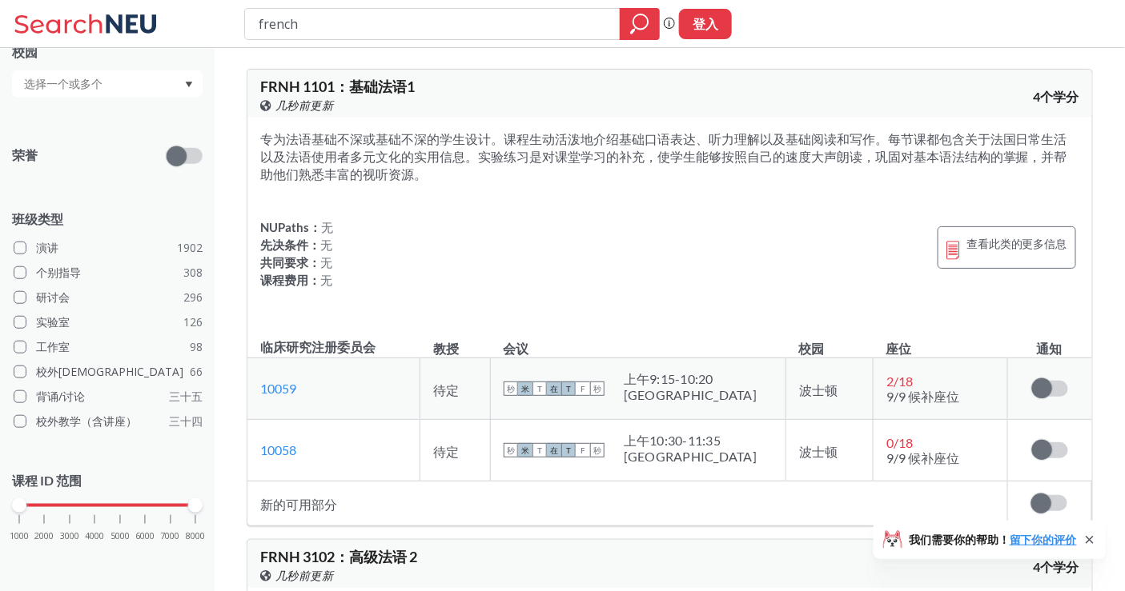
click at [534, 137] on font "专为法语基础不深或基础不深的学生设计。课程生动活泼地介绍基础口语表达、听力理解以及基础阅读和写作。每节课都包含关于法国日常生活以及法语使用者多元文化的实用信息…" at bounding box center [663, 156] width 807 height 50
click at [534, 146] on section "专为法语基础不深或基础不深的学生设计。课程生动活泼地介绍基础口语表达、听力理解以及基础阅读和写作。每节课都包含关于法国日常生活以及法语使用者多元文化的实用信息…" at bounding box center [669, 156] width 819 height 53
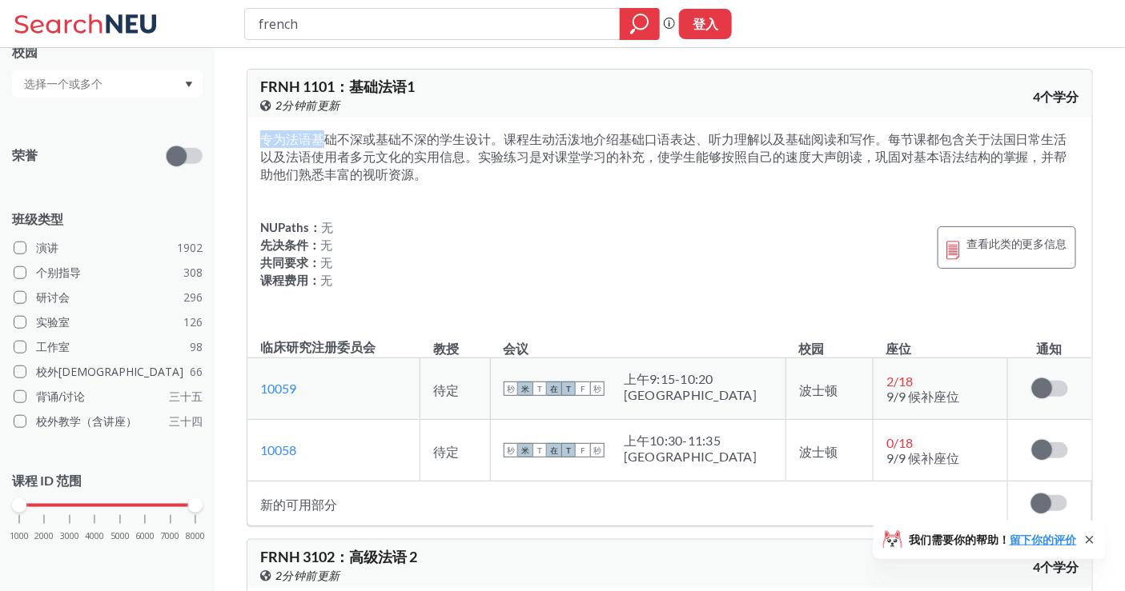
click at [534, 146] on section "专为法语基础不深或基础不深的学生设计。课程生动活泼地介绍基础口语表达、听力理解以及基础阅读和写作。每节课都包含关于法国日常生活以及法语使用者多元文化的实用信息…" at bounding box center [669, 156] width 819 height 53
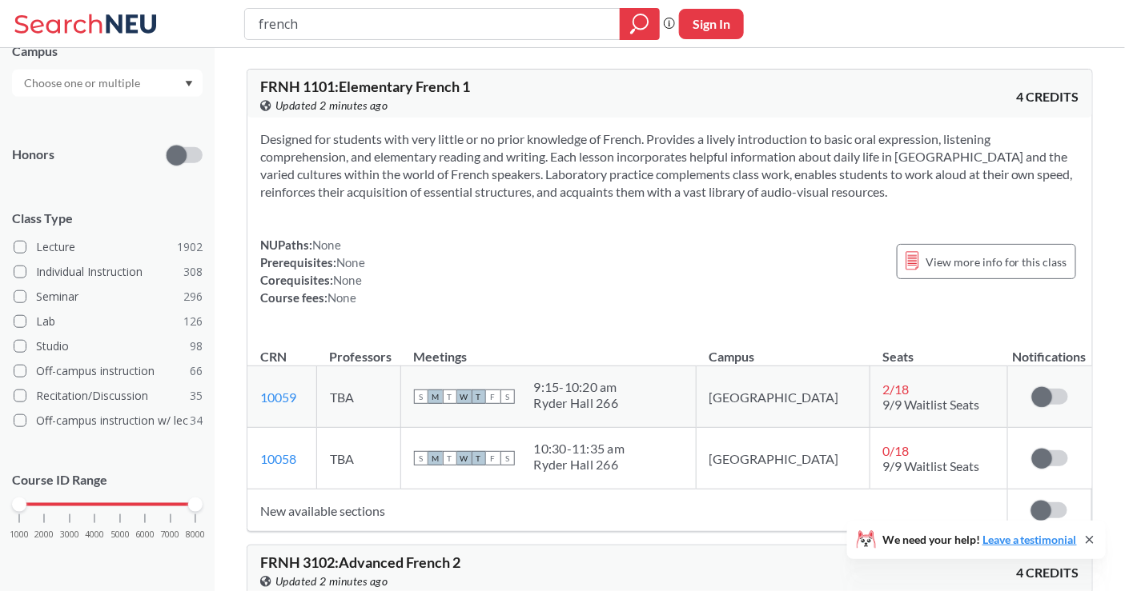
scroll to position [344, 0]
drag, startPoint x: 259, startPoint y: 82, endPoint x: 474, endPoint y: 89, distance: 215.4
click at [474, 89] on div "FRNH 1101 : Elementary French 1 View this course on Banner. Updated 2 minutes a…" at bounding box center [669, 94] width 844 height 48
copy span "FRNH 1101 : Elementary French 1"
click at [447, 206] on div "Designed for students with very little or no prior knowledge of French. Provide…" at bounding box center [669, 225] width 844 height 214
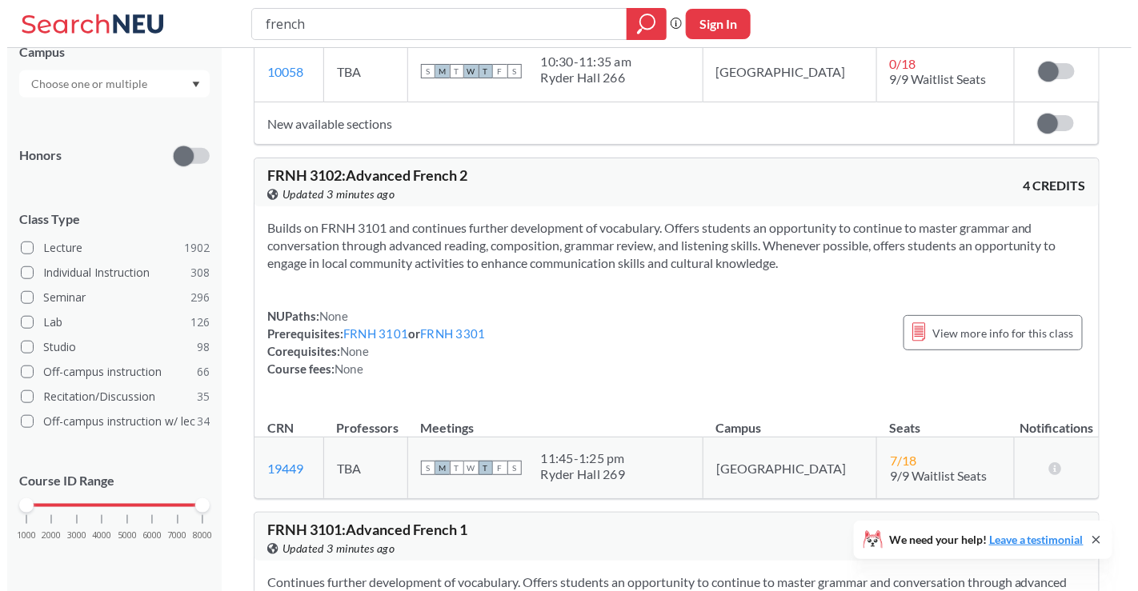
scroll to position [0, 0]
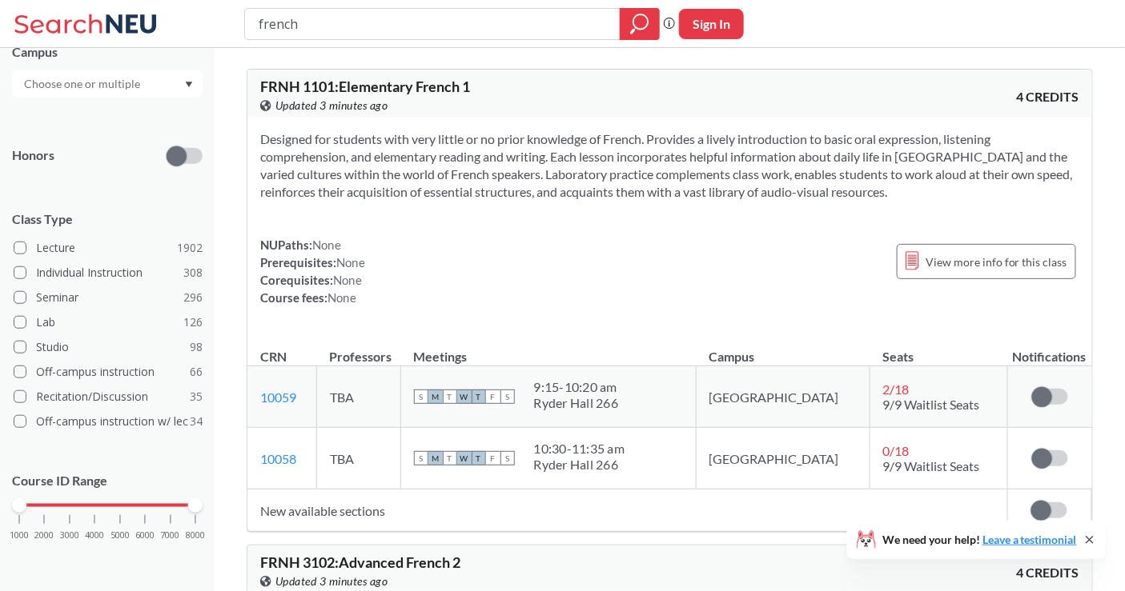
drag, startPoint x: 517, startPoint y: 236, endPoint x: 485, endPoint y: -78, distance: 315.4
click at [400, 82] on span "FRNH 1101 : Elementary French 1" at bounding box center [365, 87] width 210 height 18
copy div "FRNH 1101 : Elementary French 1 View this course on Banner."
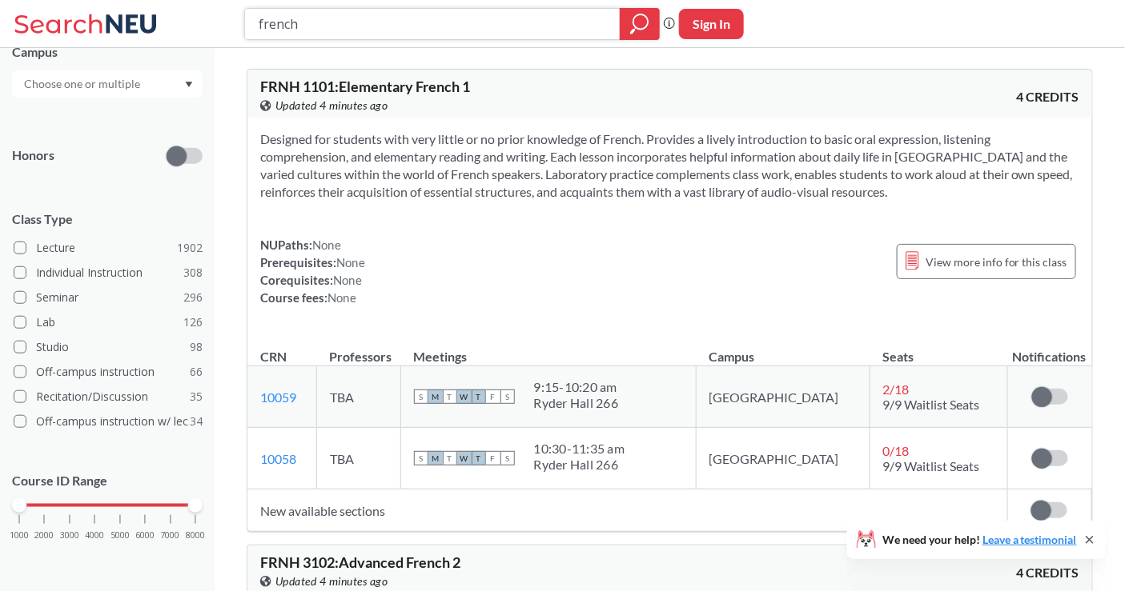
click at [288, 33] on input "french" at bounding box center [432, 23] width 351 height 27
paste input "MUSC 1004"
type input "MUSC 1004"
click at [631, 30] on icon "magnifying glass" at bounding box center [639, 24] width 19 height 22
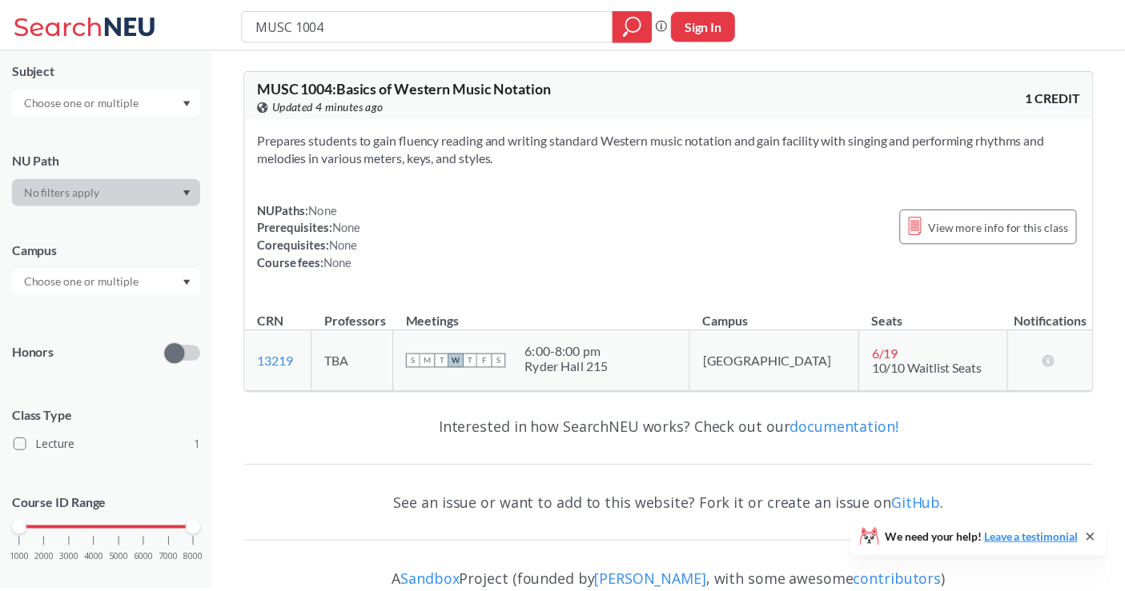
scroll to position [170, 0]
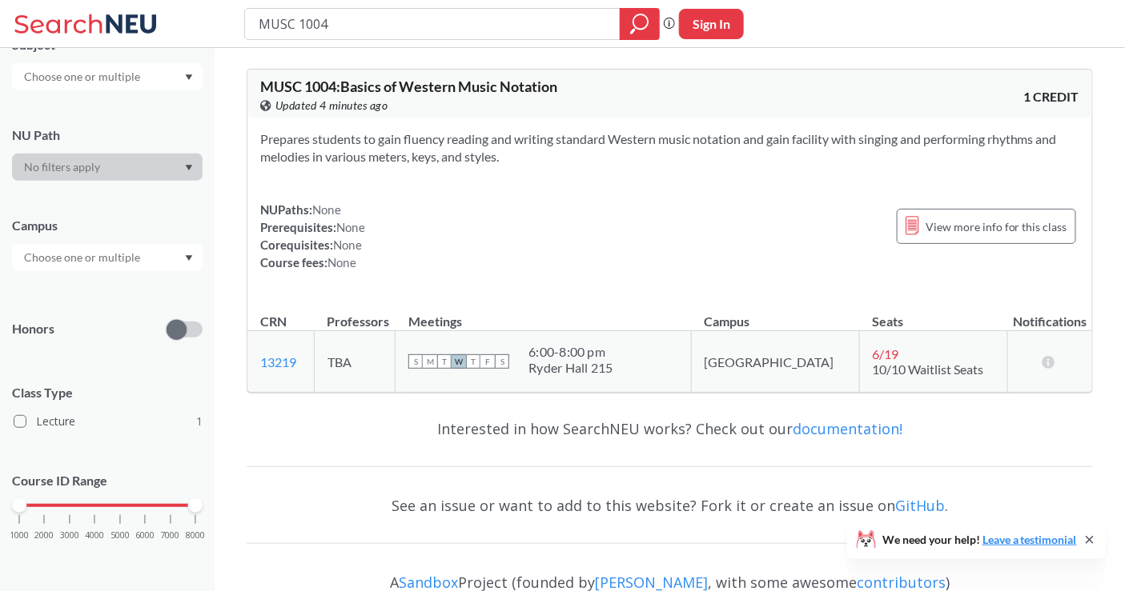
click at [466, 78] on span "MUSC 1004 : Basics of Western Music Notation" at bounding box center [408, 87] width 297 height 18
type input "french"
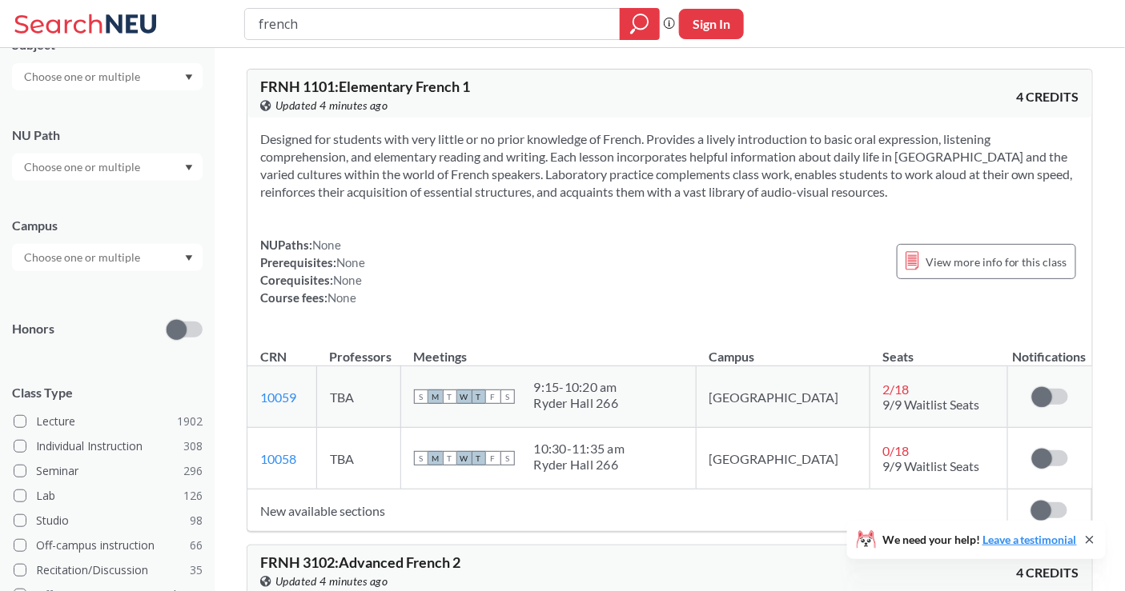
scroll to position [344, 0]
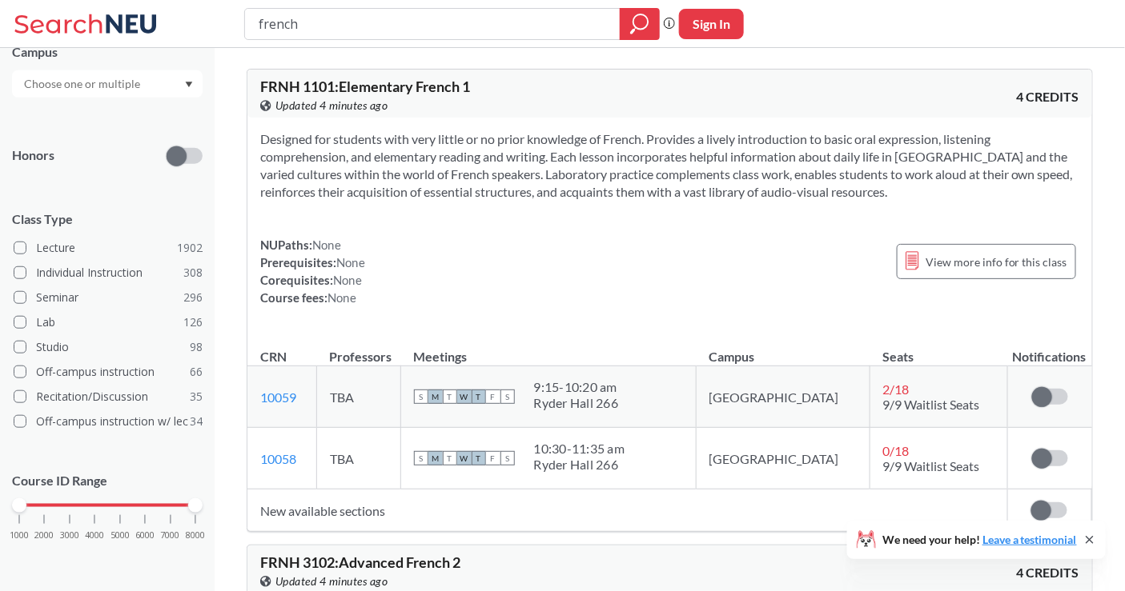
click at [471, 289] on div "NUPaths: None Prerequisites: None Corequisites: None Course fees: None View mor…" at bounding box center [669, 271] width 819 height 70
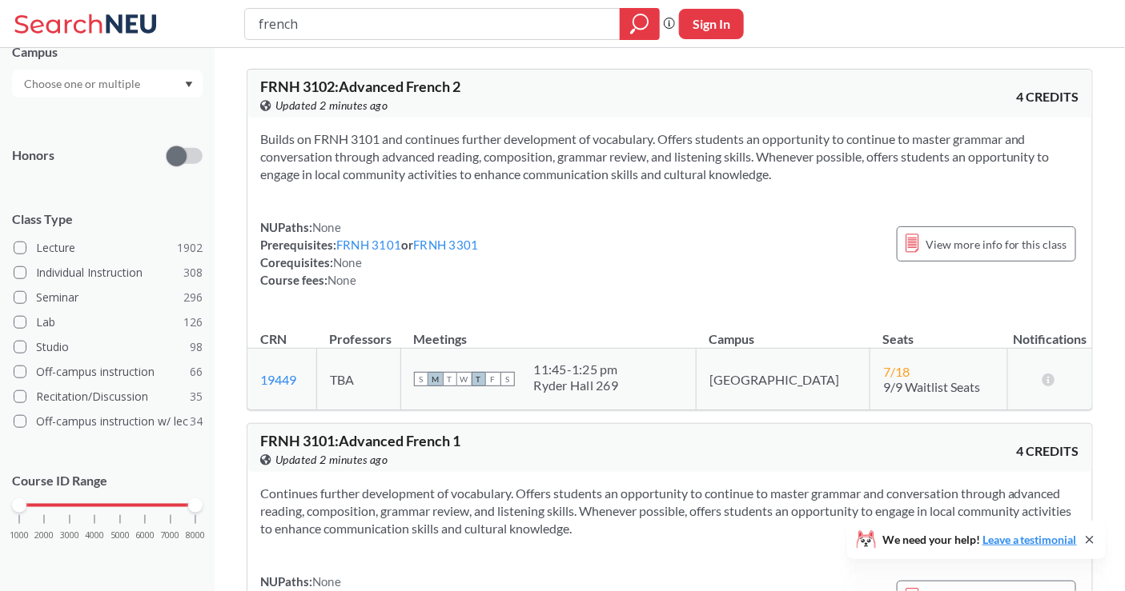
drag, startPoint x: 667, startPoint y: 392, endPoint x: 572, endPoint y: 389, distance: 94.5
click at [572, 389] on div "S M T W T F S 11:45 - 1:25 pm Ryder Hall 269" at bounding box center [548, 379] width 269 height 35
click at [704, 247] on div "NUPaths: None Prerequisites: FRNH 3101 or FRNH 3301 Corequisites: None Course f…" at bounding box center [669, 254] width 819 height 70
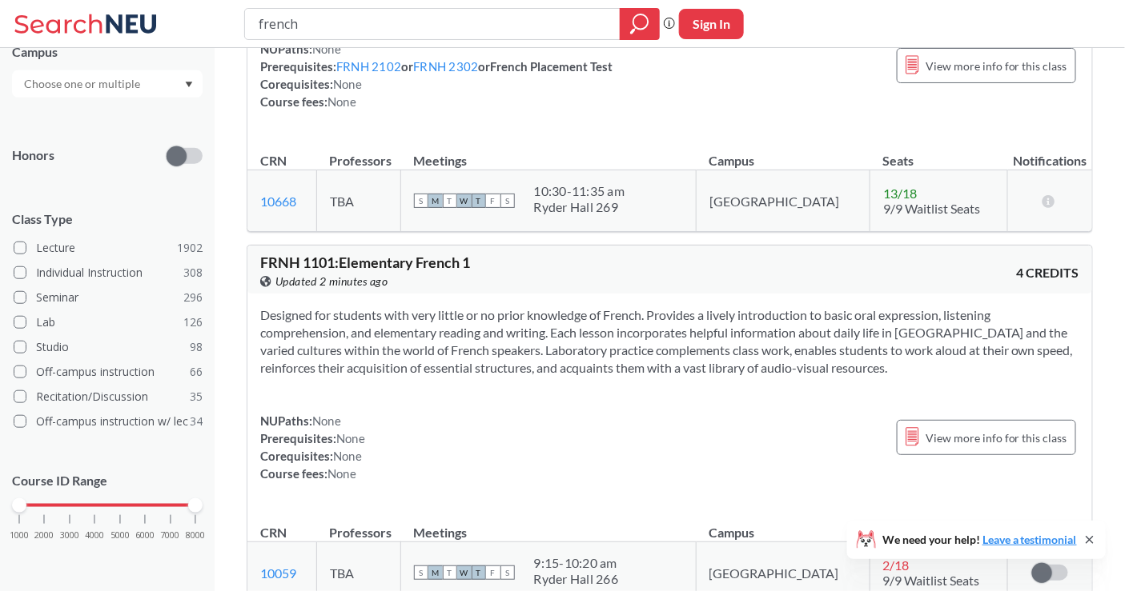
scroll to position [711, 0]
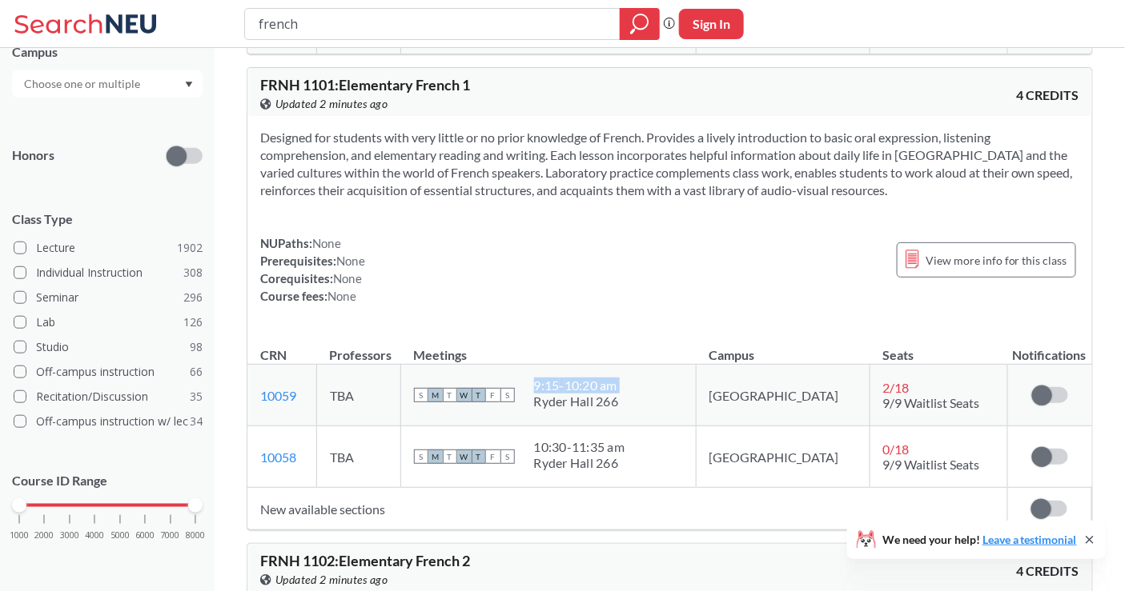
drag, startPoint x: 668, startPoint y: 401, endPoint x: 575, endPoint y: 396, distance: 93.8
click at [575, 396] on div "S M T W T F S 9:15 - 10:20 am [GEOGRAPHIC_DATA] 266" at bounding box center [548, 395] width 269 height 35
copy div "9:15 - 10:20 am"
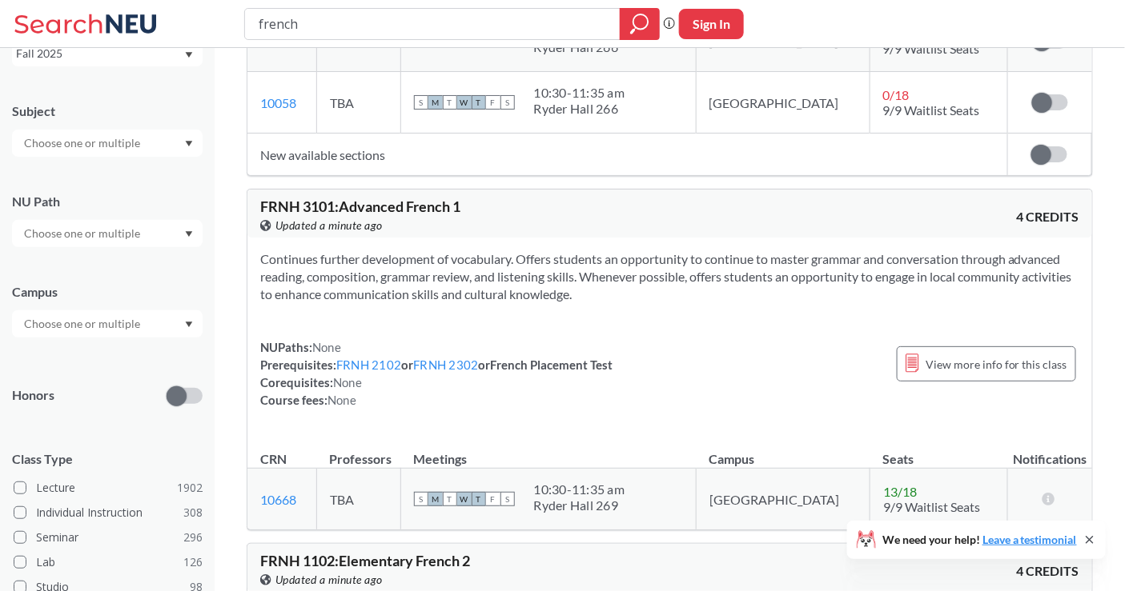
scroll to position [0, 0]
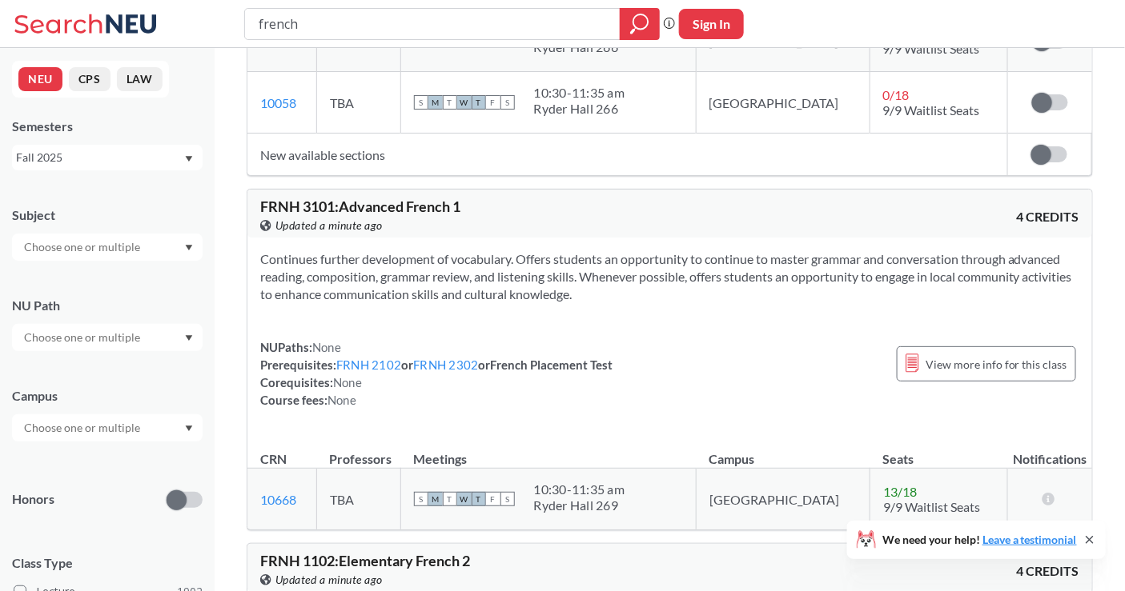
click at [118, 157] on div "Fall 2025" at bounding box center [99, 158] width 167 height 18
click at [102, 269] on div "Spring 2025" at bounding box center [107, 280] width 190 height 44
